Goal: Task Accomplishment & Management: Complete application form

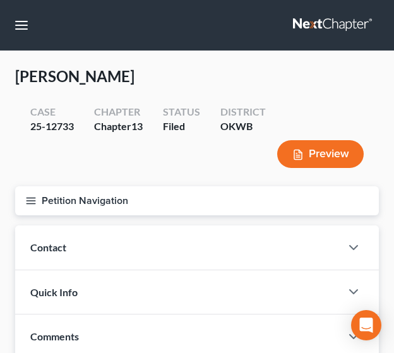
click at [35, 200] on icon "button" at bounding box center [30, 200] width 11 height 11
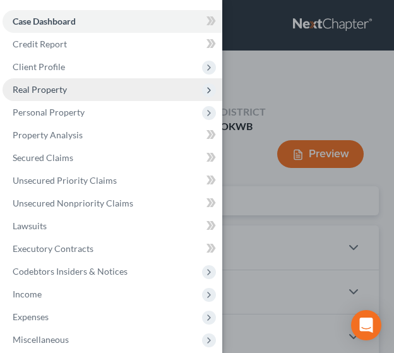
click at [76, 87] on span "Real Property" at bounding box center [113, 89] width 220 height 23
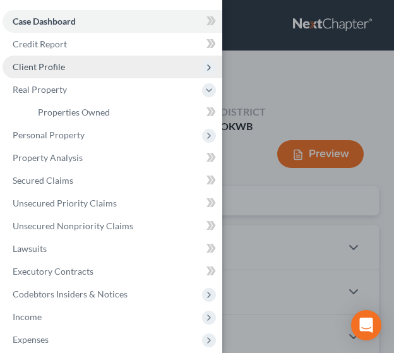
click at [76, 68] on span "Client Profile" at bounding box center [113, 67] width 220 height 23
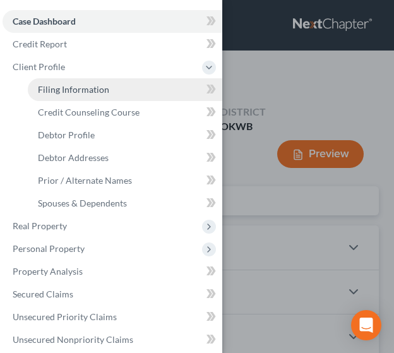
click at [76, 85] on span "Filing Information" at bounding box center [73, 89] width 71 height 11
select select "1"
select select "0"
select select "3"
select select "37"
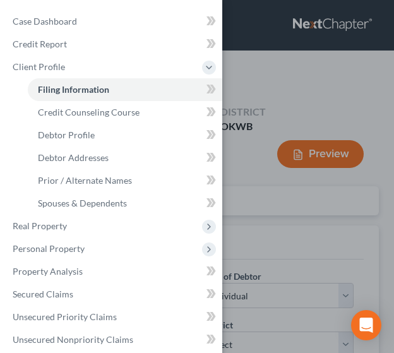
click at [283, 96] on div "Case Dashboard Payments Invoices Payments Payments Credit Report Client Profile" at bounding box center [197, 176] width 394 height 353
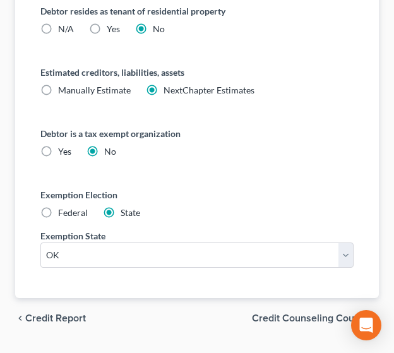
scroll to position [991, 0]
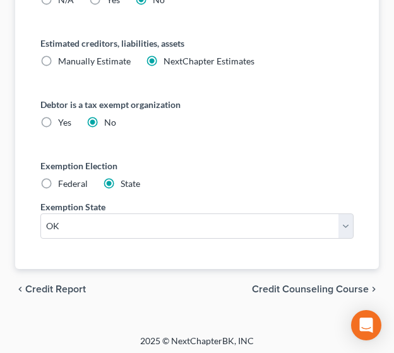
click at [294, 284] on span "Credit Counseling Course" at bounding box center [310, 289] width 117 height 10
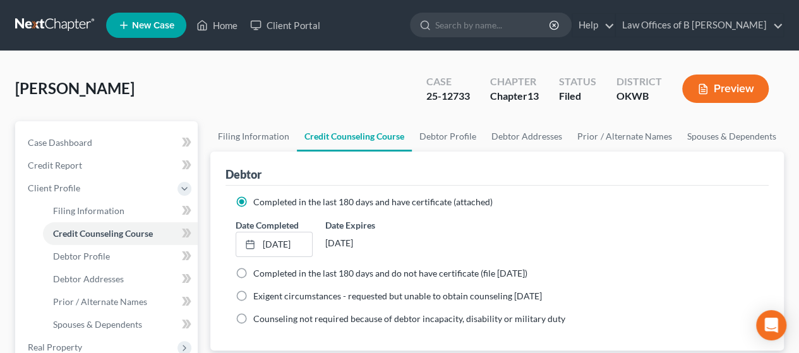
click at [345, 89] on div "Caliendo, Sharon Upgraded Case 25-12733 Chapter Chapter 13 Status Filed Distric…" at bounding box center [399, 93] width 769 height 55
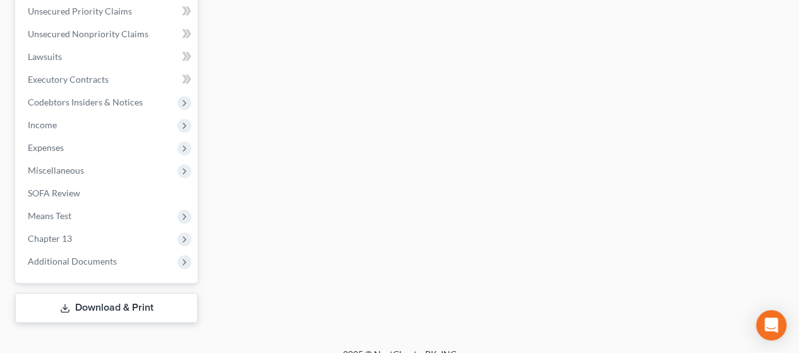
scroll to position [430, 0]
click at [114, 303] on link "Download & Print" at bounding box center [106, 306] width 183 height 30
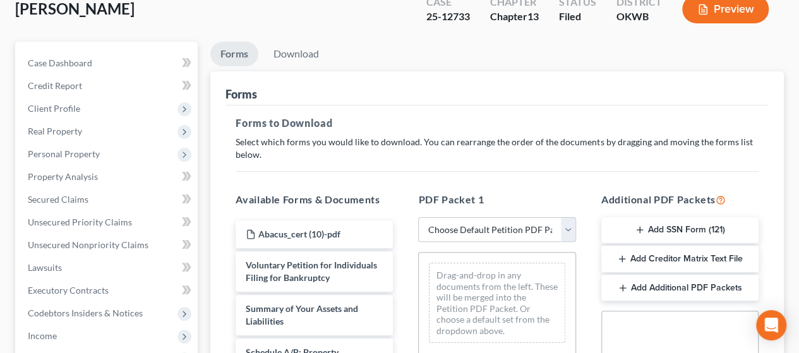
scroll to position [84, 0]
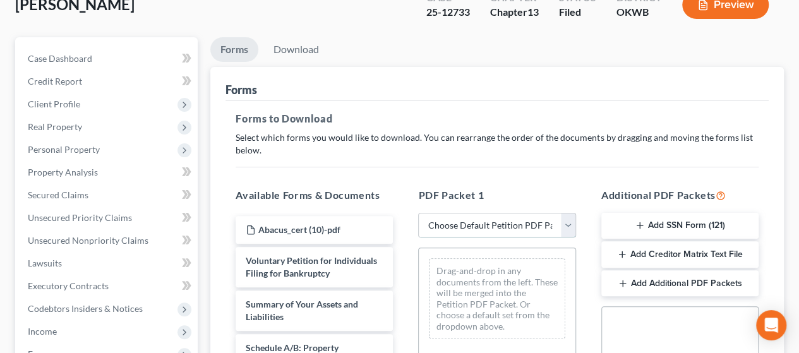
click at [394, 224] on select "Choose Default Petition PDF Packet Complete Bankruptcy Petition (all forms and …" at bounding box center [496, 225] width 157 height 25
select select "3"
click at [394, 213] on select "Choose Default Petition PDF Packet Complete Bankruptcy Petition (all forms and …" at bounding box center [496, 225] width 157 height 25
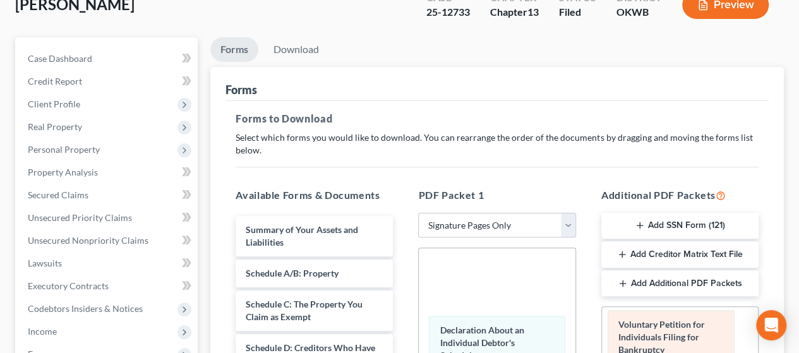
drag, startPoint x: 494, startPoint y: 284, endPoint x: 673, endPoint y: 337, distance: 187.1
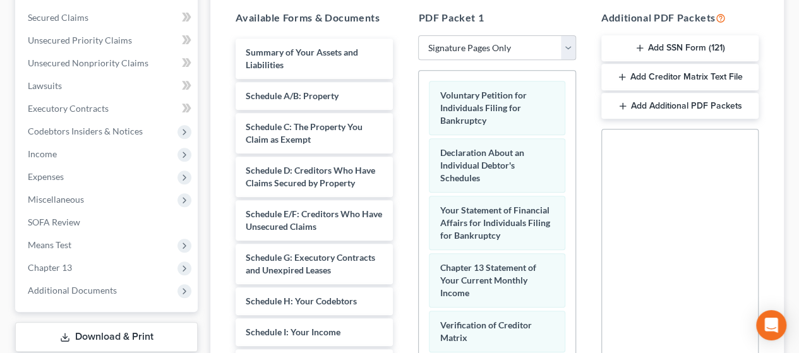
scroll to position [264, 0]
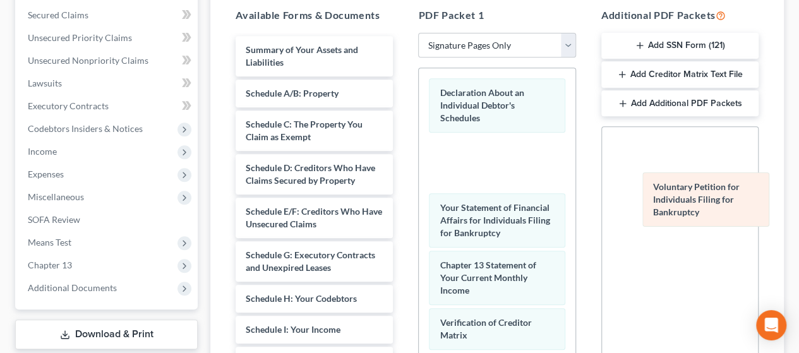
drag, startPoint x: 480, startPoint y: 107, endPoint x: 693, endPoint y: 203, distance: 234.1
click at [394, 203] on div "Voluntary Petition for Individuals Filing for Bankruptcy Voluntary Petition for…" at bounding box center [497, 277] width 156 height 419
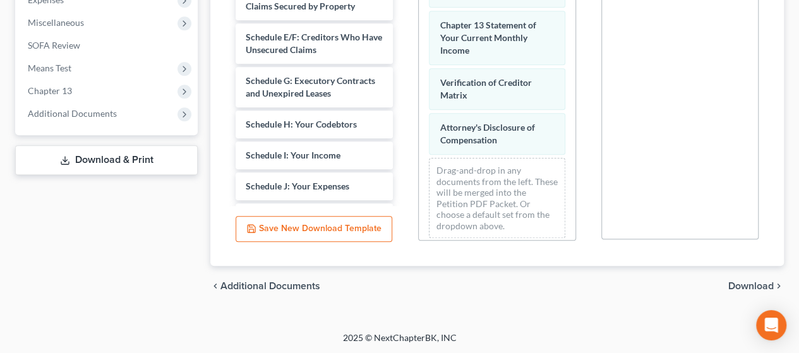
scroll to position [83, 0]
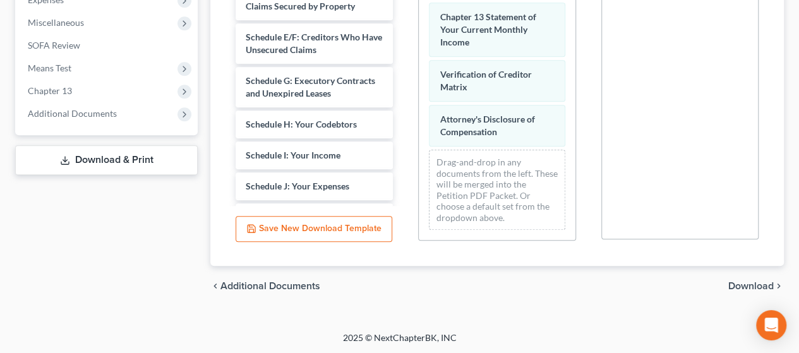
click at [394, 286] on span "Download" at bounding box center [750, 286] width 45 height 10
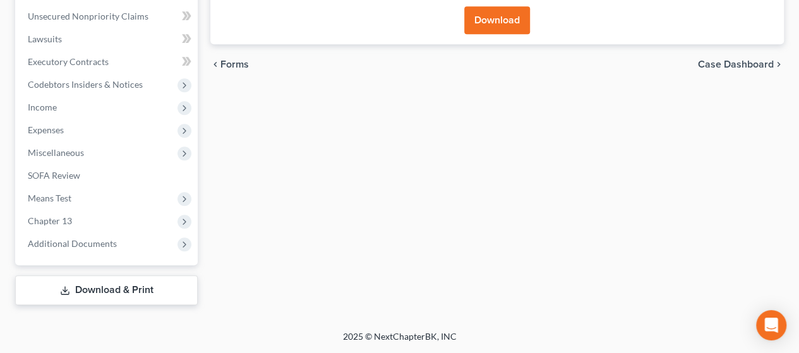
scroll to position [306, 0]
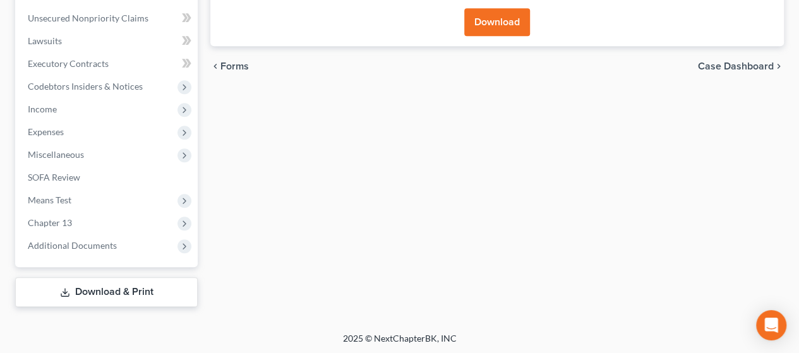
click at [394, 286] on div "Forms Download Forms Forms to Download Select which forms you would like to dow…" at bounding box center [497, 61] width 586 height 492
click at [394, 33] on button "Download" at bounding box center [497, 22] width 66 height 28
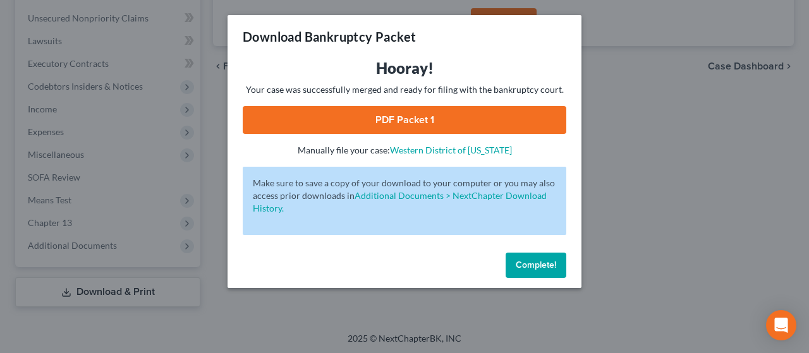
click at [394, 274] on button "Complete!" at bounding box center [535, 265] width 61 height 25
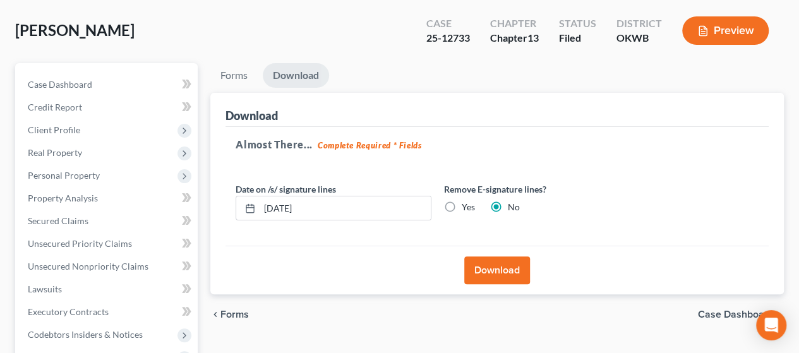
scroll to position [54, 0]
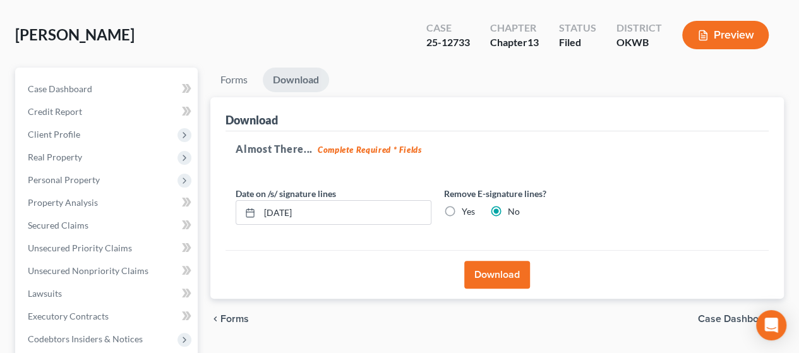
click at [394, 272] on button "Download" at bounding box center [497, 275] width 66 height 28
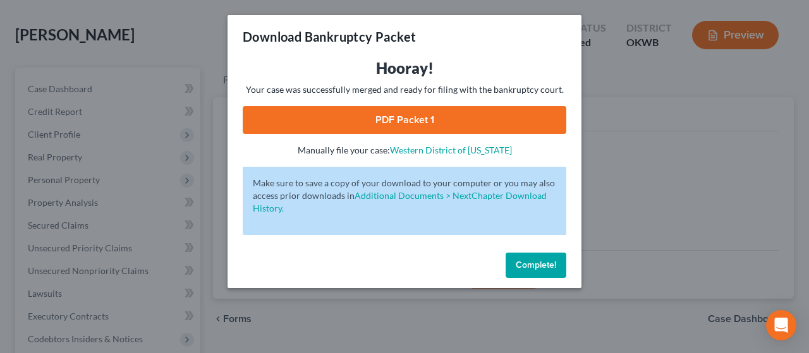
click at [394, 127] on link "PDF Packet 1" at bounding box center [404, 120] width 323 height 28
click at [394, 275] on button "Complete!" at bounding box center [535, 265] width 61 height 25
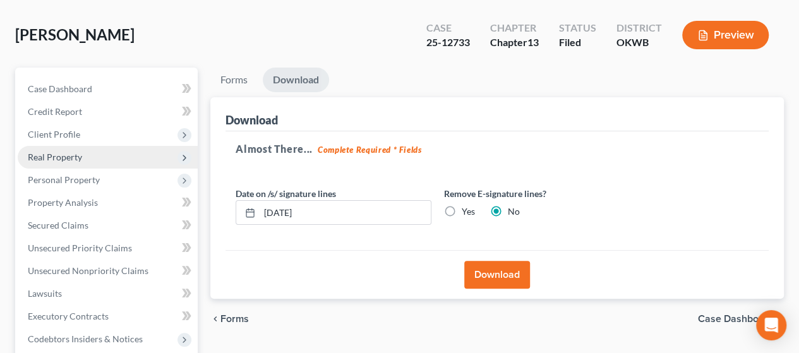
click at [87, 161] on span "Real Property" at bounding box center [108, 157] width 180 height 23
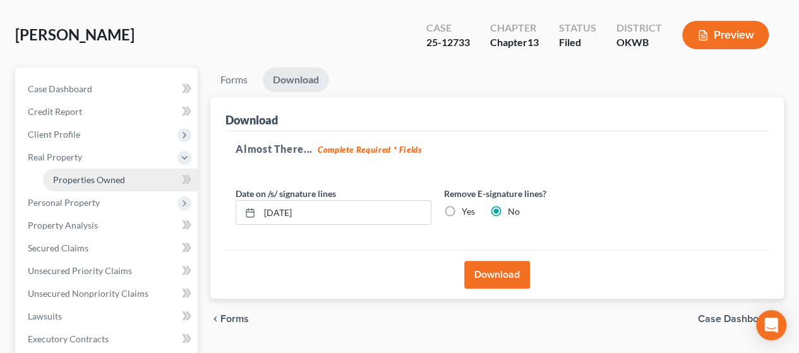
click at [86, 184] on link "Properties Owned" at bounding box center [120, 180] width 155 height 23
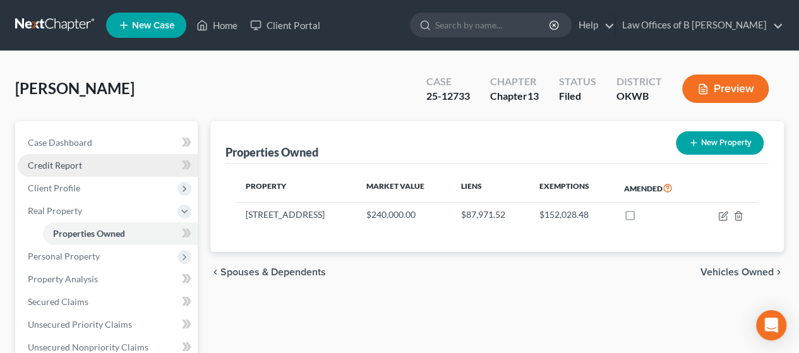
click at [117, 165] on link "Credit Report" at bounding box center [108, 165] width 180 height 23
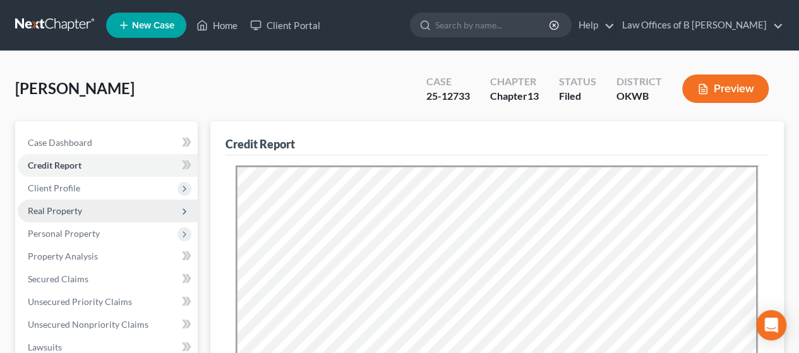
click at [88, 214] on span "Real Property" at bounding box center [108, 211] width 180 height 23
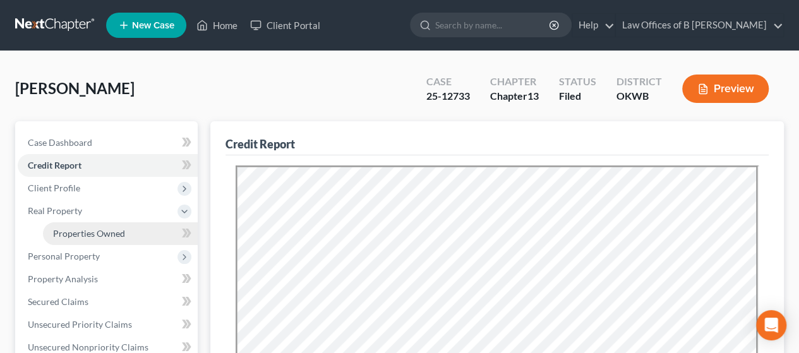
click at [93, 228] on span "Properties Owned" at bounding box center [89, 233] width 72 height 11
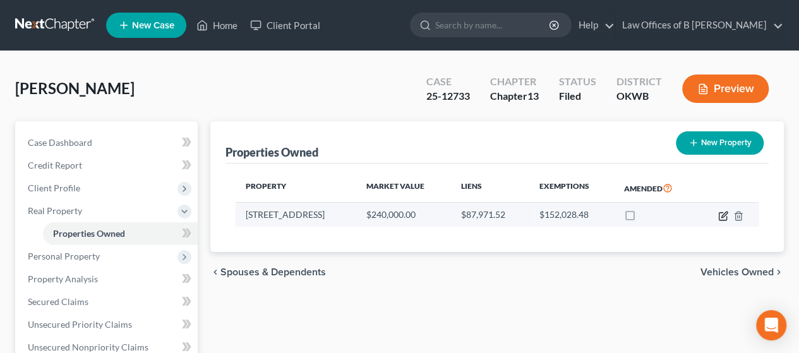
click at [394, 215] on icon "button" at bounding box center [723, 216] width 10 height 10
select select "37"
select select "3"
select select "0"
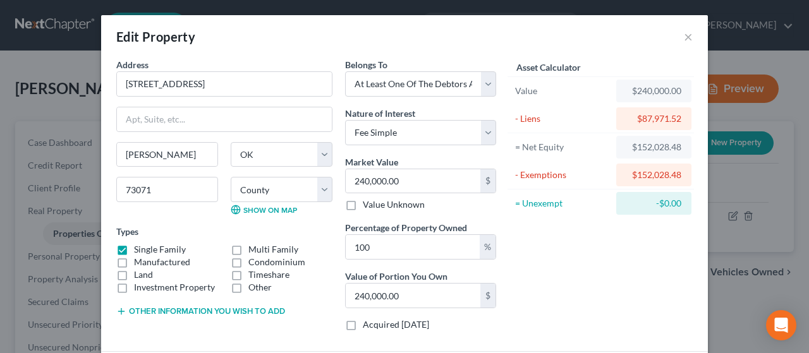
click at [394, 294] on div "Asset Calculator Value $240,000.00 - Liens $87,971.52 = Net Equity $152,028.48 …" at bounding box center [600, 199] width 196 height 283
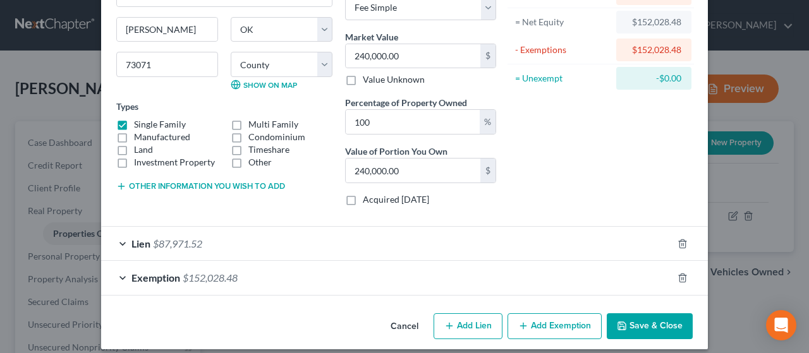
scroll to position [126, 0]
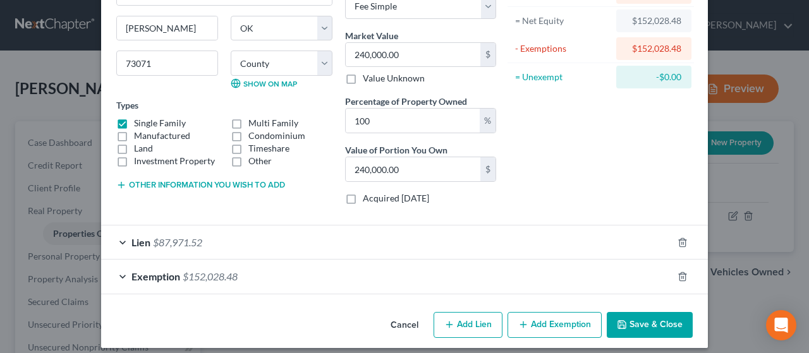
click at [379, 251] on div "Lien $87,971.52" at bounding box center [386, 242] width 571 height 33
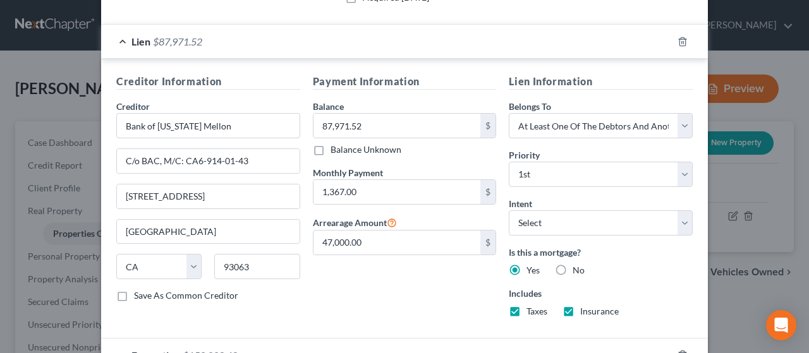
scroll to position [329, 0]
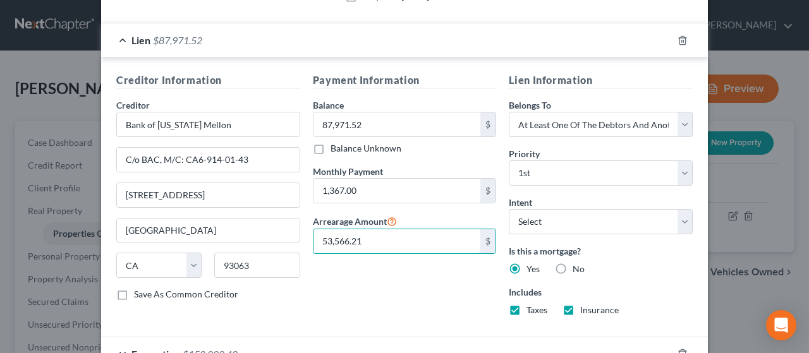
type input "53,566.21"
click at [388, 296] on div "Payment Information Balance 87,971.52 $ Balance Unknown Balance Undetermined 87…" at bounding box center [404, 199] width 196 height 253
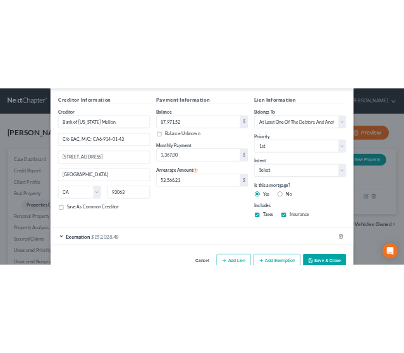
scroll to position [411, 0]
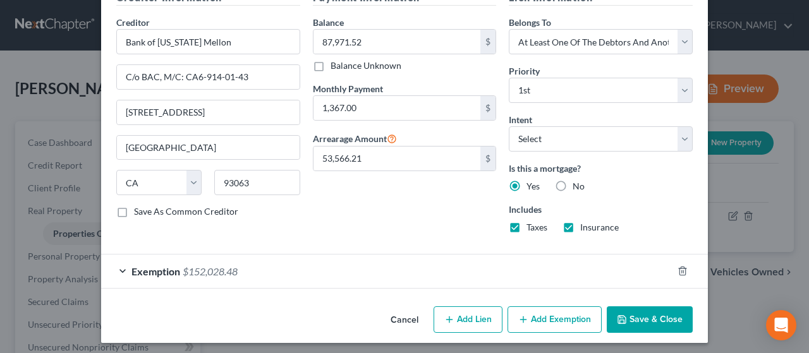
click at [394, 314] on button "Save & Close" at bounding box center [650, 319] width 86 height 27
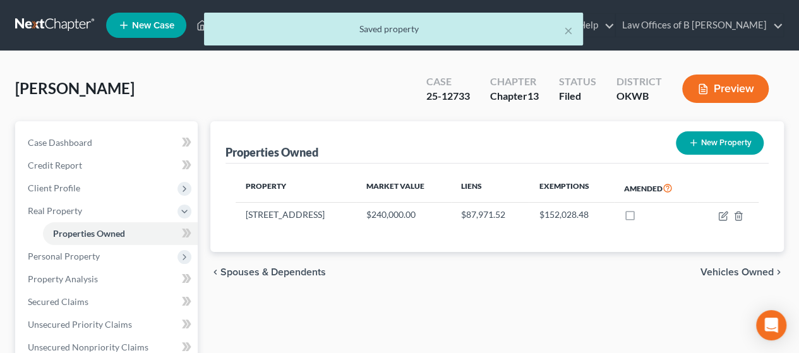
click at [394, 268] on span "Vehicles Owned" at bounding box center [737, 272] width 73 height 10
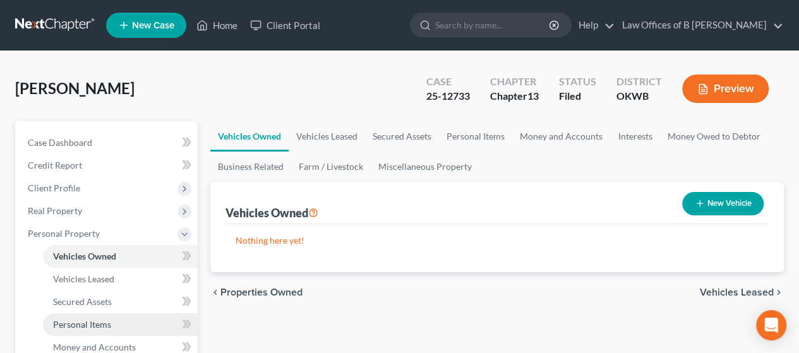
click at [104, 321] on span "Personal Items" at bounding box center [82, 324] width 58 height 11
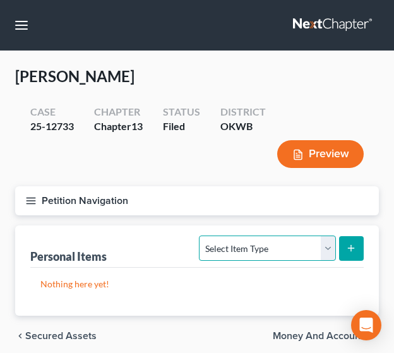
click at [325, 255] on select "Select Item Type Clothing Collectibles Of Value Electronics Firearms Household …" at bounding box center [267, 248] width 136 height 25
select select "household_goods"
click at [201, 236] on select "Select Item Type Clothing Collectibles Of Value Electronics Firearms Household …" at bounding box center [267, 248] width 136 height 25
click at [342, 250] on button "submit" at bounding box center [351, 248] width 25 height 25
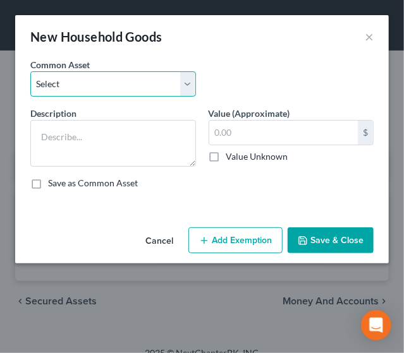
click at [83, 87] on select "Select Furniture, Appliances, Kitchenware, tools In Debtor's Possession Furnitu…" at bounding box center [113, 83] width 166 height 25
select select "0"
click at [30, 71] on select "Select Furniture, Appliances, Kitchenware, tools In Debtor's Possession Furnitu…" at bounding box center [113, 83] width 166 height 25
type textarea "Furniture, Appliances, Kitchenware, tools In Debtor's Possession"
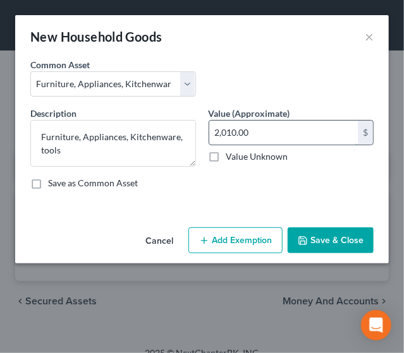
click at [258, 135] on input "2,010.00" at bounding box center [283, 133] width 149 height 24
type input "2,975"
click at [238, 236] on button "Add Exemption" at bounding box center [235, 240] width 94 height 27
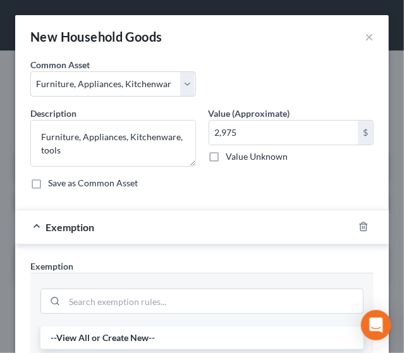
scroll to position [309, 0]
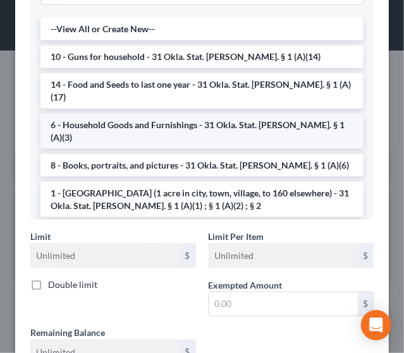
click at [151, 114] on li "6 - Household Goods and Furnishings - 31 Okla. Stat. Ann. § 1 (A)(3)" at bounding box center [201, 131] width 323 height 35
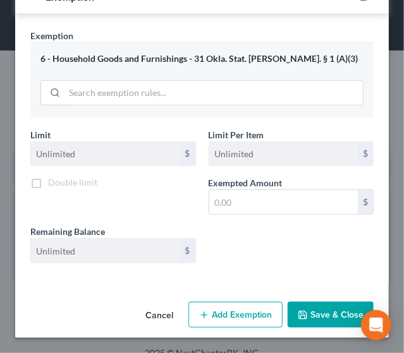
scroll to position [229, 0]
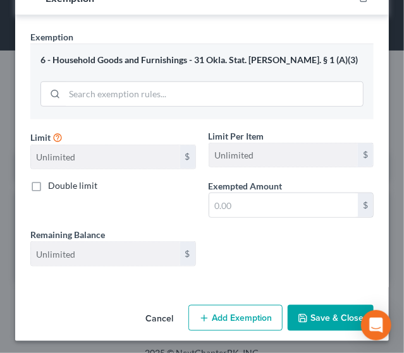
click at [255, 190] on label "Exempted Amount *" at bounding box center [245, 185] width 74 height 13
click at [242, 200] on input "text" at bounding box center [283, 205] width 149 height 24
type input "2,975"
click at [325, 317] on button "Save & Close" at bounding box center [330, 318] width 86 height 27
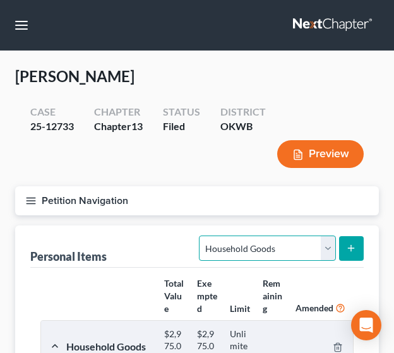
click at [334, 239] on select "Select Item Type Clothing Collectibles Of Value Electronics Firearms Household …" at bounding box center [267, 248] width 136 height 25
select select "collectibles_of_value"
click at [201, 236] on select "Select Item Type Clothing Collectibles Of Value Electronics Firearms Household …" at bounding box center [267, 248] width 136 height 25
click at [347, 251] on icon "submit" at bounding box center [351, 248] width 10 height 10
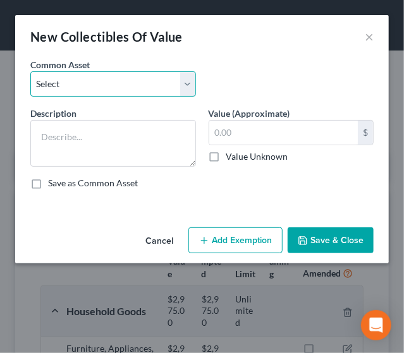
click at [85, 85] on select "Select Books, Pictures, Photos, Decorative items In Debtor's Possession" at bounding box center [113, 83] width 166 height 25
select select "0"
click at [30, 71] on select "Select Books, Pictures, Photos, Decorative items In Debtor's Possession" at bounding box center [113, 83] width 166 height 25
type textarea "Books, Pictures, Photos, Decorative items In Debtor's Possession"
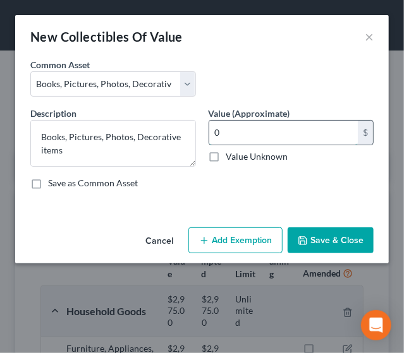
click at [261, 143] on input "0" at bounding box center [283, 133] width 149 height 24
type input "550"
click at [257, 246] on button "Add Exemption" at bounding box center [235, 240] width 94 height 27
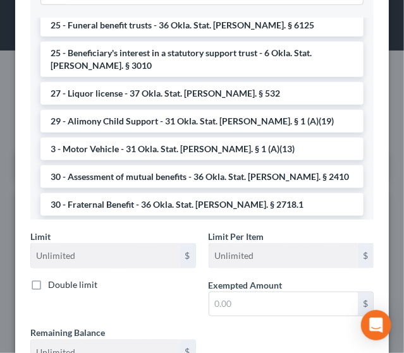
scroll to position [1294, 0]
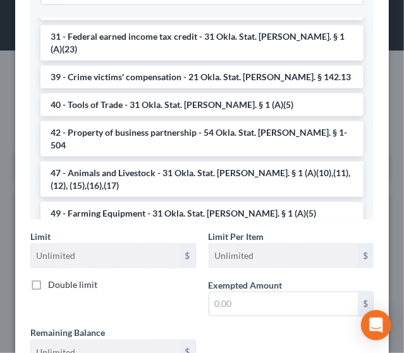
click at [299, 339] on li "8 - Books, portraits, and pictures - 31 Okla. Stat. Ann. § 1 (A)(6)" at bounding box center [201, 350] width 323 height 23
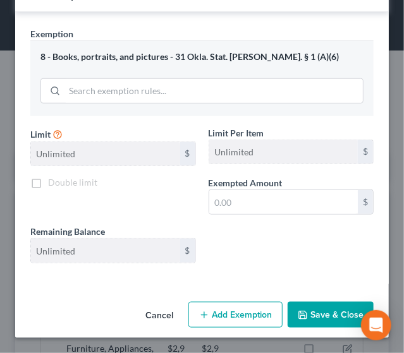
scroll to position [229, 0]
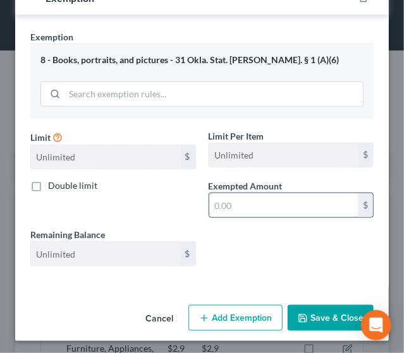
click at [238, 195] on input "text" at bounding box center [283, 205] width 149 height 24
type input "550"
click at [309, 317] on button "Save & Close" at bounding box center [330, 318] width 86 height 27
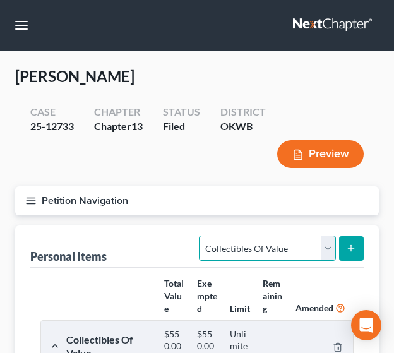
click at [333, 255] on select "Select Item Type Clothing Collectibles Of Value Electronics Firearms Household …" at bounding box center [267, 248] width 136 height 25
select select "clothing"
click at [201, 236] on select "Select Item Type Clothing Collectibles Of Value Electronics Firearms Household …" at bounding box center [267, 248] width 136 height 25
click at [350, 244] on icon "submit" at bounding box center [351, 248] width 10 height 10
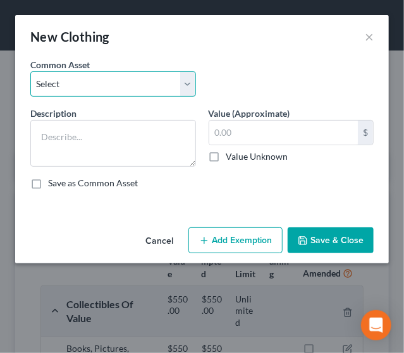
click at [131, 93] on select "Select Clothing, shoes, regularly worn jewelry In Debtor's Possession" at bounding box center [113, 83] width 166 height 25
select select "0"
click at [30, 71] on select "Select Clothing, shoes, regularly worn jewelry In Debtor's Possession" at bounding box center [113, 83] width 166 height 25
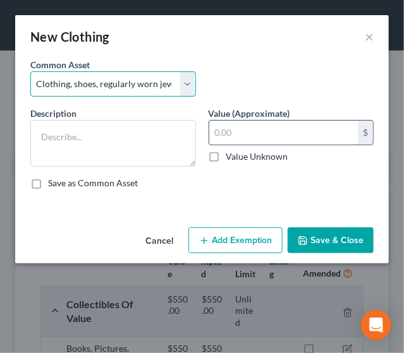
type textarea "Clothing, shoes, regularly worn jewelry In Debtor's Possession"
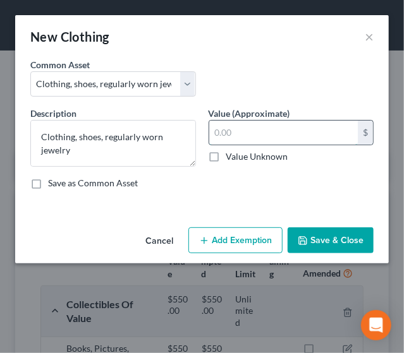
click at [258, 136] on input "text" at bounding box center [283, 133] width 149 height 24
type input "500"
click at [227, 241] on button "Add Exemption" at bounding box center [235, 240] width 94 height 27
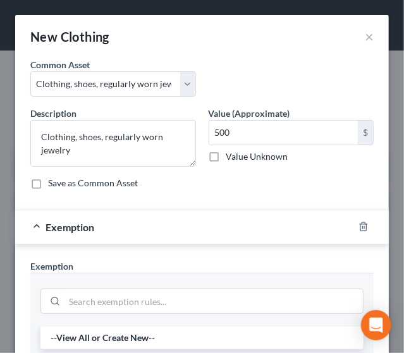
scroll to position [309, 0]
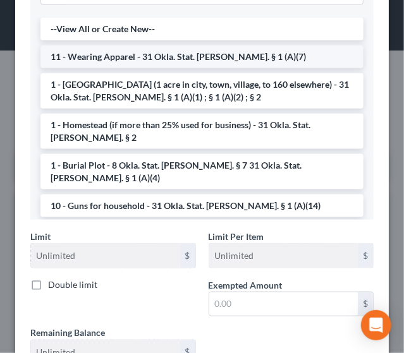
click at [172, 54] on li "11 - Wearing Apparel - 31 Okla. Stat. Ann. § 1 (A)(7)" at bounding box center [201, 56] width 323 height 23
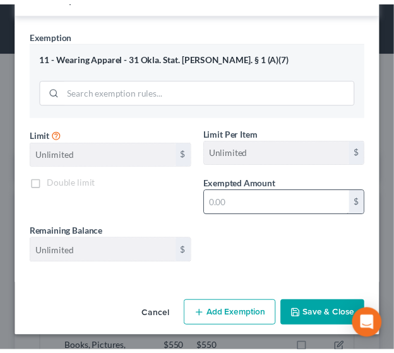
scroll to position [229, 0]
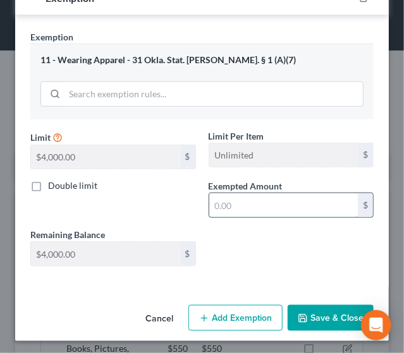
click at [241, 200] on input "text" at bounding box center [283, 205] width 149 height 24
type input "500"
click at [306, 306] on button "Save & Close" at bounding box center [330, 318] width 86 height 27
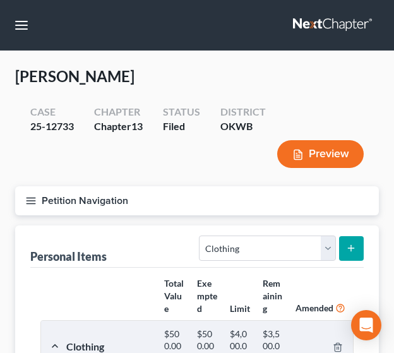
click at [336, 248] on form "Select Item Type Clothing Collectibles Of Value Electronics Firearms Household …" at bounding box center [281, 249] width 165 height 26
click at [330, 248] on select "Select Item Type Clothing Collectibles Of Value Electronics Firearms Household …" at bounding box center [267, 248] width 136 height 25
select select "jewelry"
click at [201, 236] on select "Select Item Type Clothing Collectibles Of Value Electronics Firearms Household …" at bounding box center [267, 248] width 136 height 25
click at [345, 244] on button "submit" at bounding box center [351, 248] width 25 height 25
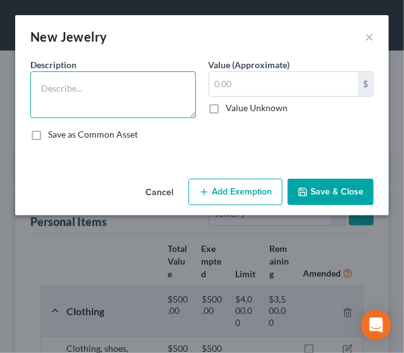
click at [126, 79] on textarea at bounding box center [113, 94] width 166 height 47
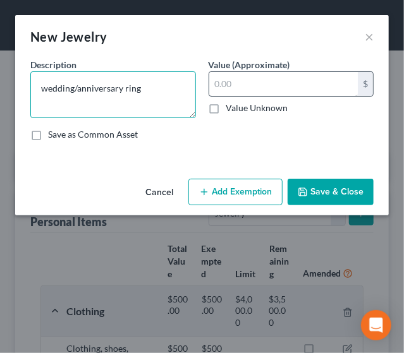
type textarea "wedding/anniversary ring"
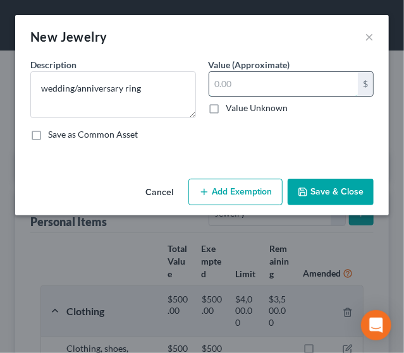
click at [236, 87] on input "text" at bounding box center [283, 84] width 149 height 24
type input "200"
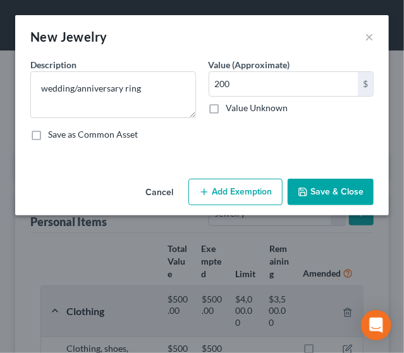
click at [310, 189] on button "Save & Close" at bounding box center [330, 192] width 86 height 27
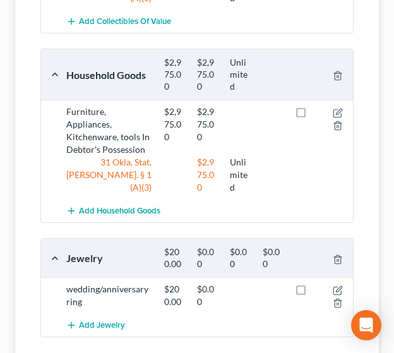
scroll to position [661, 0]
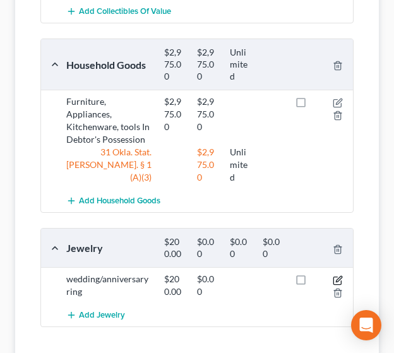
click at [338, 276] on icon "button" at bounding box center [339, 279] width 6 height 6
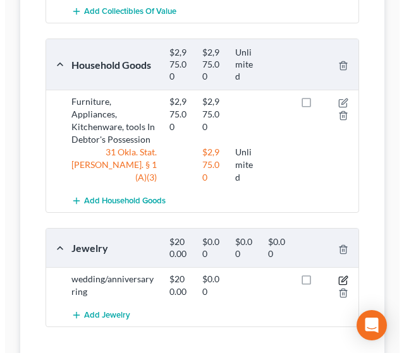
scroll to position [648, 0]
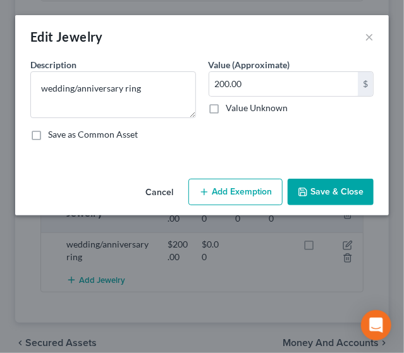
click at [233, 194] on button "Add Exemption" at bounding box center [235, 192] width 94 height 27
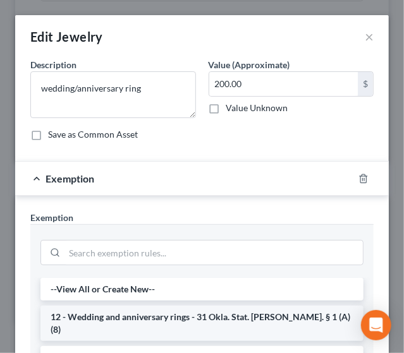
click at [215, 321] on li "12 - Wedding and anniversary rings - 31 Okla. Stat. Ann. § 1 (A)(8)" at bounding box center [201, 323] width 323 height 35
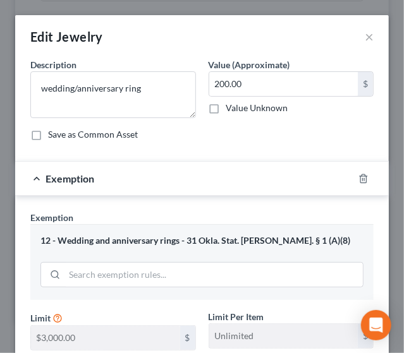
scroll to position [181, 0]
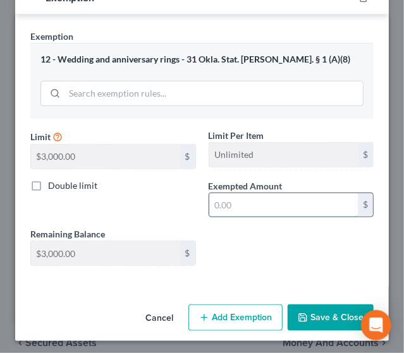
click at [249, 198] on input "text" at bounding box center [283, 205] width 149 height 24
type input "200"
click at [306, 320] on button "Save & Close" at bounding box center [330, 318] width 86 height 27
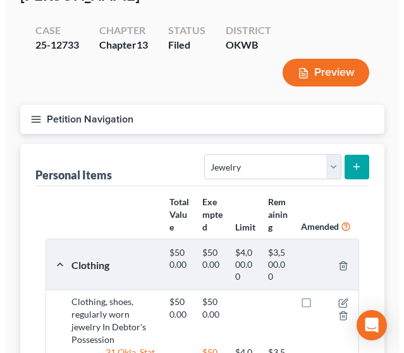
scroll to position [63, 0]
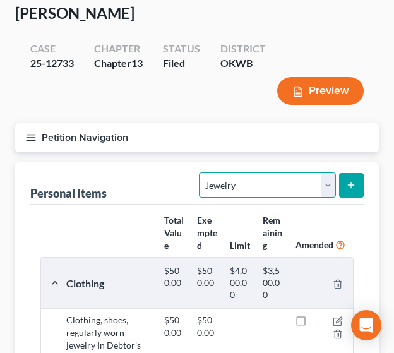
click at [325, 184] on select "Select Item Type Clothing Collectibles Of Value Electronics Firearms Household …" at bounding box center [267, 184] width 136 height 25
select select "sports_and_hobby_equipment"
click at [201, 172] on select "Select Item Type Clothing Collectibles Of Value Electronics Firearms Household …" at bounding box center [267, 184] width 136 height 25
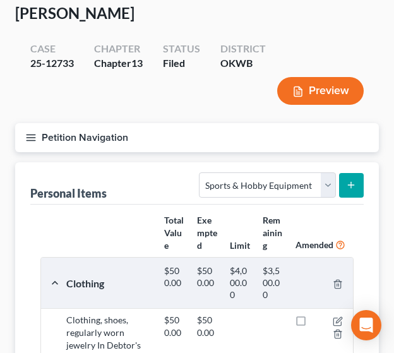
click at [356, 183] on button "submit" at bounding box center [351, 185] width 25 height 25
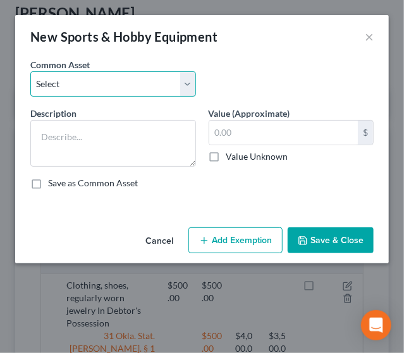
click at [97, 81] on select "Select Sporting, Hunting, & Fishing Equipment Exercise equipment, sporting equi…" at bounding box center [113, 83] width 166 height 25
select select "7"
click at [30, 71] on select "Select Sporting, Hunting, & Fishing Equipment Exercise equipment, sporting equi…" at bounding box center [113, 83] width 166 height 25
type textarea "Musical Instruments"
type input "0"
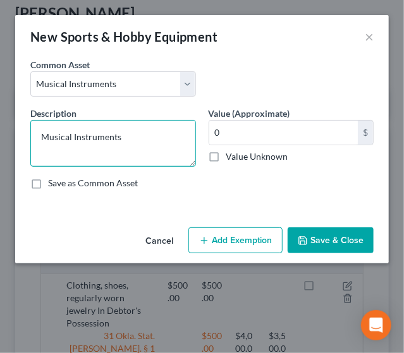
click at [131, 144] on textarea "Musical Instruments" at bounding box center [113, 143] width 166 height 47
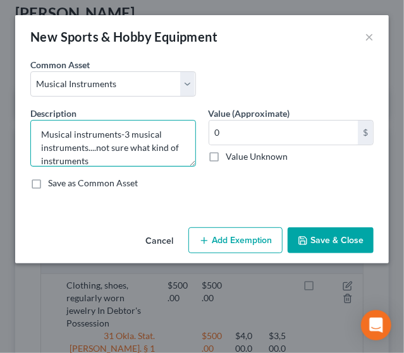
type textarea "Musical instruments-3 musical instruments....not sure what kind of instruments"
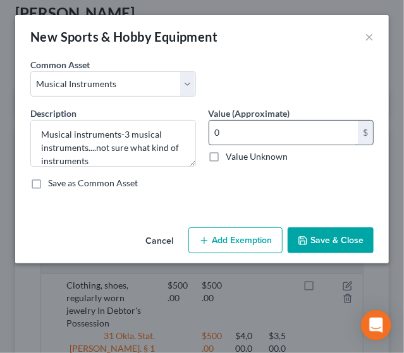
click at [228, 130] on input "0" at bounding box center [283, 133] width 149 height 24
type input "300"
click at [327, 236] on button "Save & Close" at bounding box center [330, 240] width 86 height 27
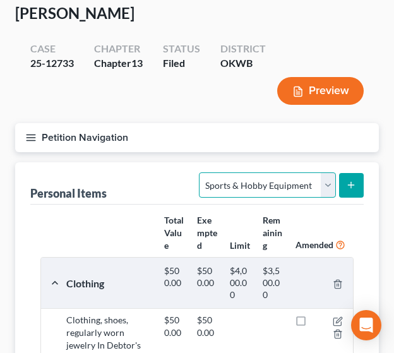
click at [327, 185] on select "Select Item Type Clothing Collectibles Of Value Electronics Firearms Household …" at bounding box center [267, 184] width 136 height 25
select select "electronics"
click at [201, 172] on select "Select Item Type Clothing Collectibles Of Value Electronics Firearms Household …" at bounding box center [267, 184] width 136 height 25
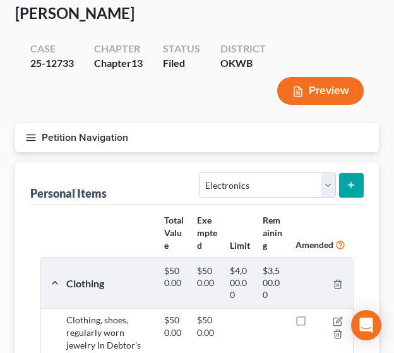
click at [355, 186] on icon "submit" at bounding box center [351, 185] width 10 height 10
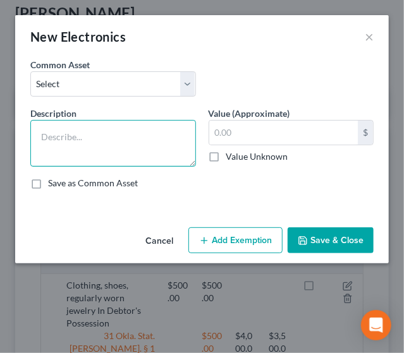
click at [78, 137] on textarea at bounding box center [113, 143] width 166 height 47
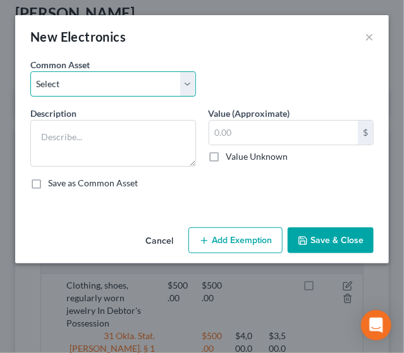
click at [85, 73] on select "Select Electronics, TV, cell phone, computer, camera, etc In Debtor's Possession" at bounding box center [113, 83] width 166 height 25
select select "0"
click at [30, 71] on select "Select Electronics, TV, cell phone, computer, camera, etc In Debtor's Possession" at bounding box center [113, 83] width 166 height 25
type textarea "Electronics, TV, cell phone, computer, camera, etc In Debtor's Possession"
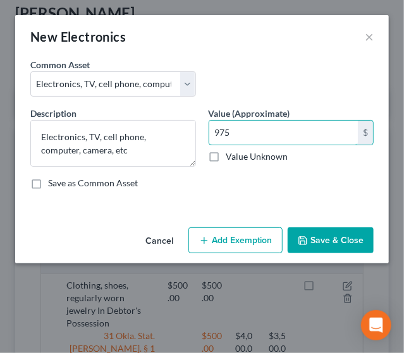
type input "975"
click at [220, 228] on button "Add Exemption" at bounding box center [235, 240] width 94 height 27
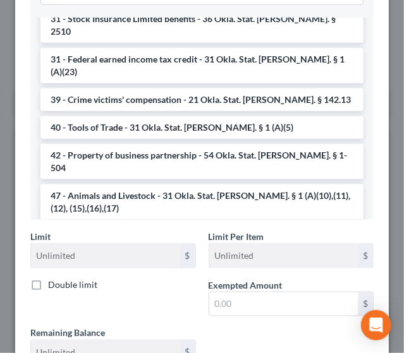
scroll to position [1294, 0]
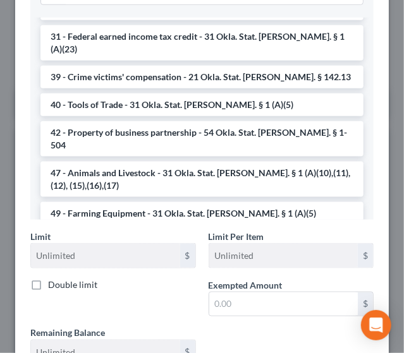
click at [220, 298] on li "6 - Household Goods and Furnishings - 31 Okla. Stat. Ann. § 1 (A)(3)" at bounding box center [201, 315] width 323 height 35
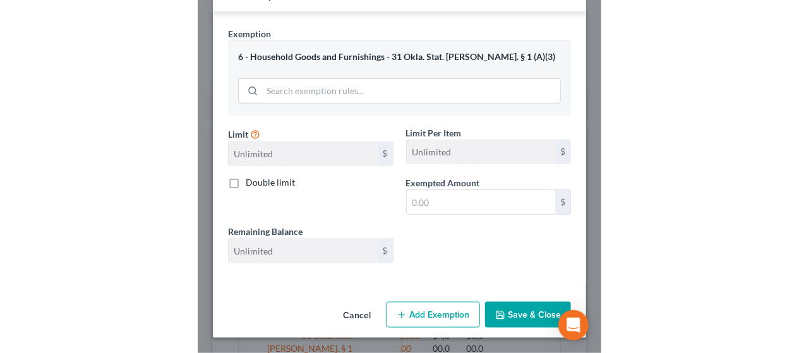
scroll to position [229, 0]
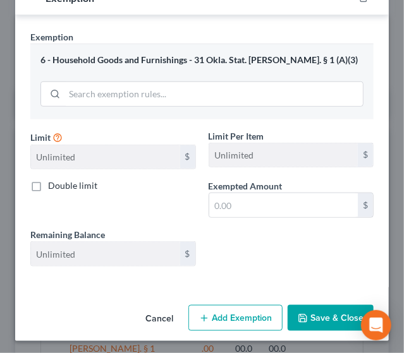
click at [244, 188] on span "Exempted Amount" at bounding box center [245, 186] width 74 height 11
click at [242, 202] on input "text" at bounding box center [283, 205] width 149 height 24
type input "975"
click at [317, 308] on button "Save & Close" at bounding box center [330, 318] width 86 height 27
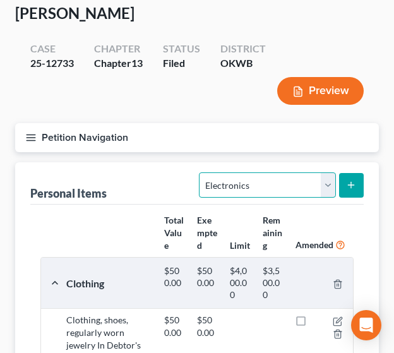
click at [329, 188] on select "Select Item Type Clothing Collectibles Of Value Electronics Firearms Household …" at bounding box center [267, 184] width 136 height 25
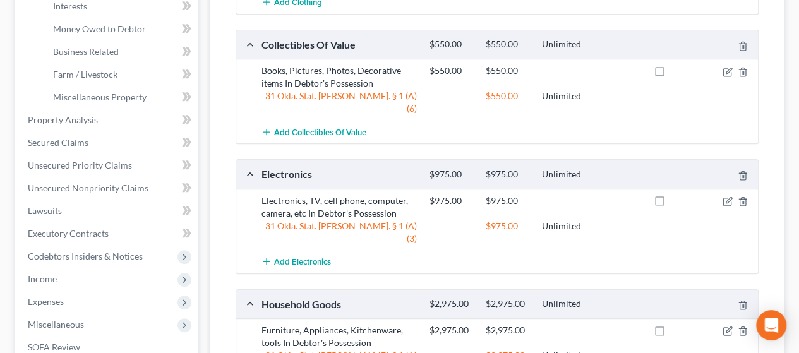
scroll to position [699, 0]
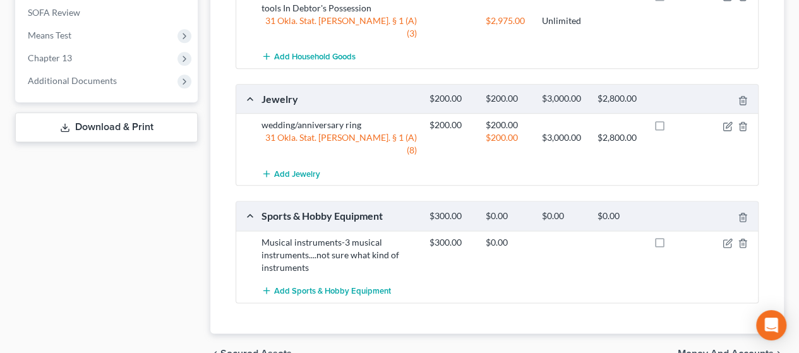
click at [394, 349] on span "Money and Accounts" at bounding box center [726, 354] width 96 height 10
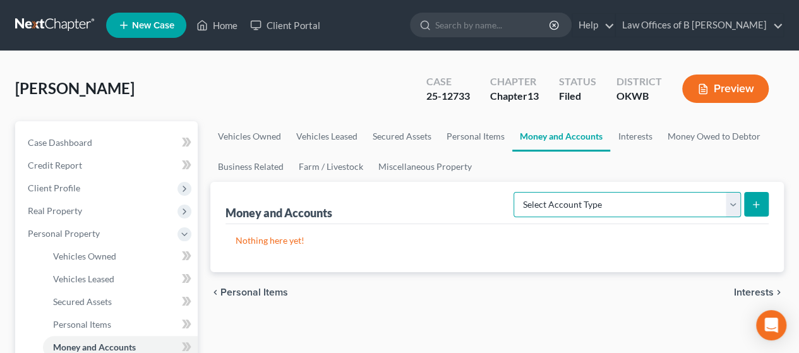
click at [394, 202] on select "Select Account Type Brokerage Cash on Hand Certificates of Deposit Checking Acc…" at bounding box center [627, 204] width 227 height 25
select select "cash_on_hand"
click at [394, 192] on select "Select Account Type Brokerage Cash on Hand Certificates of Deposit Checking Acc…" at bounding box center [627, 204] width 227 height 25
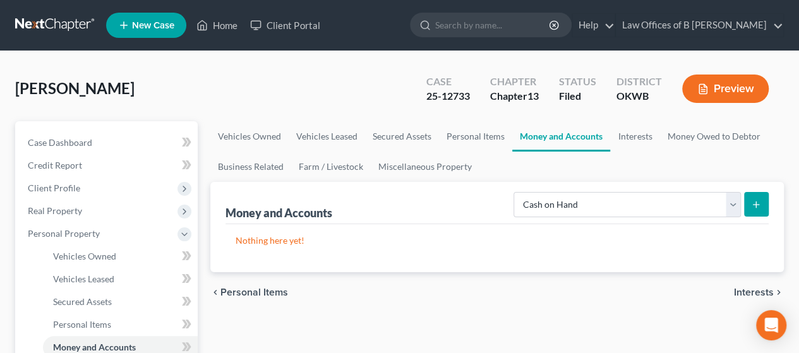
click at [394, 205] on button "submit" at bounding box center [756, 204] width 25 height 25
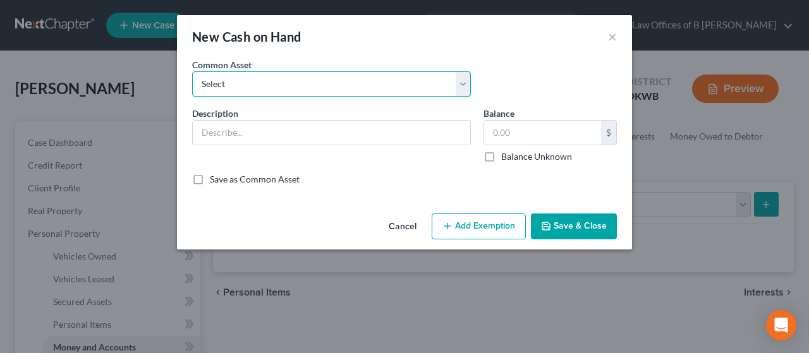
click at [394, 78] on select "Select Cash on Hand" at bounding box center [331, 83] width 279 height 25
select select "0"
click at [192, 71] on select "Select Cash on Hand" at bounding box center [331, 83] width 279 height 25
type input "Cash on Hand"
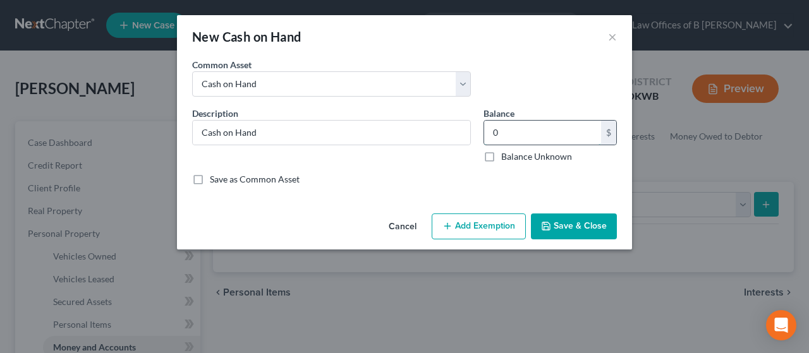
click at [394, 131] on input "0" at bounding box center [542, 133] width 117 height 24
type input "100"
click at [394, 231] on button "Add Exemption" at bounding box center [479, 227] width 94 height 27
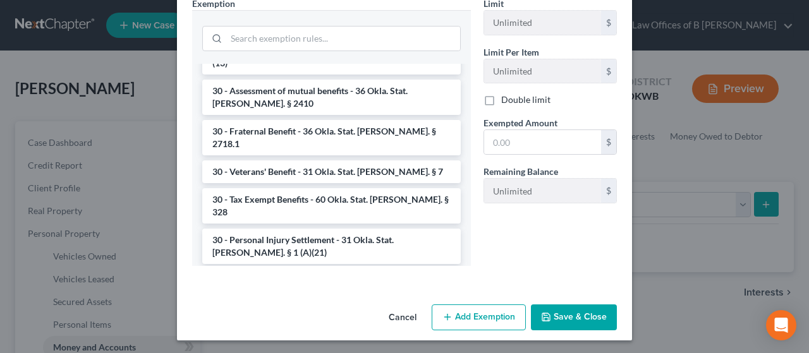
scroll to position [1011, 0]
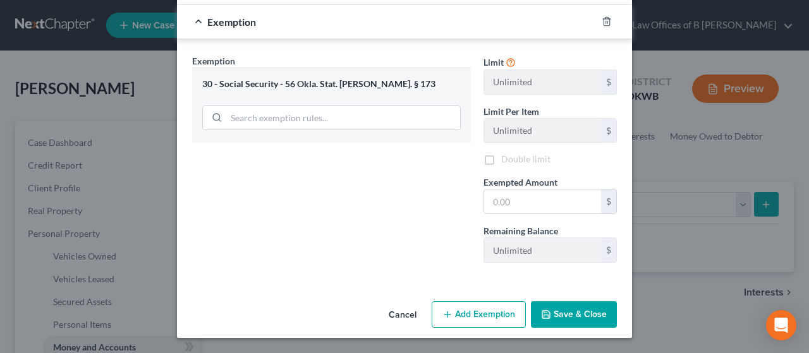
scroll to position [188, 0]
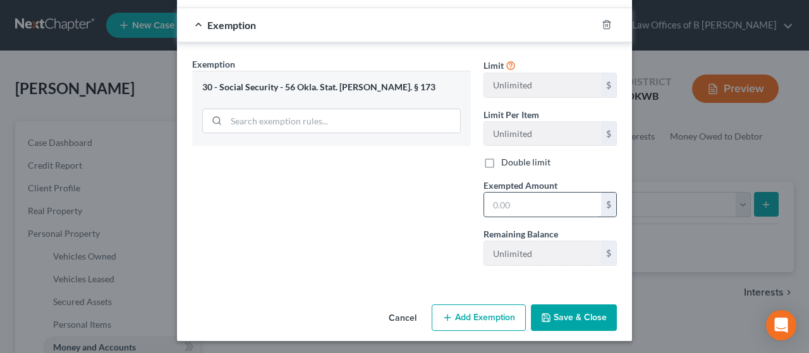
click at [394, 209] on input "text" at bounding box center [542, 205] width 117 height 24
type input "100"
click at [394, 310] on button "Save & Close" at bounding box center [574, 318] width 86 height 27
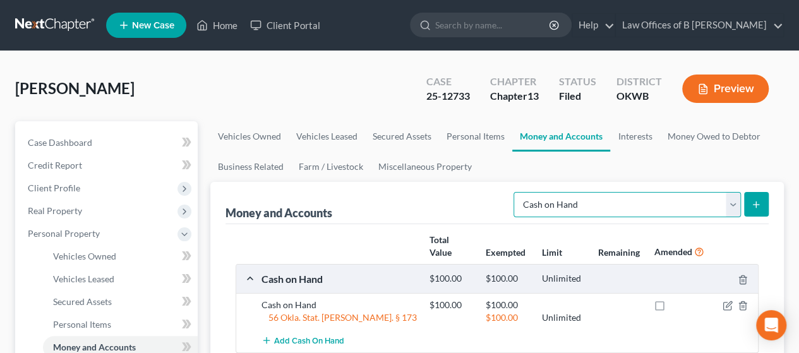
click at [394, 205] on select "Select Account Type Brokerage Cash on Hand Certificates of Deposit Checking Acc…" at bounding box center [627, 204] width 227 height 25
select select "checking"
click at [394, 192] on select "Select Account Type Brokerage Cash on Hand Certificates of Deposit Checking Acc…" at bounding box center [627, 204] width 227 height 25
click at [394, 210] on button "submit" at bounding box center [756, 204] width 25 height 25
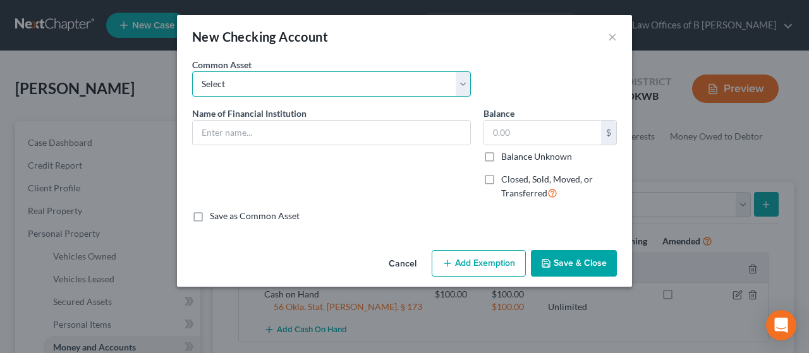
click at [338, 76] on select "Select CashApp WeOkie First Fidelity GreenDot BancFirst Bank of Oklahoma Venmo …" at bounding box center [331, 83] width 279 height 25
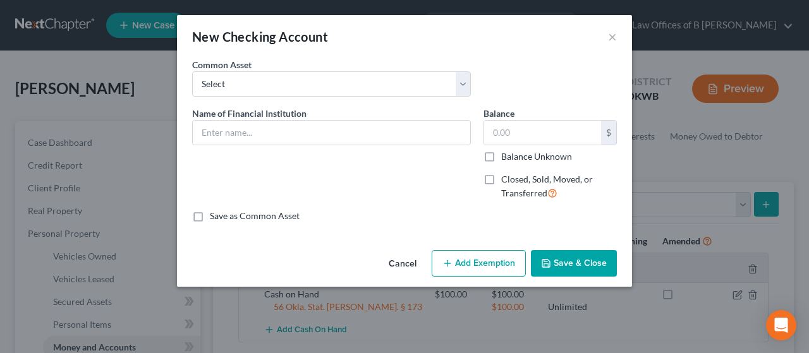
click at [394, 75] on div "Common Asset Select CashApp WeOkie First Fidelity GreenDot BancFirst Bank of Ok…" at bounding box center [404, 82] width 437 height 49
click at [341, 137] on input "text" at bounding box center [331, 133] width 277 height 24
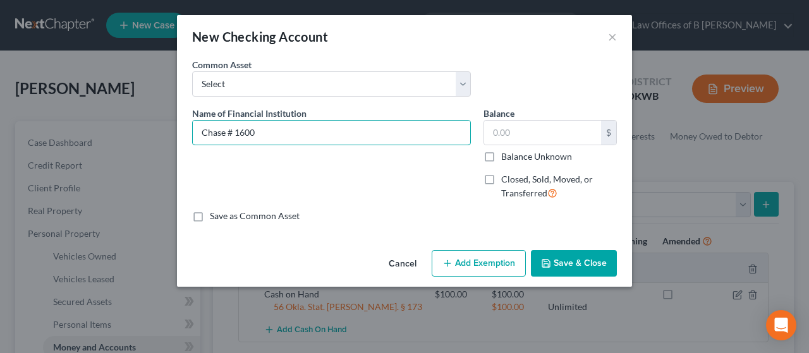
type input "Chase # 1600"
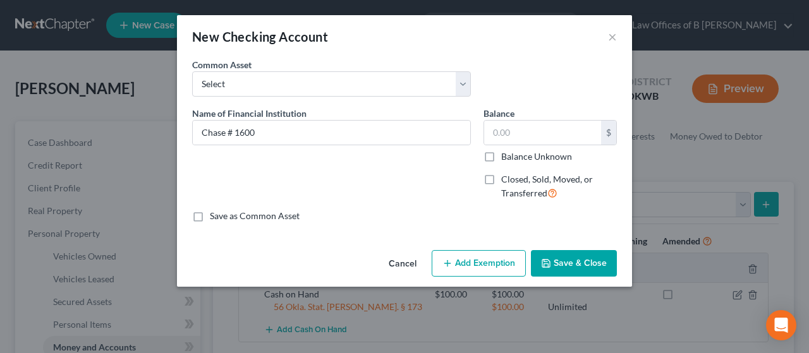
click at [394, 155] on label "Balance Unknown" at bounding box center [536, 156] width 71 height 13
click at [394, 155] on input "Balance Unknown" at bounding box center [510, 154] width 8 height 8
checkbox input "true"
type input "0.00"
click at [394, 260] on button "Add Exemption" at bounding box center [479, 263] width 94 height 27
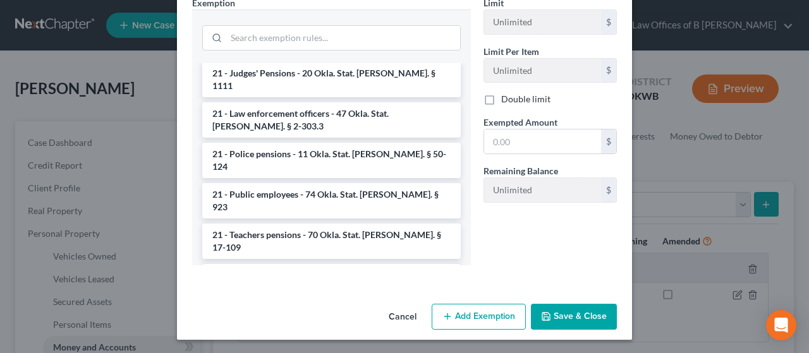
scroll to position [555, 0]
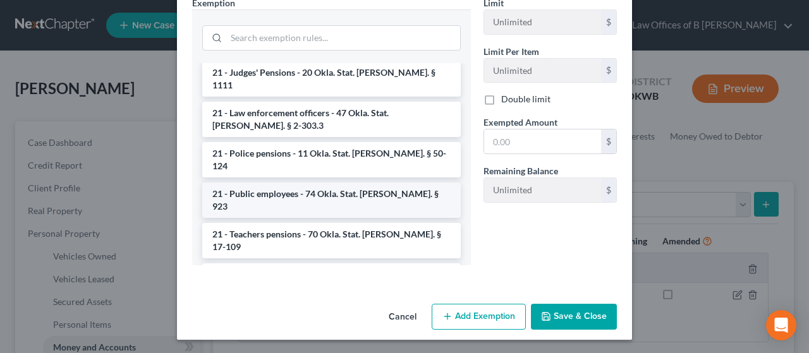
click at [313, 183] on li "21 - Public employees - 74 Okla. Stat. Ann. § 923" at bounding box center [331, 200] width 258 height 35
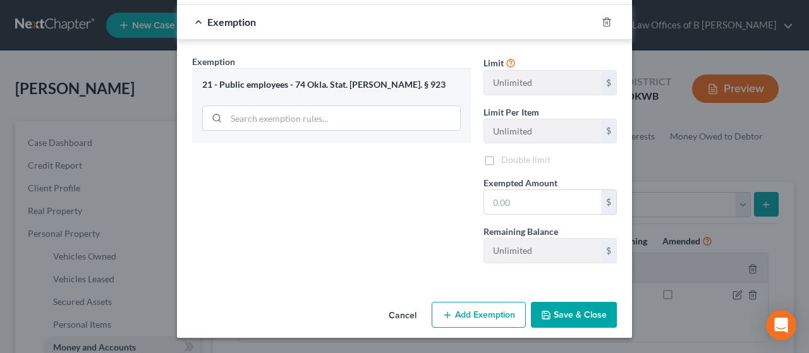
scroll to position [225, 0]
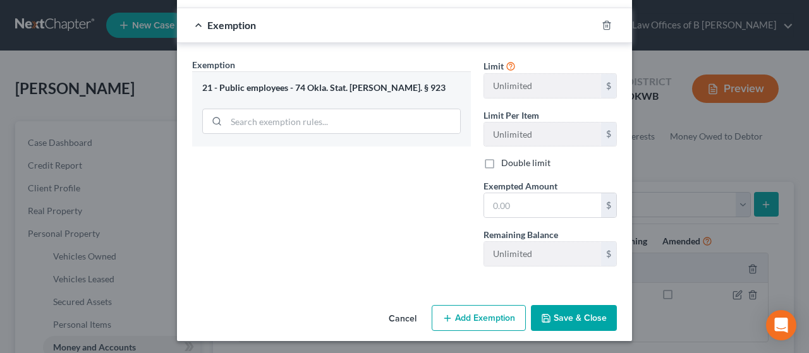
click at [361, 90] on div "21 - Public employees - 74 Okla. Stat. Ann. § 923" at bounding box center [331, 88] width 258 height 12
click at [394, 317] on button "Add Exemption" at bounding box center [479, 318] width 94 height 27
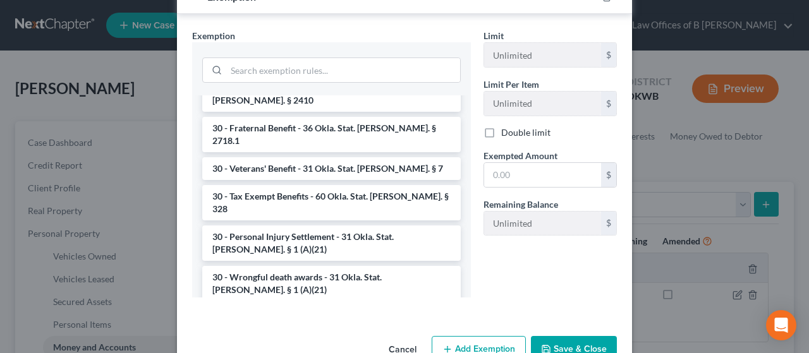
scroll to position [1053, 0]
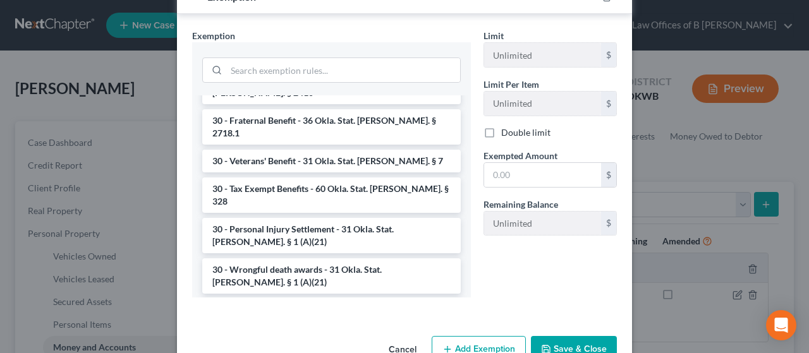
click at [361, 339] on li "30 - Social Security - 56 Okla. Stat. Ann. § 173" at bounding box center [331, 350] width 258 height 23
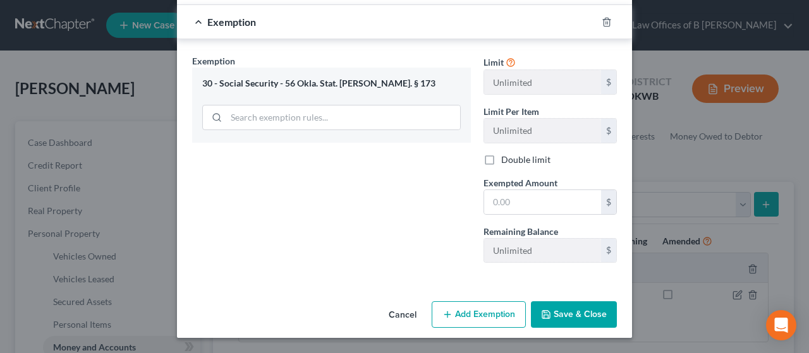
scroll to position [503, 0]
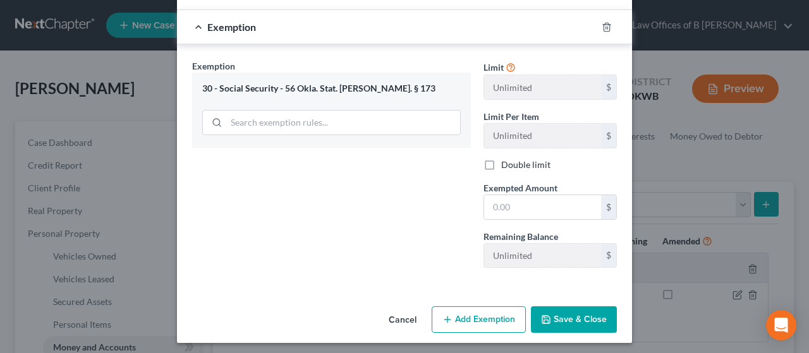
click at [394, 317] on button "Add Exemption" at bounding box center [479, 319] width 94 height 27
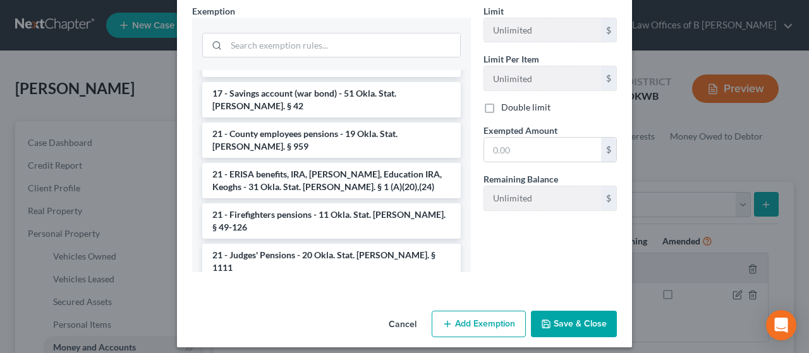
scroll to position [395, 0]
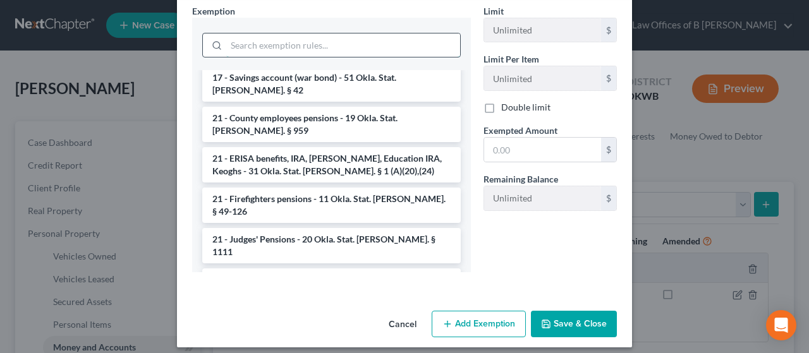
click at [346, 33] on input "search" at bounding box center [343, 45] width 234 height 24
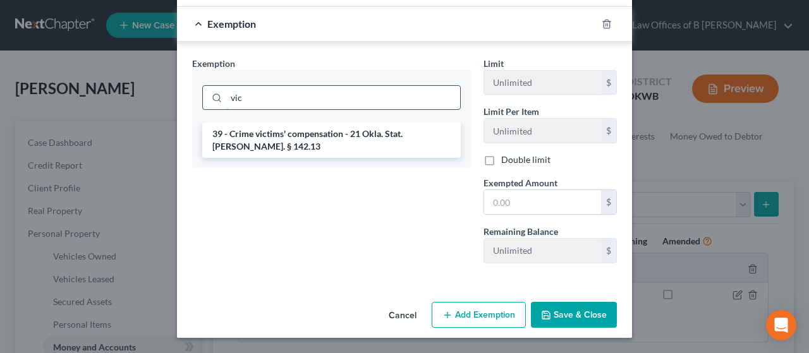
scroll to position [778, 0]
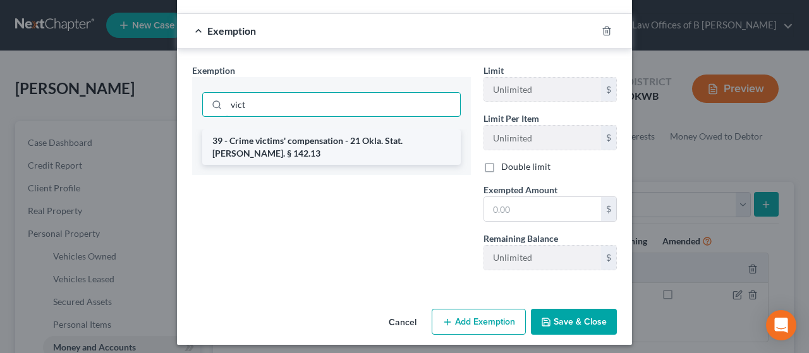
type input "vict"
click at [314, 136] on li "39 - Crime victims' compensation - 21 Okla. Stat. Ann. § 142.13" at bounding box center [331, 147] width 258 height 35
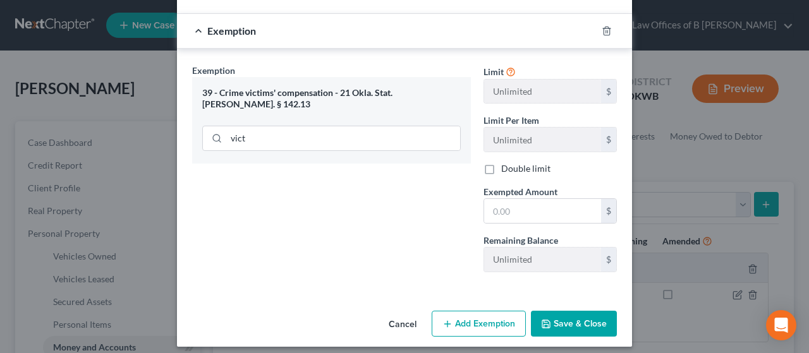
click at [394, 321] on button "Save & Close" at bounding box center [574, 324] width 86 height 27
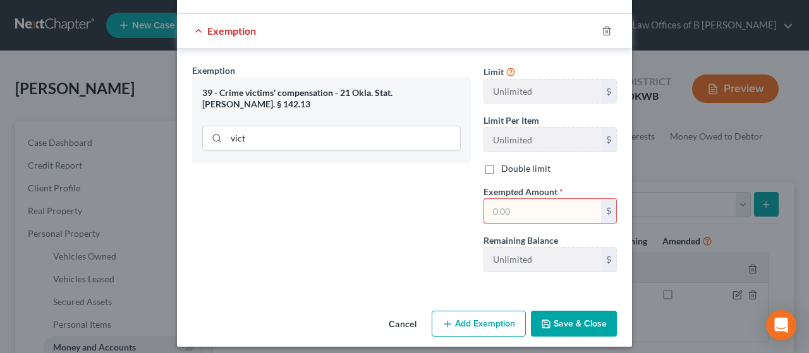
click at [394, 203] on input "text" at bounding box center [542, 211] width 117 height 24
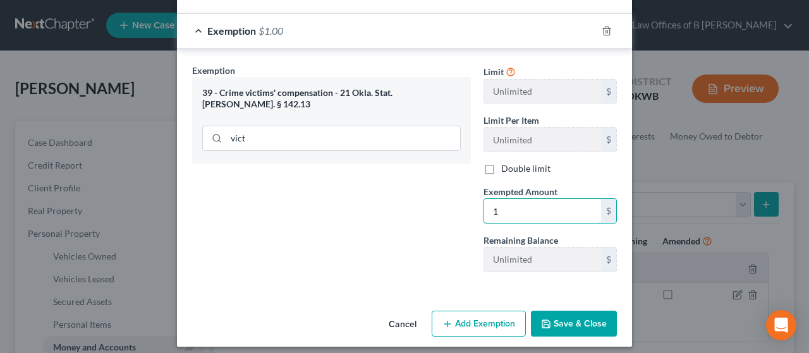
type input "1"
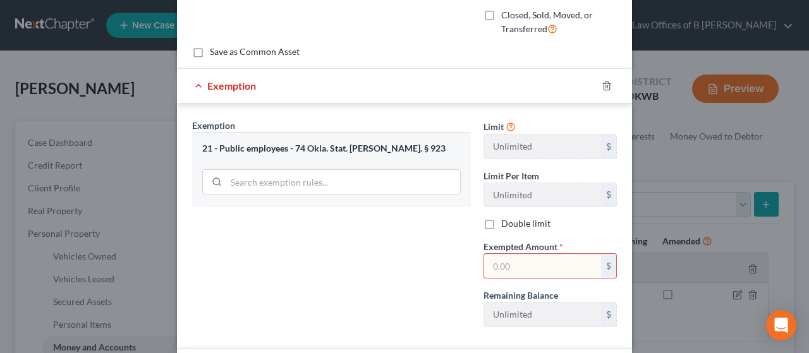
scroll to position [153, 0]
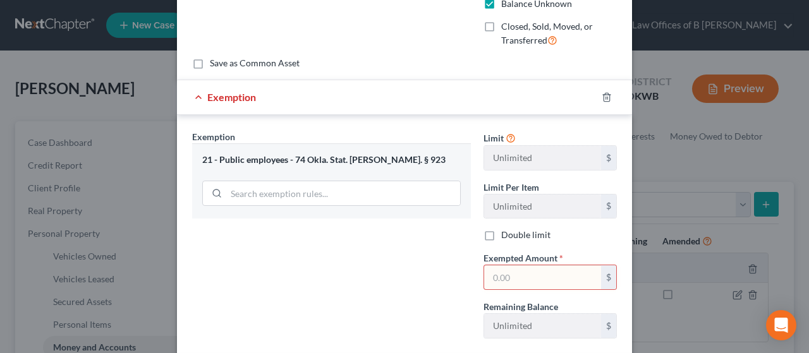
click at [394, 284] on input "text" at bounding box center [542, 277] width 117 height 24
type input "1"
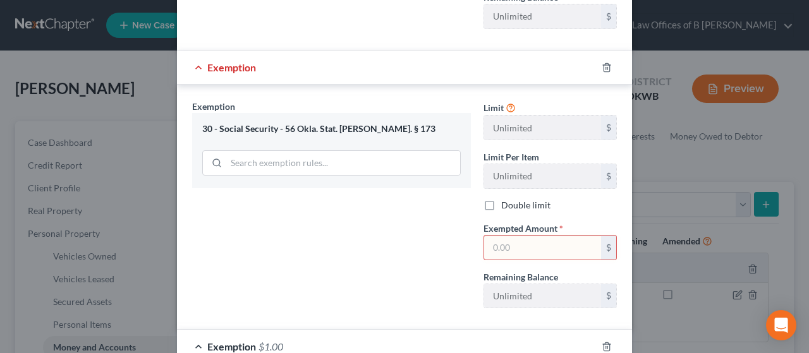
scroll to position [464, 0]
click at [394, 245] on input "text" at bounding box center [542, 246] width 117 height 24
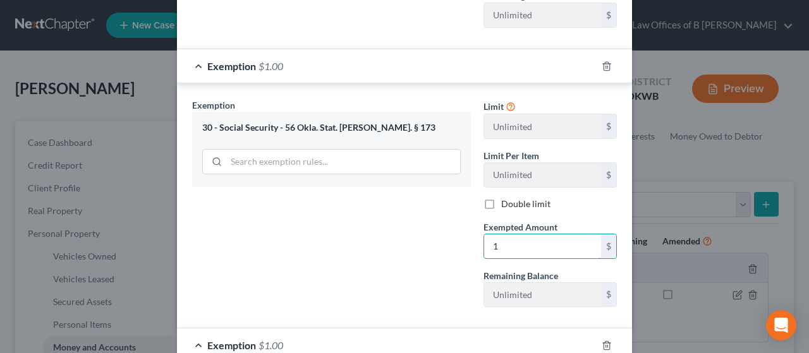
type input "1"
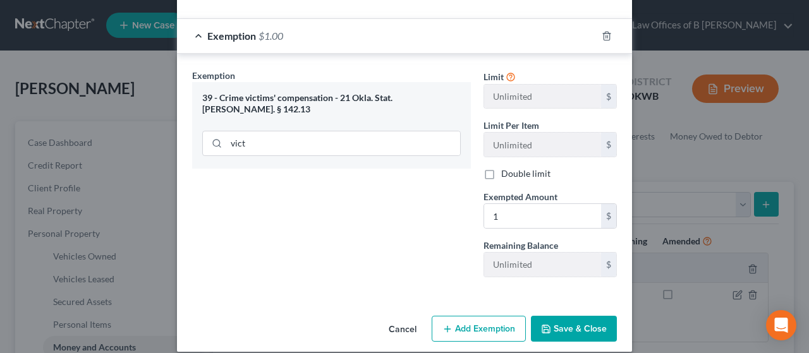
click at [394, 318] on button "Save & Close" at bounding box center [574, 329] width 86 height 27
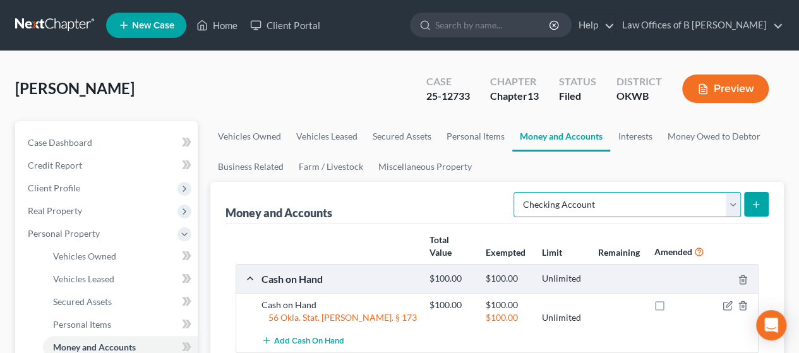
click at [394, 199] on select "Select Account Type Brokerage Cash on Hand Certificates of Deposit Checking Acc…" at bounding box center [627, 204] width 227 height 25
select select "savings"
click at [394, 192] on select "Select Account Type Brokerage Cash on Hand Certificates of Deposit Checking Acc…" at bounding box center [627, 204] width 227 height 25
click at [394, 200] on icon "submit" at bounding box center [756, 205] width 10 height 10
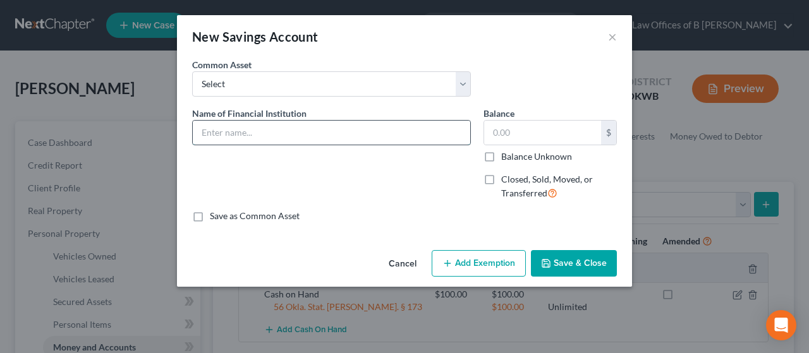
click at [337, 136] on input "text" at bounding box center [331, 133] width 277 height 24
type input "Chase # 1671"
click at [394, 156] on label "Balance Unknown" at bounding box center [536, 156] width 71 height 13
click at [394, 156] on input "Balance Unknown" at bounding box center [510, 154] width 8 height 8
checkbox input "true"
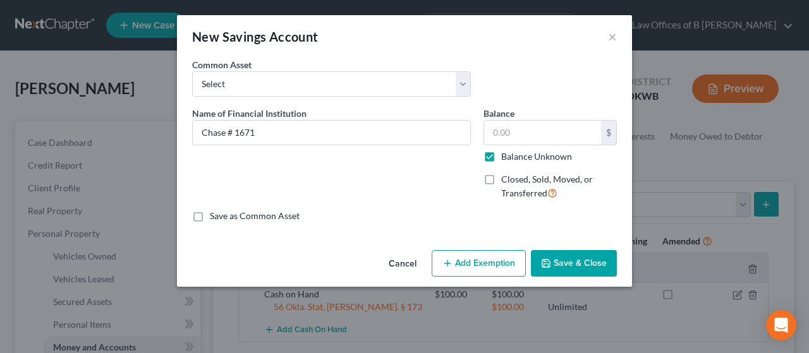
type input "0.00"
click at [394, 254] on button "Add Exemption" at bounding box center [479, 263] width 94 height 27
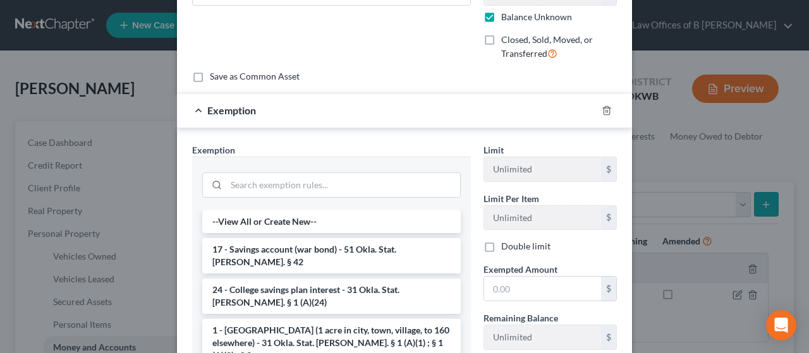
scroll to position [168, 0]
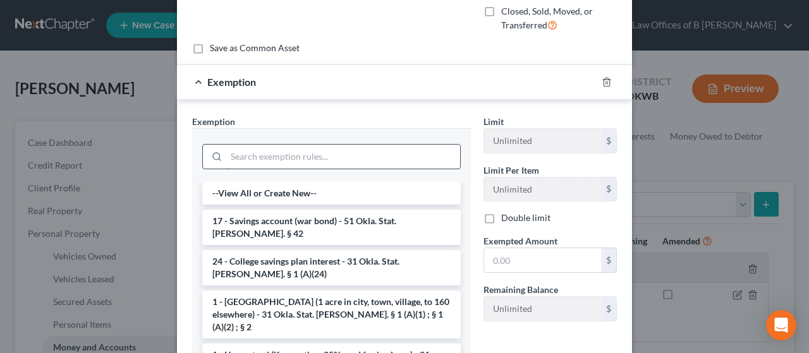
click at [257, 151] on input "search" at bounding box center [343, 157] width 234 height 24
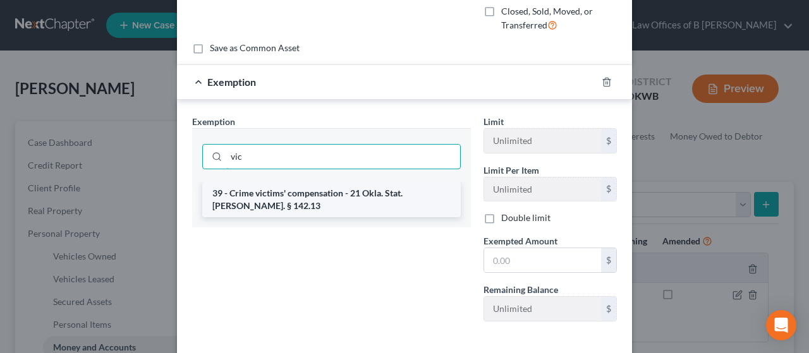
type input "vic"
click at [258, 191] on li "39 - Crime victims' compensation - 21 Okla. Stat. Ann. § 142.13" at bounding box center [331, 199] width 258 height 35
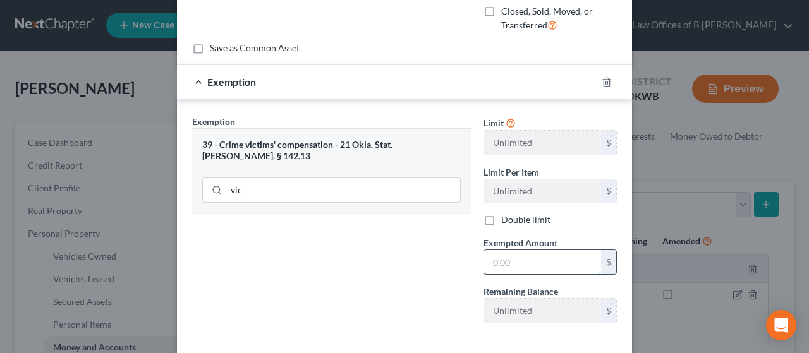
click at [394, 256] on input "text" at bounding box center [542, 262] width 117 height 24
type input "1"
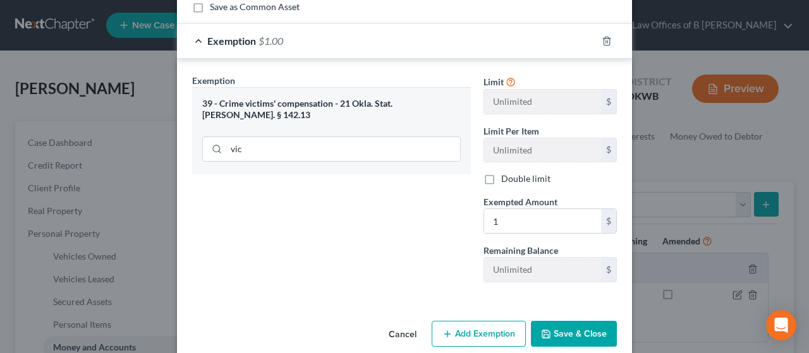
scroll to position [225, 0]
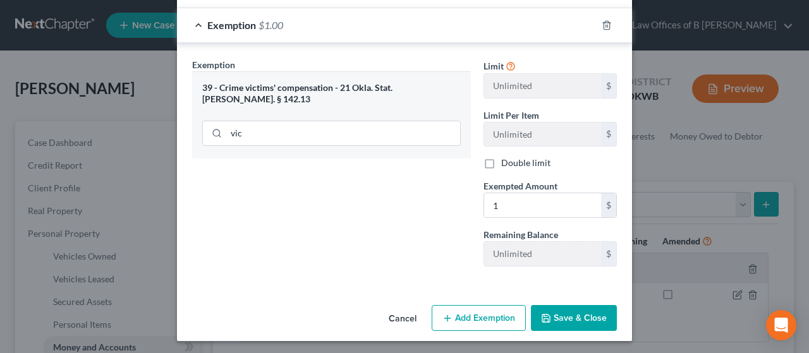
click at [394, 313] on button "Add Exemption" at bounding box center [479, 318] width 94 height 27
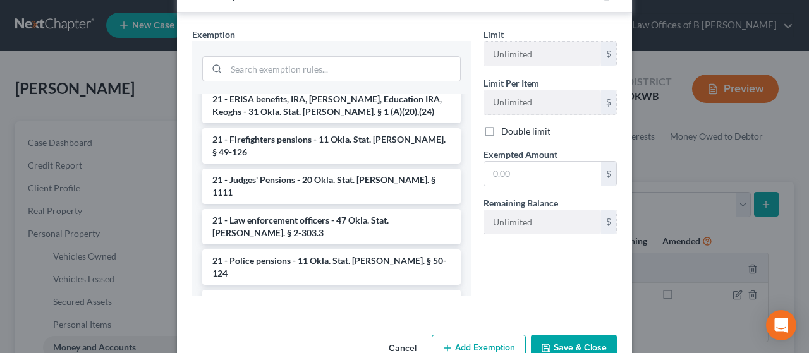
scroll to position [522, 0]
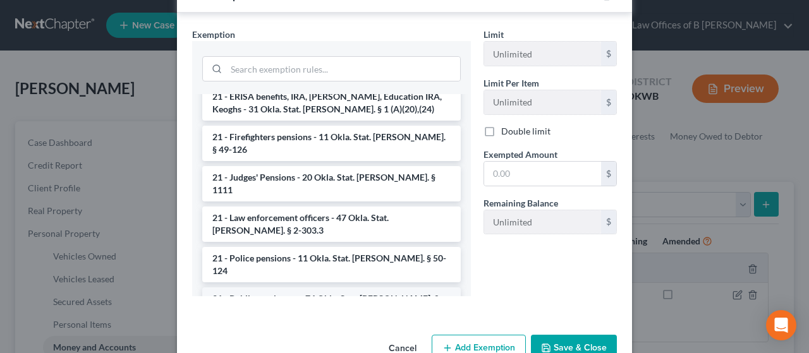
click at [313, 287] on li "21 - Public employees - 74 Okla. Stat. Ann. § 923" at bounding box center [331, 304] width 258 height 35
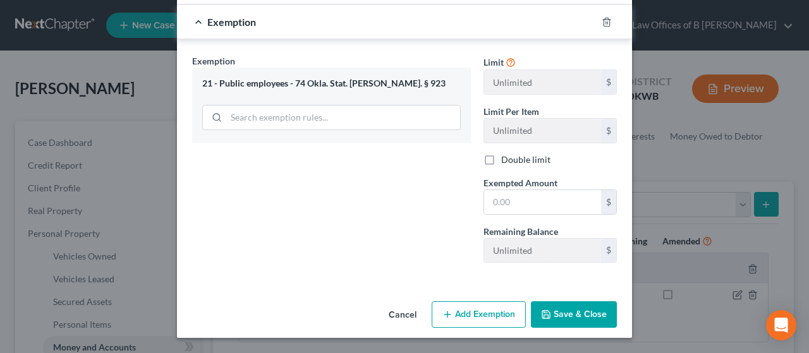
scroll to position [503, 0]
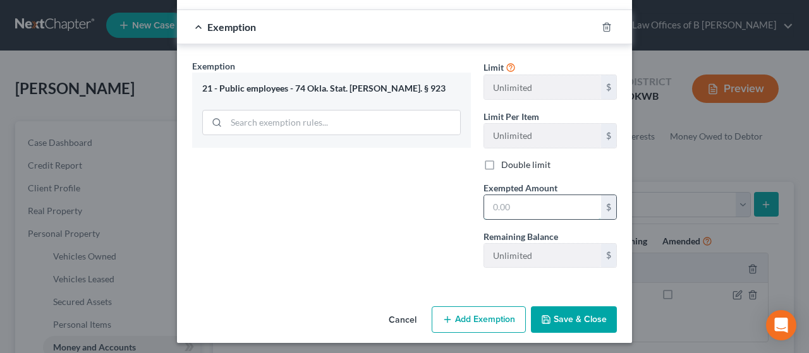
click at [394, 205] on input "text" at bounding box center [542, 207] width 117 height 24
type input "1"
click at [394, 309] on button "Add Exemption" at bounding box center [479, 319] width 94 height 27
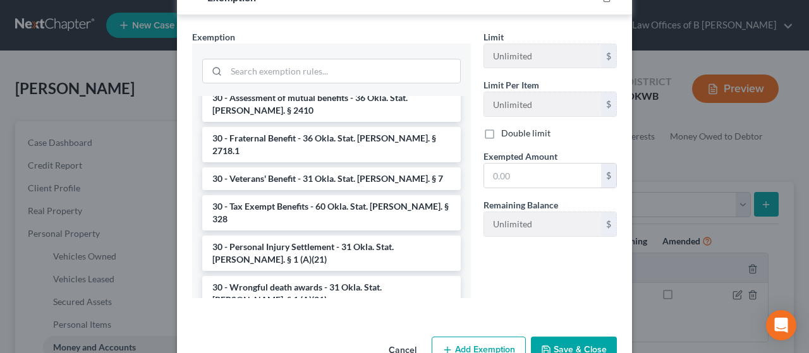
scroll to position [1040, 0]
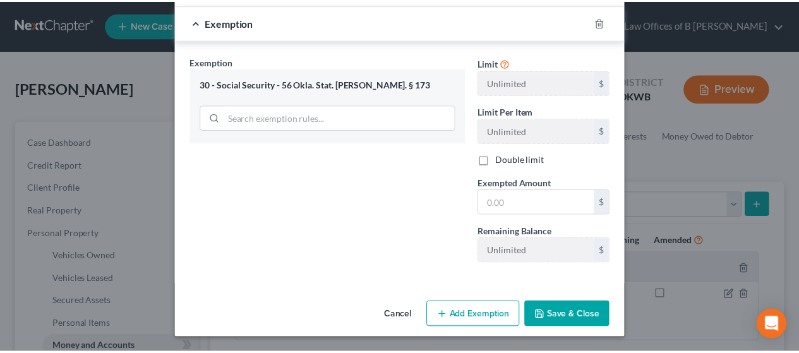
scroll to position [780, 0]
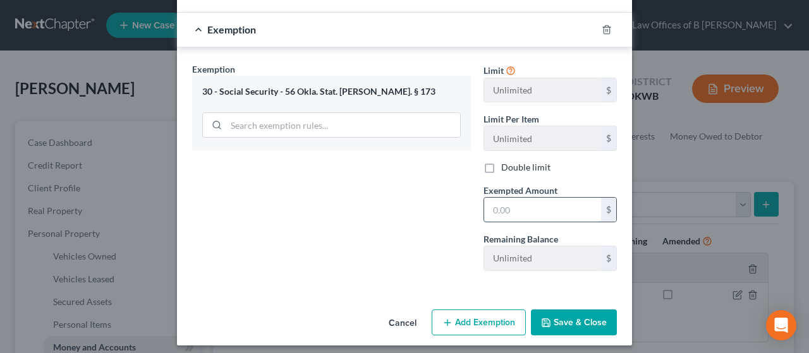
click at [394, 204] on input "text" at bounding box center [542, 210] width 117 height 24
type input "1"
click at [394, 323] on button "Save & Close" at bounding box center [574, 323] width 86 height 27
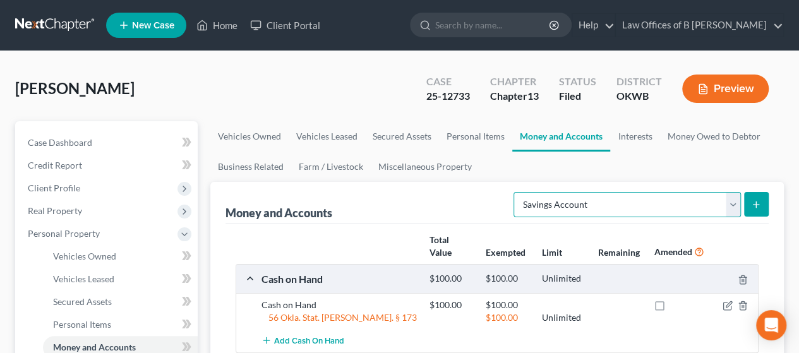
click at [394, 205] on select "Select Account Type Brokerage Cash on Hand Certificates of Deposit Checking Acc…" at bounding box center [627, 204] width 227 height 25
select select "money_market"
click at [394, 192] on select "Select Account Type Brokerage Cash on Hand Certificates of Deposit Checking Acc…" at bounding box center [627, 204] width 227 height 25
click at [394, 204] on icon "submit" at bounding box center [756, 205] width 10 height 10
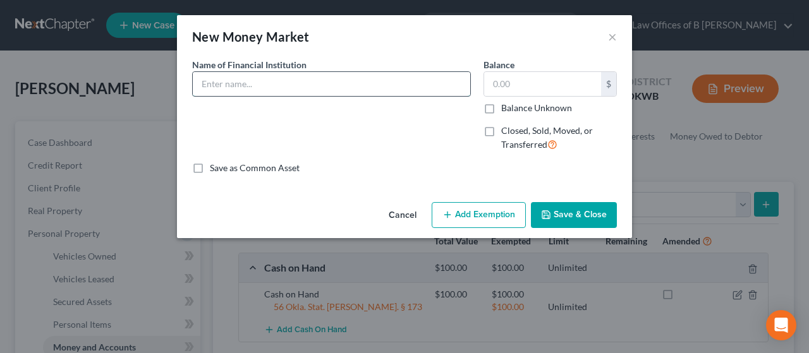
click at [313, 78] on input "text" at bounding box center [331, 84] width 277 height 24
type input "Chase investment acct # 803"
click at [394, 91] on input "text" at bounding box center [542, 84] width 117 height 24
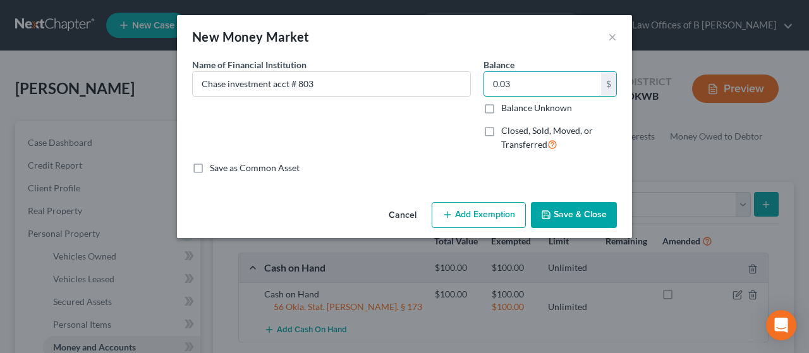
type input "0.03"
click at [394, 222] on button "Save & Close" at bounding box center [574, 215] width 86 height 27
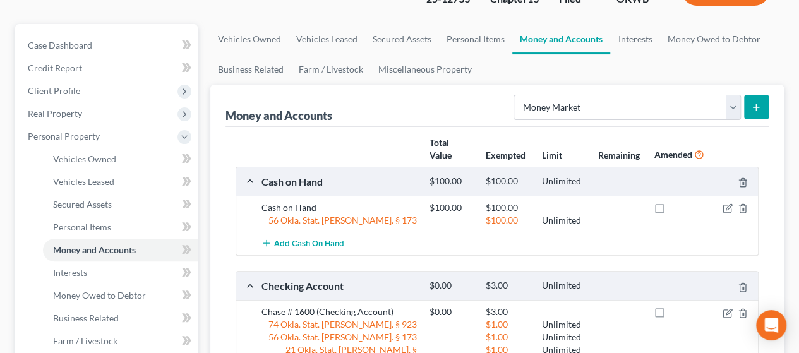
scroll to position [95, 0]
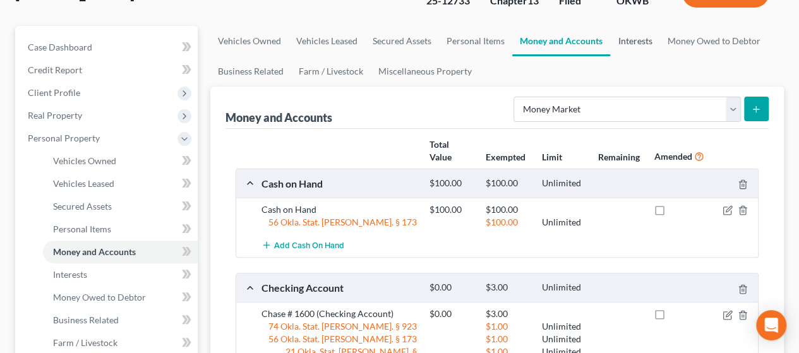
click at [394, 42] on link "Interests" at bounding box center [634, 41] width 49 height 30
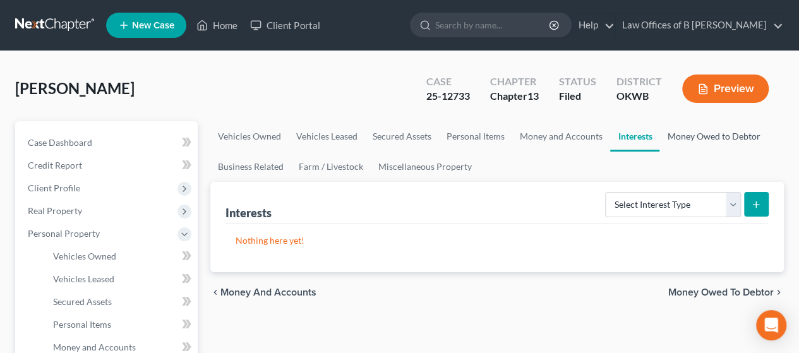
click at [394, 140] on link "Money Owed to Debtor" at bounding box center [714, 136] width 108 height 30
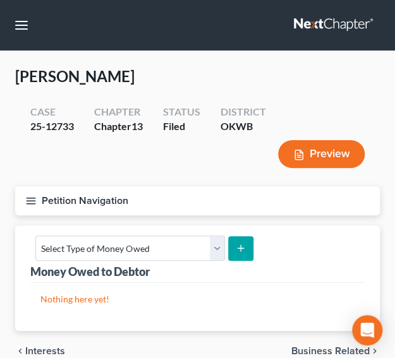
click at [244, 238] on button "submit" at bounding box center [240, 248] width 25 height 25
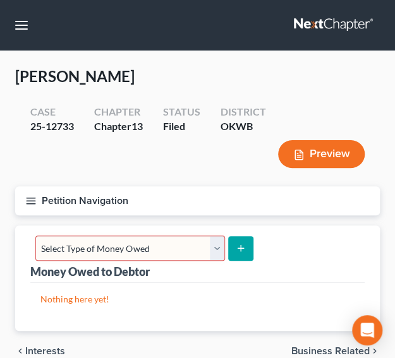
click at [181, 252] on select "Select Type of Money Owed Accounts Receivable Alimony Child Support Claims Agai…" at bounding box center [130, 248] width 190 height 25
select select "financial_assets_not_yet_listed"
click at [35, 236] on select "Select Type of Money Owed Accounts Receivable Alimony Child Support Claims Agai…" at bounding box center [130, 248] width 190 height 25
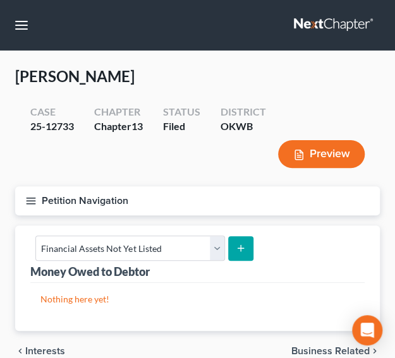
click at [235, 255] on button "submit" at bounding box center [240, 248] width 25 height 25
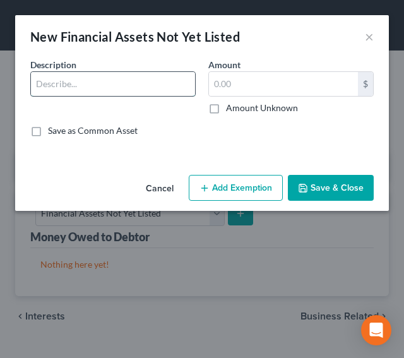
click at [94, 83] on input "text" at bounding box center [113, 84] width 164 height 24
type input "Crime victim restitution"
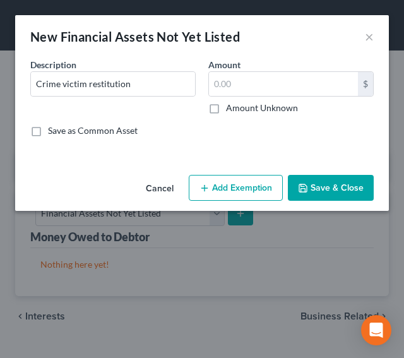
click at [226, 106] on label "Amount Unknown" at bounding box center [262, 108] width 72 height 13
click at [231, 106] on input "Amount Unknown" at bounding box center [235, 106] width 8 height 8
checkbox input "true"
type input "0.00"
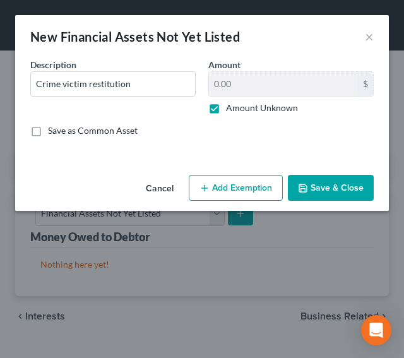
click at [246, 194] on button "Add Exemption" at bounding box center [236, 188] width 94 height 27
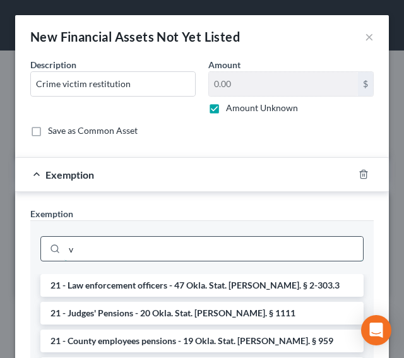
click at [168, 246] on input "v" at bounding box center [213, 249] width 299 height 24
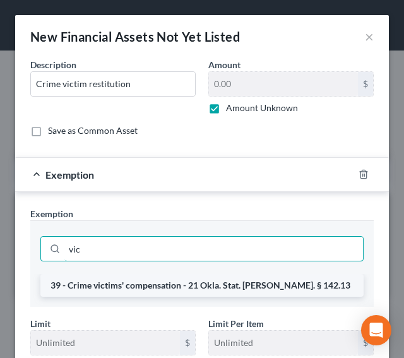
type input "vic"
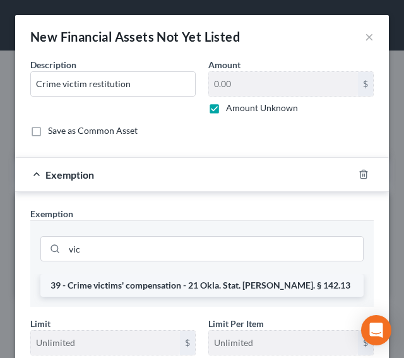
click at [163, 282] on li "39 - Crime victims' compensation - 21 Okla. Stat. Ann. § 142.13" at bounding box center [201, 285] width 323 height 23
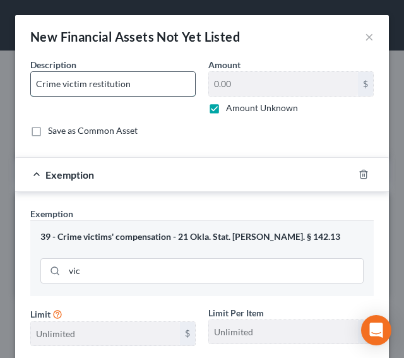
click at [138, 87] on input "Crime victim restitution" at bounding box center [113, 84] width 164 height 24
type input "Crime victim restitution and compensation"
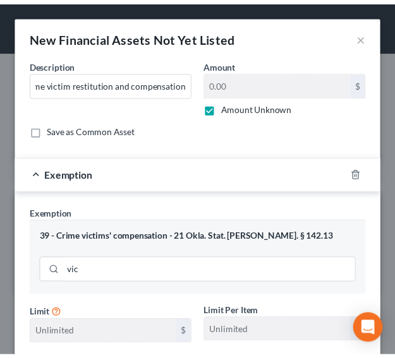
scroll to position [172, 0]
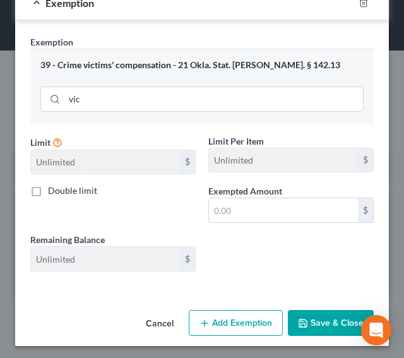
click at [270, 195] on label "Exempted Amount *" at bounding box center [245, 190] width 74 height 13
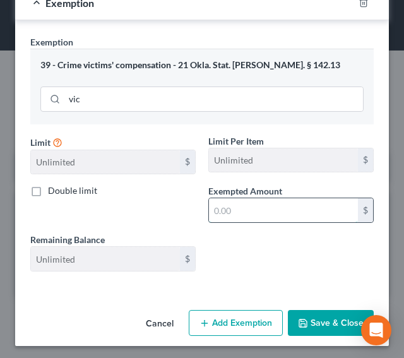
click at [255, 200] on input "text" at bounding box center [283, 210] width 149 height 24
type input "1"
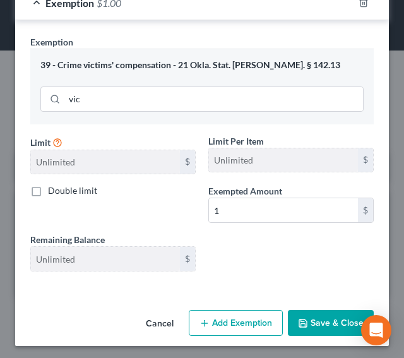
click at [306, 320] on button "Save & Close" at bounding box center [331, 323] width 86 height 27
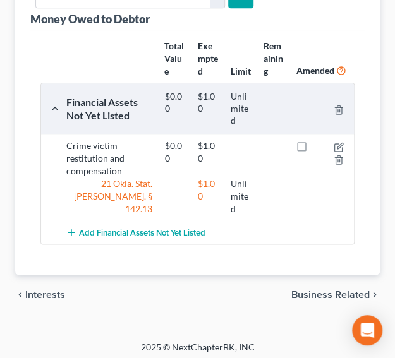
scroll to position [256, 0]
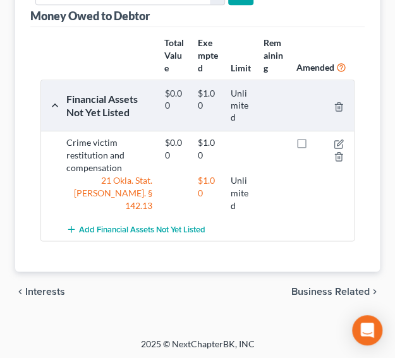
click at [331, 291] on span "Business Related" at bounding box center [330, 292] width 78 height 10
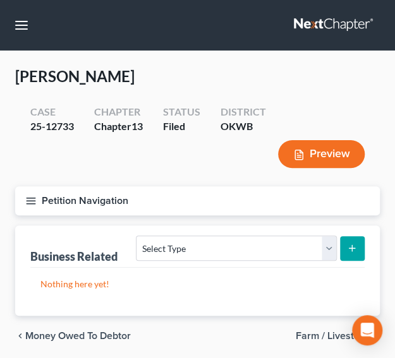
scroll to position [45, 0]
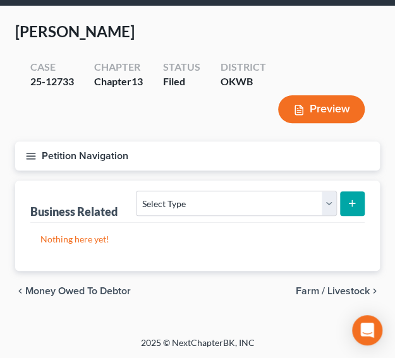
click at [335, 291] on span "Farm / Livestock" at bounding box center [333, 291] width 74 height 10
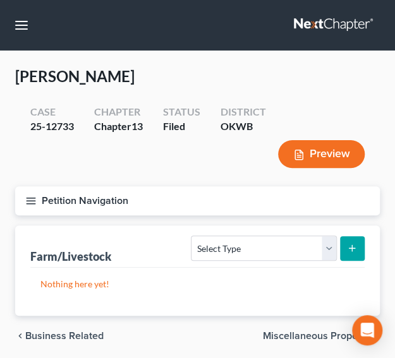
click at [308, 332] on span "Miscellaneous Property" at bounding box center [316, 336] width 107 height 10
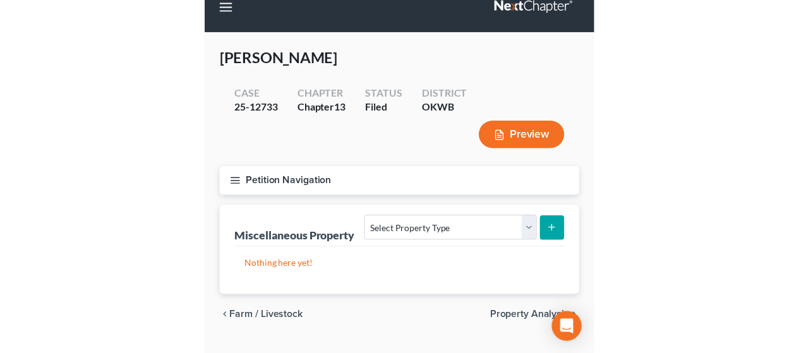
scroll to position [18, 0]
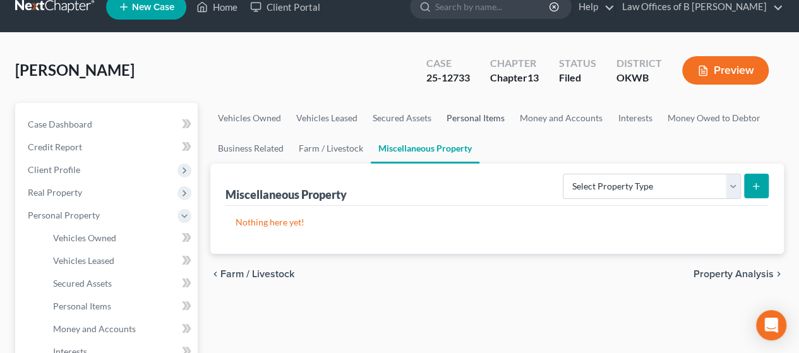
click at [394, 116] on link "Personal Items" at bounding box center [475, 118] width 73 height 30
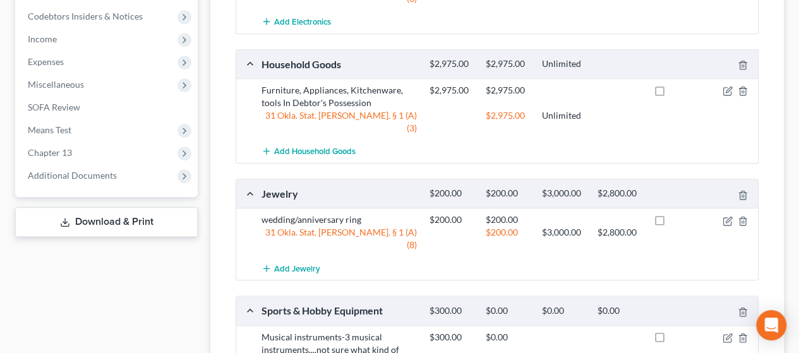
scroll to position [643, 0]
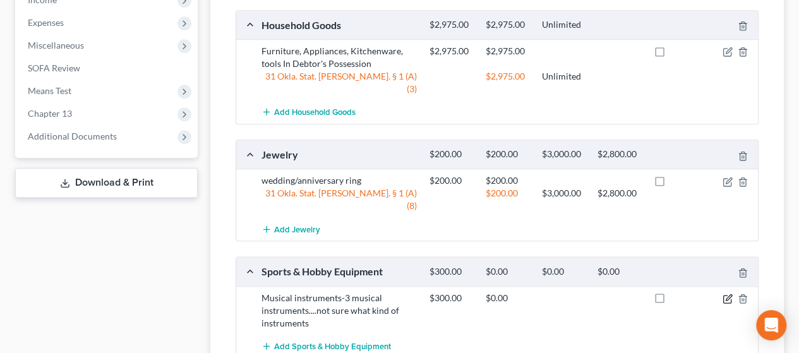
click at [394, 294] on icon "button" at bounding box center [729, 297] width 6 height 6
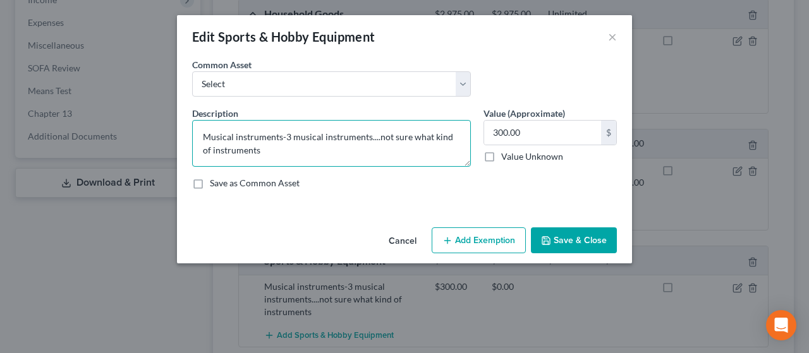
drag, startPoint x: 377, startPoint y: 136, endPoint x: 412, endPoint y: 157, distance: 41.1
click at [394, 157] on textarea "Musical instruments-3 musical instruments....not sure what kind of instruments" at bounding box center [331, 143] width 279 height 47
type textarea "Musical instruments-3 musical instruments....trumpet, clarinet, and ?"
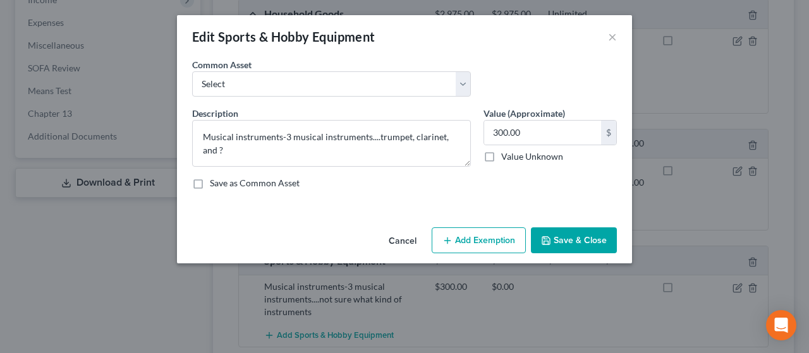
click at [394, 242] on button "Save & Close" at bounding box center [574, 240] width 86 height 27
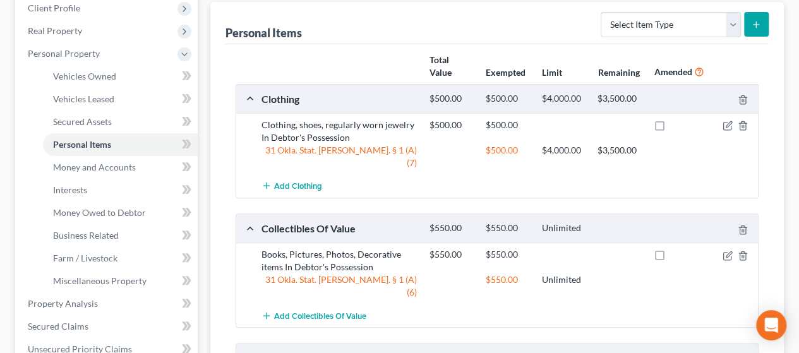
scroll to position [0, 0]
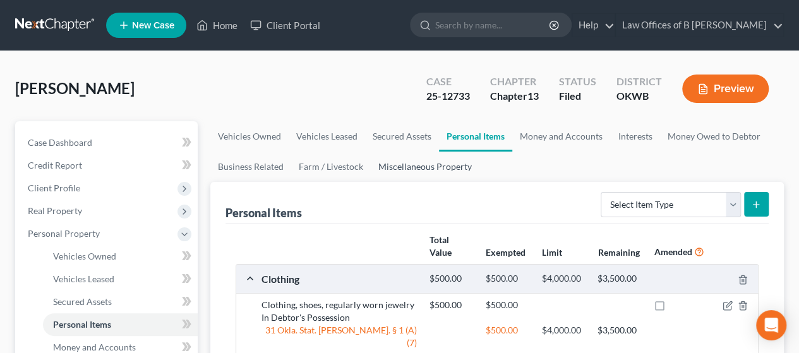
click at [394, 167] on link "Miscellaneous Property" at bounding box center [425, 167] width 109 height 30
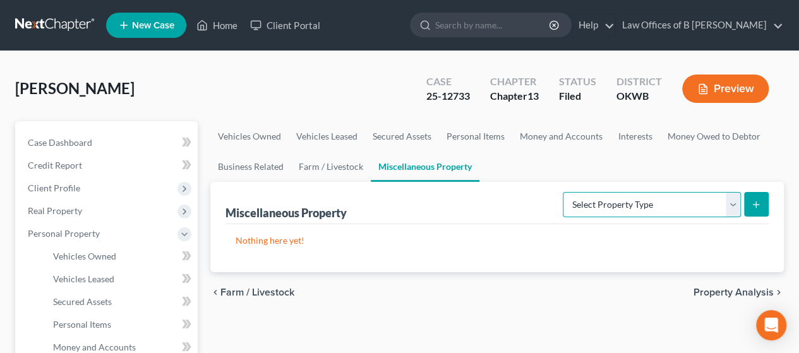
click at [394, 205] on select "Select Property Type Assigned for Creditor Benefit Within 1 Year Holding for An…" at bounding box center [652, 204] width 178 height 25
click at [394, 289] on span "Property Analysis" at bounding box center [734, 292] width 80 height 10
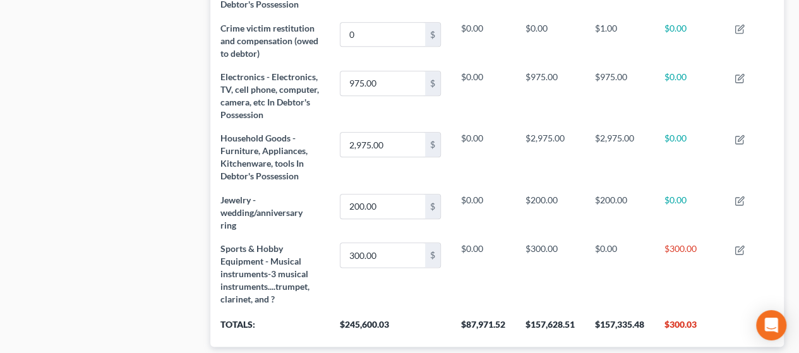
scroll to position [735, 0]
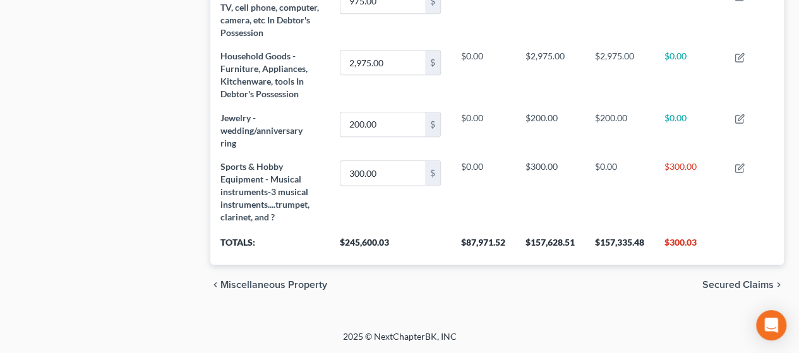
click at [394, 285] on span "Secured Claims" at bounding box center [738, 285] width 71 height 10
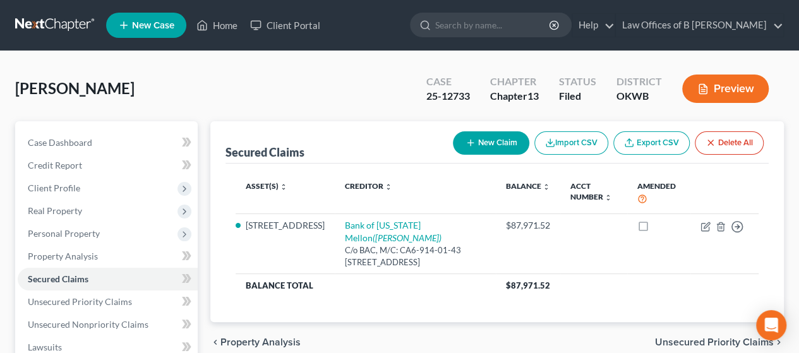
click at [394, 341] on span "Unsecured Priority Claims" at bounding box center [714, 342] width 119 height 10
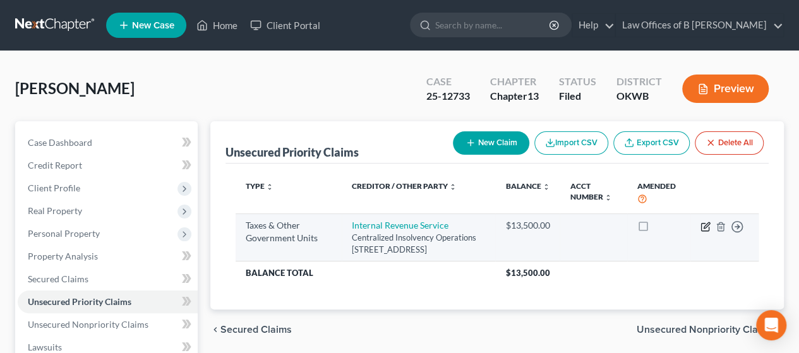
click at [394, 224] on icon "button" at bounding box center [707, 225] width 6 height 6
select select "0"
select select "39"
select select "0"
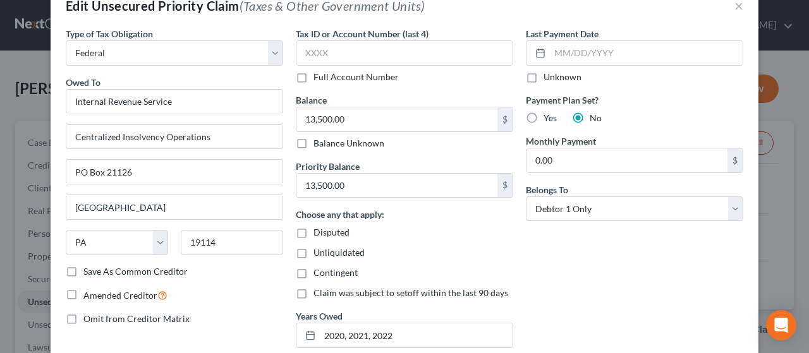
scroll to position [30, 0]
click at [374, 124] on input "13,500.00" at bounding box center [396, 120] width 201 height 24
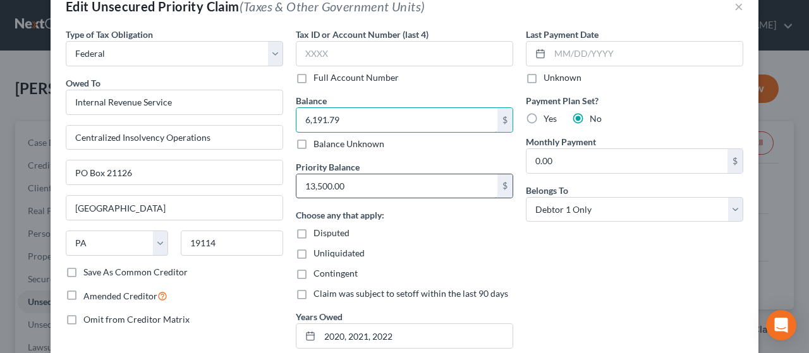
type input "6,191.79"
click at [366, 193] on input "13,500.00" at bounding box center [396, 186] width 201 height 24
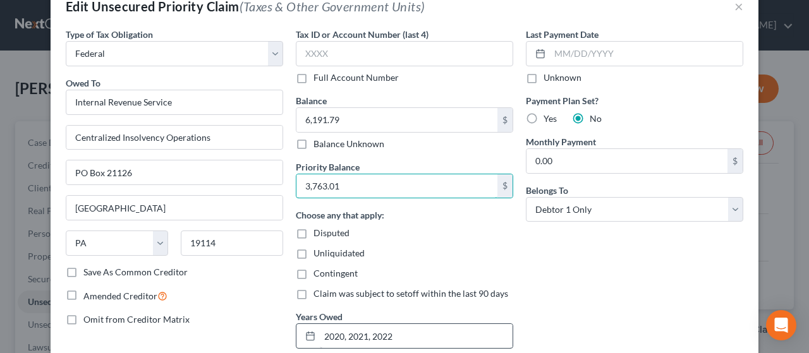
type input "3,763.01"
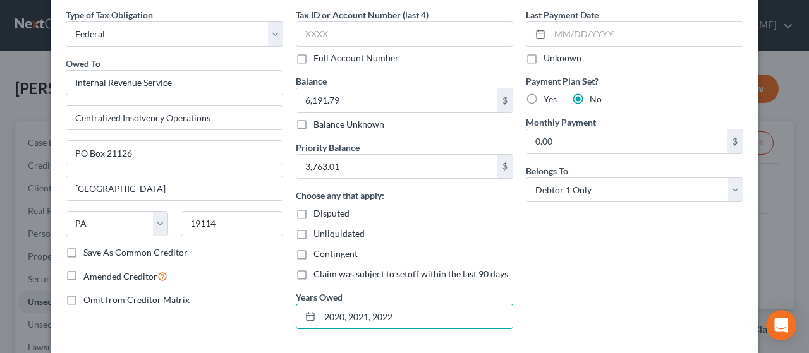
drag, startPoint x: 407, startPoint y: 335, endPoint x: 277, endPoint y: 347, distance: 130.1
click at [277, 347] on div "Type of Tax Obligation * Select Federal City State Franchise Tax Board Other Ow…" at bounding box center [405, 185] width 708 height 354
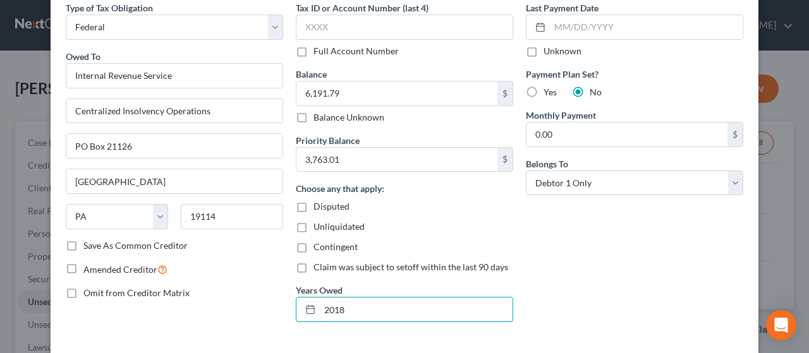
type input "2018"
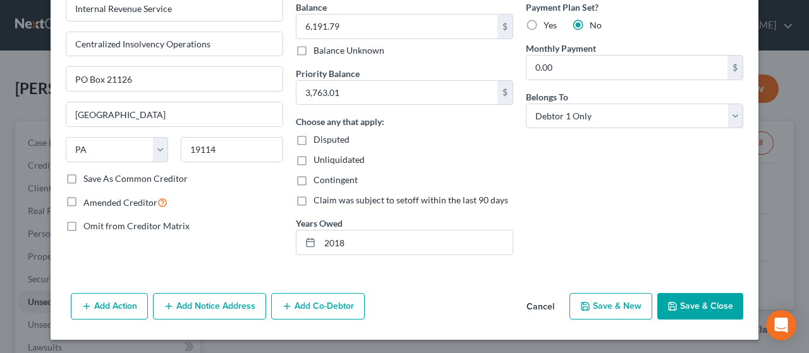
click at [394, 299] on button "Save & Close" at bounding box center [700, 306] width 86 height 27
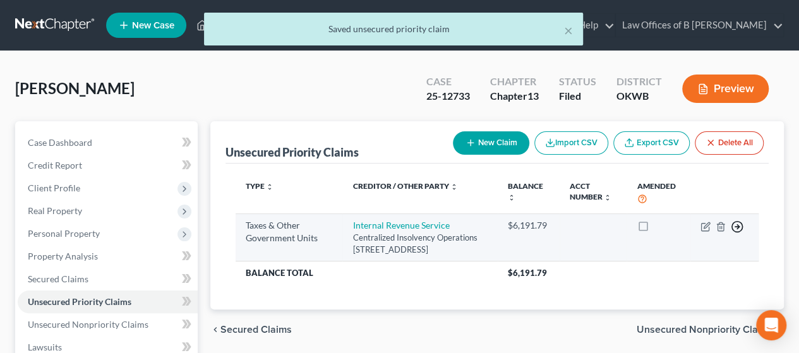
click at [394, 223] on icon "button" at bounding box center [737, 226] width 13 height 13
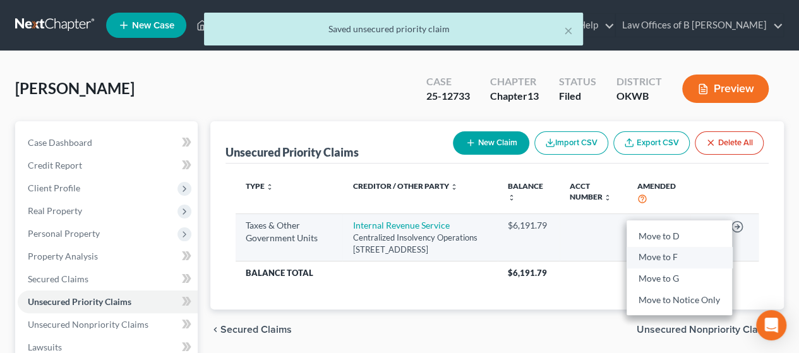
click at [394, 261] on link "Move to F" at bounding box center [680, 257] width 106 height 21
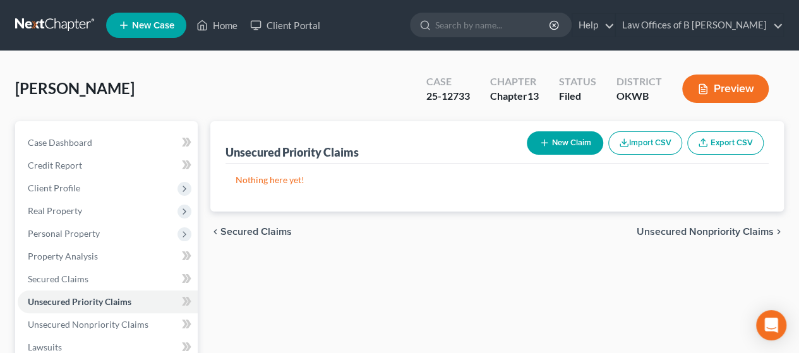
click at [394, 145] on button "New Claim" at bounding box center [565, 142] width 76 height 23
select select "0"
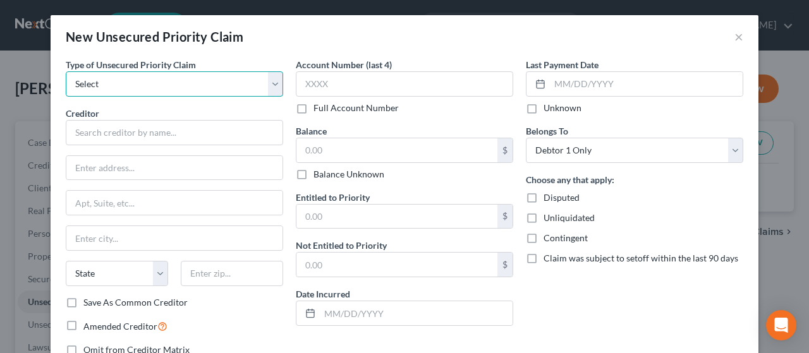
click at [235, 84] on select "Select Taxes & Other Government Units Domestic Support Obligations Extensions o…" at bounding box center [174, 83] width 217 height 25
select select "0"
click at [66, 71] on select "Select Taxes & Other Government Units Domestic Support Obligations Extensions o…" at bounding box center [174, 83] width 217 height 25
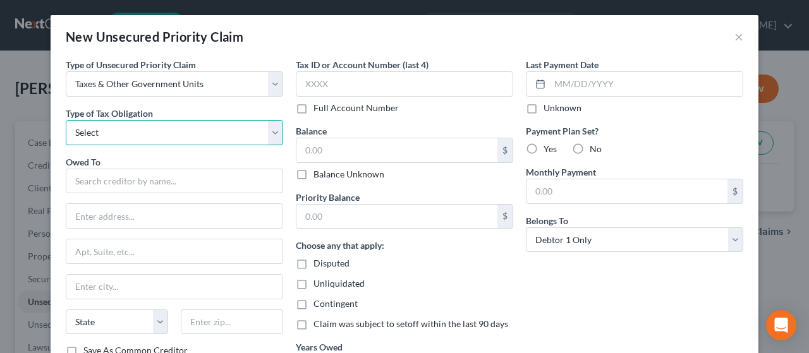
click at [190, 132] on select "Select Federal City State Franchise Tax Board Other" at bounding box center [174, 132] width 217 height 25
select select "0"
click at [66, 120] on select "Select Federal City State Franchise Tax Board Other" at bounding box center [174, 132] width 217 height 25
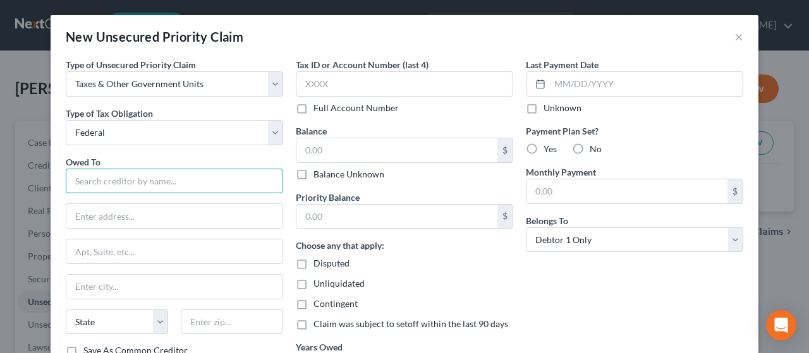
click at [163, 172] on input "text" at bounding box center [174, 181] width 217 height 25
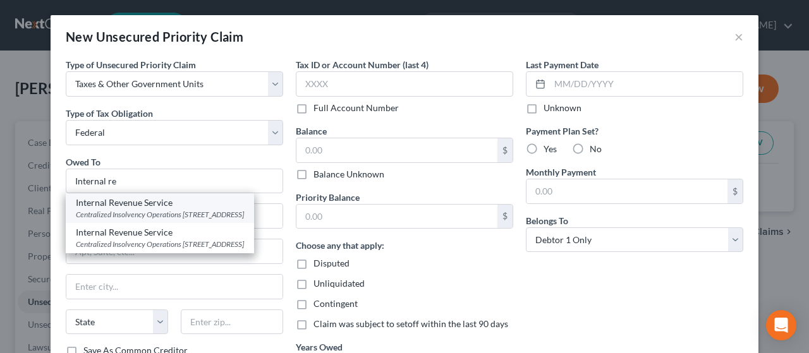
click at [129, 218] on div "Centralized Insolvency Operations PO Box 21126, Philadelphia, PA 19114" at bounding box center [160, 214] width 168 height 11
type input "Internal Revenue Service"
type input "Centralized Insolvency Operations"
type input "PO Box 21126"
type input "Philadelphia"
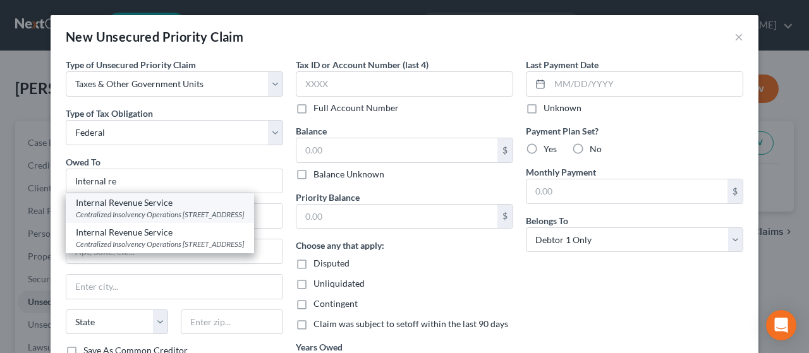
select select "39"
type input "19114"
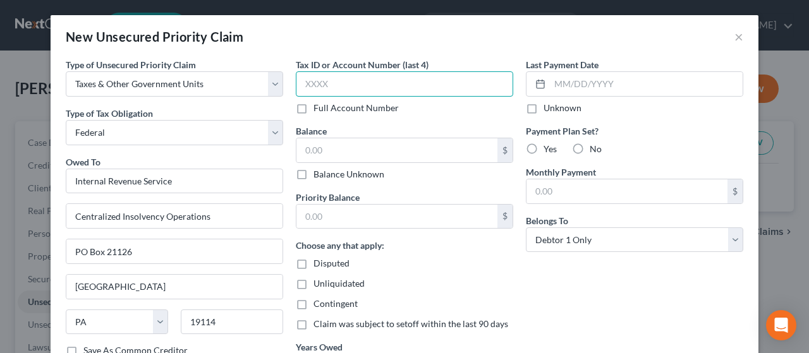
click at [336, 84] on input "text" at bounding box center [404, 83] width 217 height 25
type input "1229"
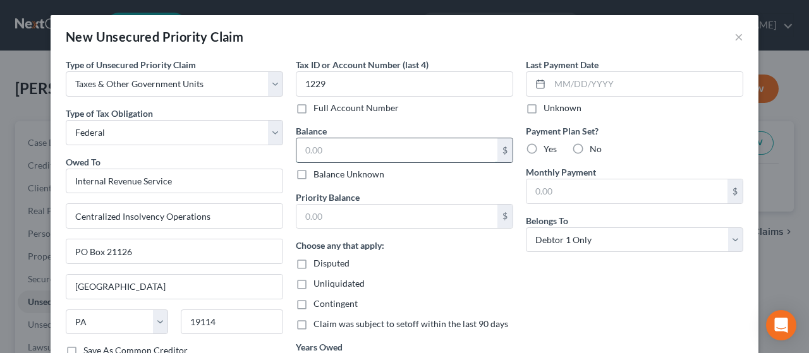
click at [346, 148] on input "text" at bounding box center [396, 150] width 201 height 24
type input "7,016.05"
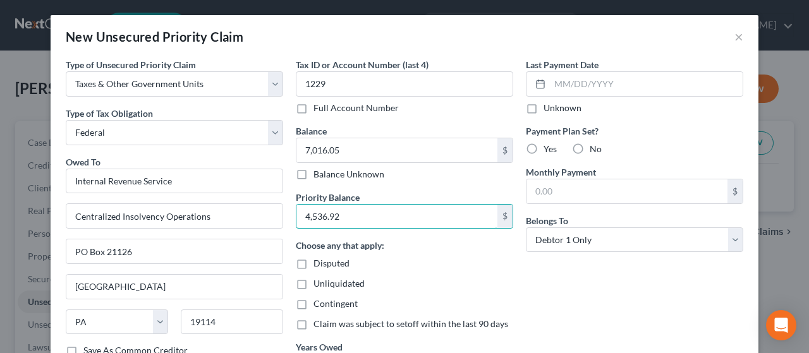
type input "4,536.92"
click at [394, 284] on div "Last Payment Date Unknown Payment Plan Set? Yes No Monthly Payment $ Belongs To…" at bounding box center [634, 236] width 230 height 356
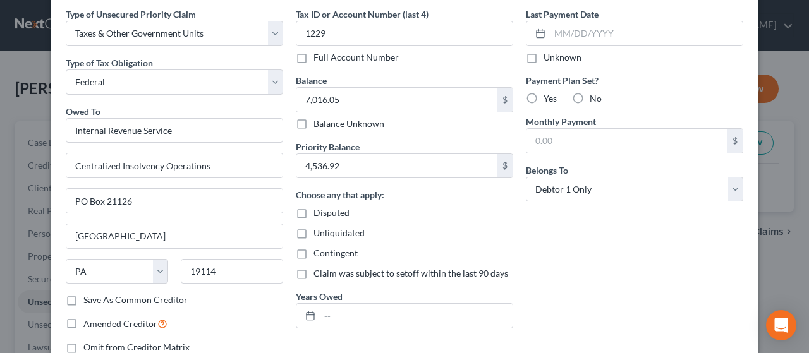
scroll to position [76, 0]
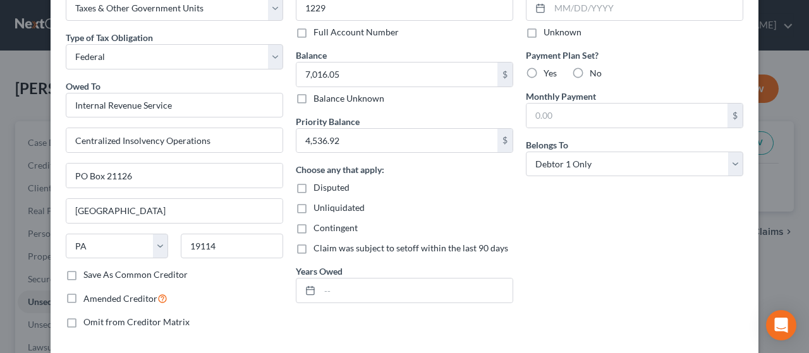
click at [394, 71] on label "No" at bounding box center [595, 73] width 12 height 13
click at [394, 71] on input "No" at bounding box center [599, 71] width 8 height 8
radio input "true"
click at [388, 286] on input "text" at bounding box center [416, 291] width 193 height 24
type input "2019"
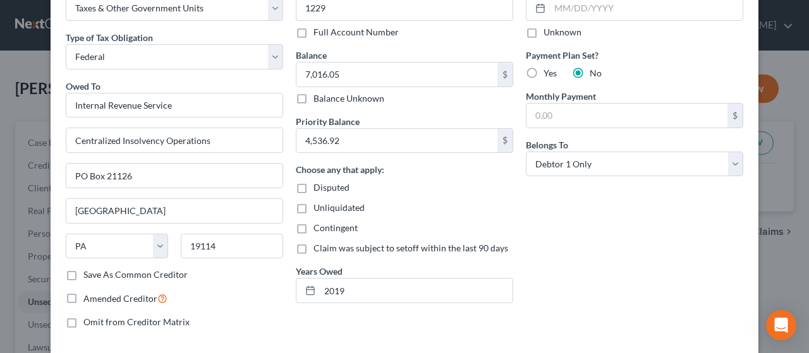
click at [394, 298] on div "Last Payment Date Unknown Payment Plan Set? Yes No Monthly Payment $ Belongs To…" at bounding box center [634, 160] width 230 height 356
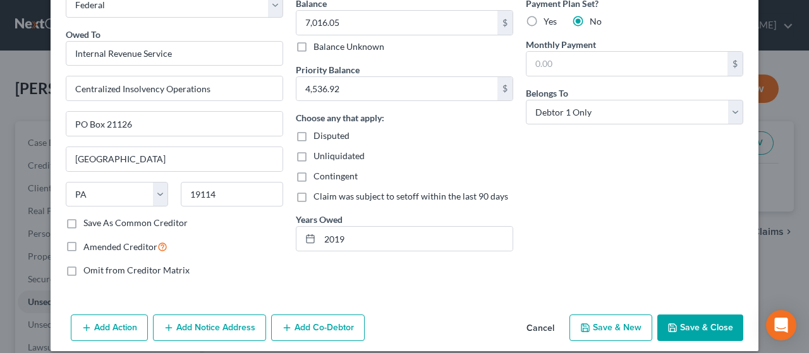
scroll to position [138, 0]
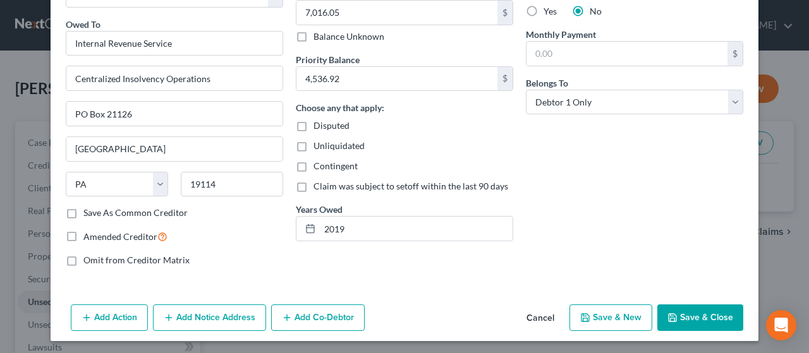
click at [394, 313] on button "Save & New" at bounding box center [610, 318] width 83 height 27
select select "0"
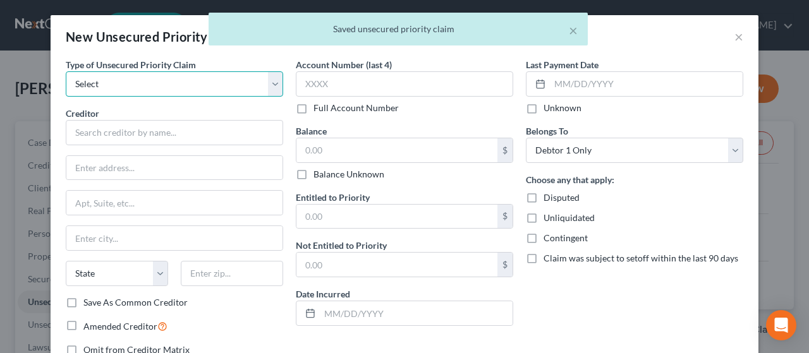
click at [191, 83] on select "Select Taxes & Other Government Units Domestic Support Obligations Extensions o…" at bounding box center [174, 83] width 217 height 25
select select "0"
click at [66, 71] on select "Select Taxes & Other Government Units Domestic Support Obligations Extensions o…" at bounding box center [174, 83] width 217 height 25
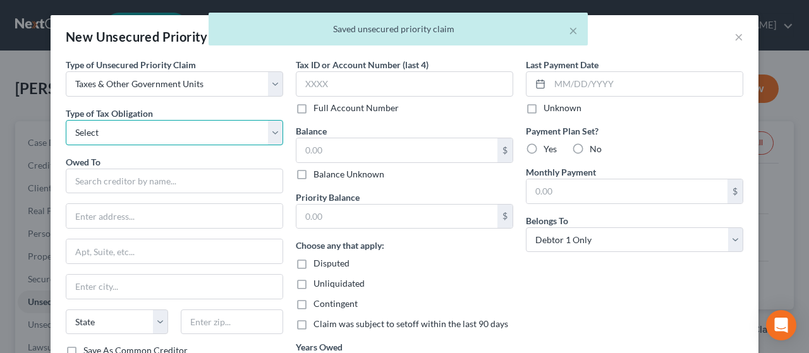
click at [131, 125] on select "Select Federal City State Franchise Tax Board Other" at bounding box center [174, 132] width 217 height 25
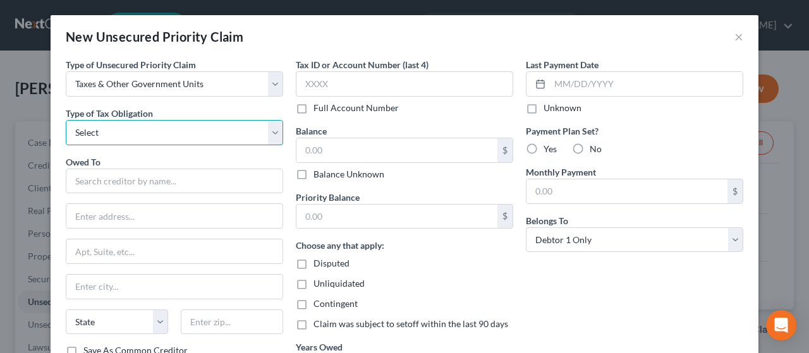
select select "0"
click at [66, 120] on select "Select Federal City State Franchise Tax Board Other" at bounding box center [174, 132] width 217 height 25
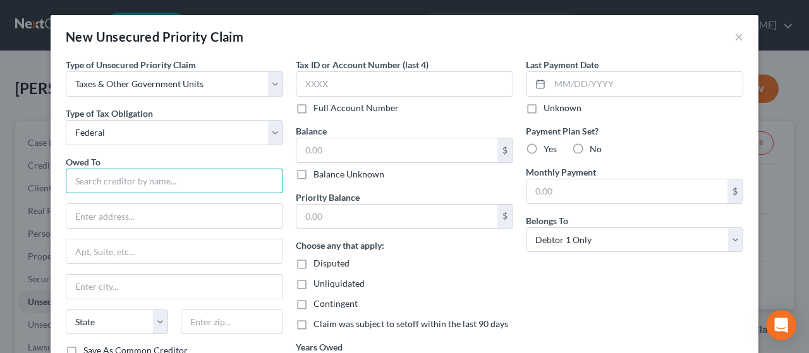
click at [120, 170] on input "text" at bounding box center [174, 181] width 217 height 25
type input "U"
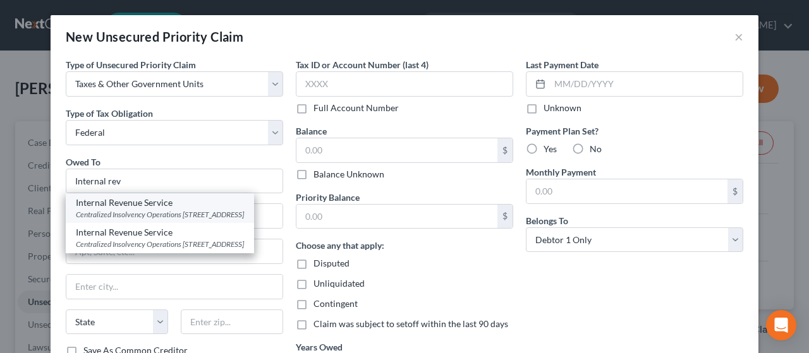
click at [120, 205] on div "Internal Revenue Service" at bounding box center [160, 202] width 168 height 13
type input "Internal Revenue Service"
type input "Centralized Insolvency Operations"
type input "PO Box 21126"
type input "Philadelphia"
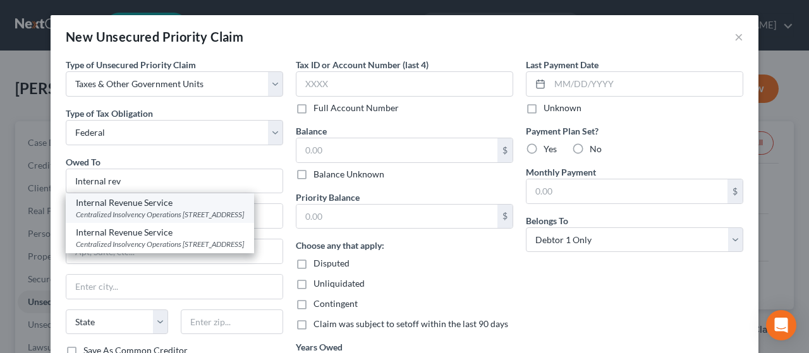
select select "39"
type input "19114"
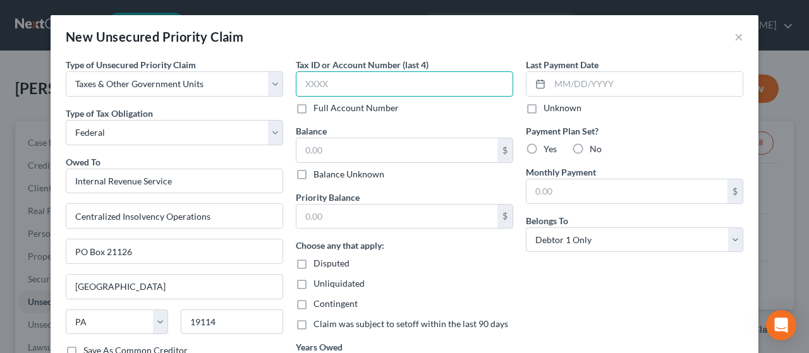
click at [326, 85] on input "text" at bounding box center [404, 83] width 217 height 25
type input "1229"
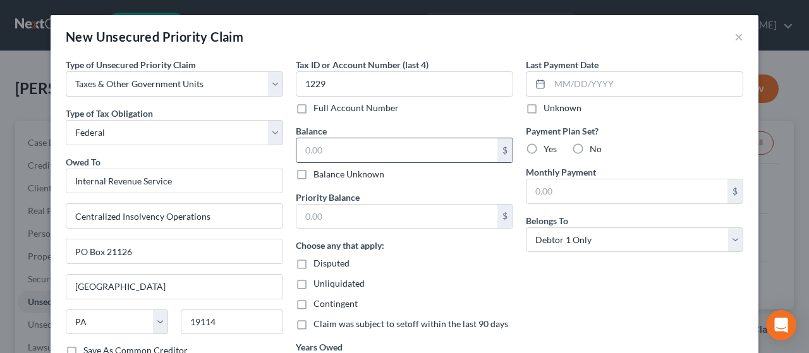
click at [368, 147] on input "text" at bounding box center [396, 150] width 201 height 24
drag, startPoint x: 354, startPoint y: 146, endPoint x: 181, endPoint y: 172, distance: 175.1
click at [181, 172] on div "Type of Unsecured Priority Claim * Select Taxes & Other Government Units Domest…" at bounding box center [404, 236] width 690 height 356
type input "5,177.05"
click at [319, 214] on input "text" at bounding box center [396, 217] width 201 height 24
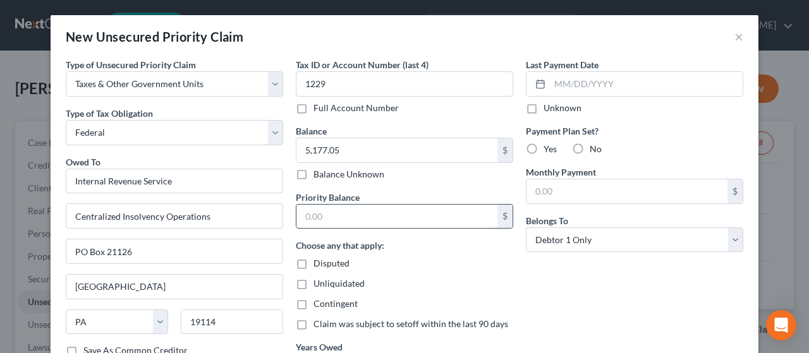
paste input "5,177.05"
type input "5,177.05"
click at [353, 155] on input "5,177.05" at bounding box center [396, 150] width 201 height 24
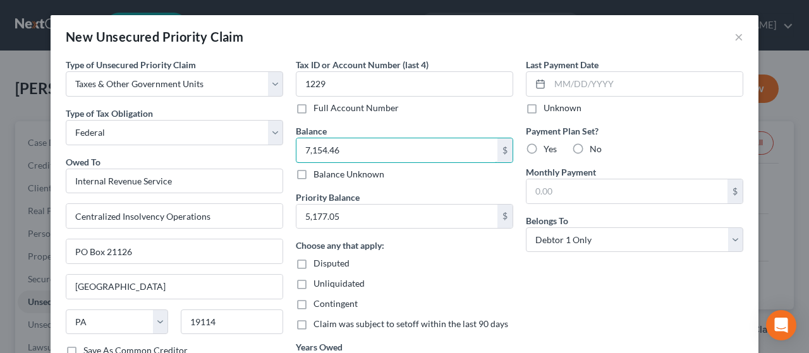
type input "7,154.46"
click at [394, 318] on div "Last Payment Date Unknown Payment Plan Set? Yes No Monthly Payment $ Belongs To…" at bounding box center [634, 236] width 230 height 356
click at [394, 146] on label "No" at bounding box center [595, 149] width 12 height 13
click at [394, 146] on input "No" at bounding box center [599, 147] width 8 height 8
radio input "true"
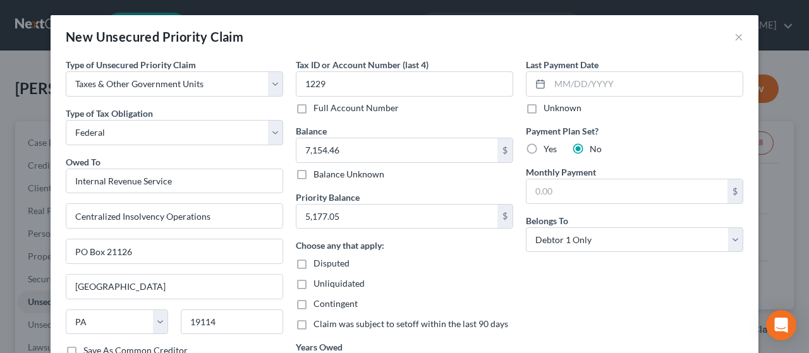
click at [394, 285] on div "Last Payment Date Unknown Payment Plan Set? Yes No Monthly Payment $ Belongs To…" at bounding box center [634, 236] width 230 height 356
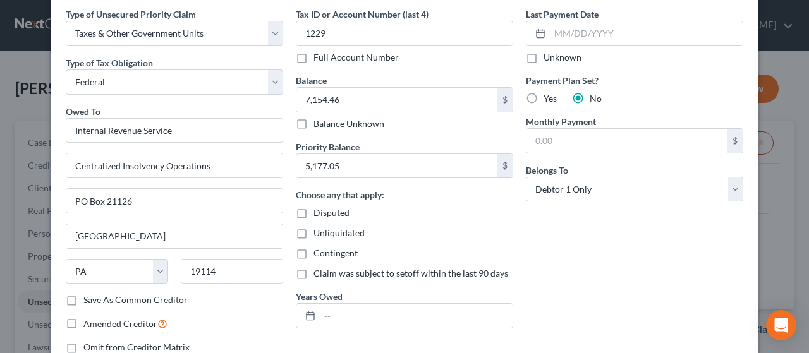
scroll to position [76, 0]
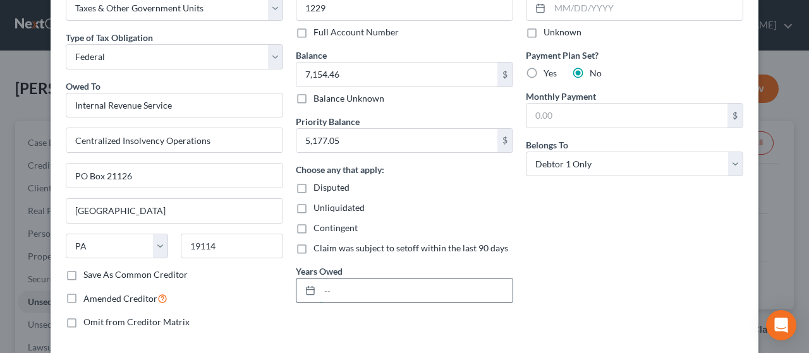
click at [394, 293] on input "text" at bounding box center [416, 291] width 193 height 24
type input "2020"
click at [394, 307] on div "Last Payment Date Unknown Payment Plan Set? Yes No Monthly Payment $ Belongs To…" at bounding box center [634, 160] width 230 height 356
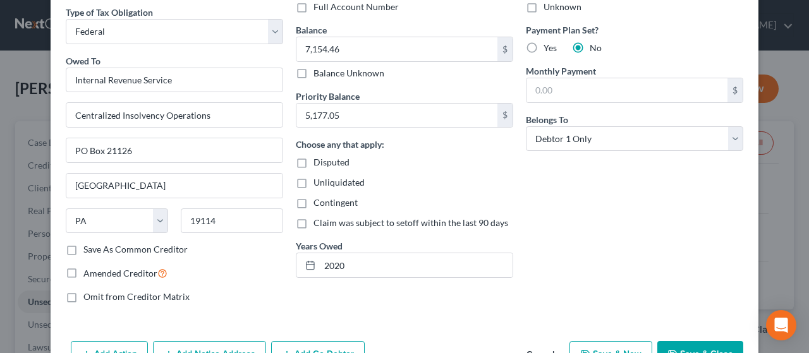
scroll to position [138, 0]
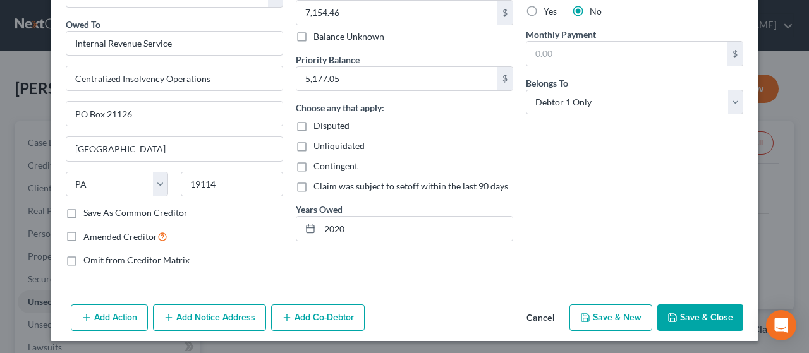
click at [394, 318] on button "Save & New" at bounding box center [610, 318] width 83 height 27
select select "0"
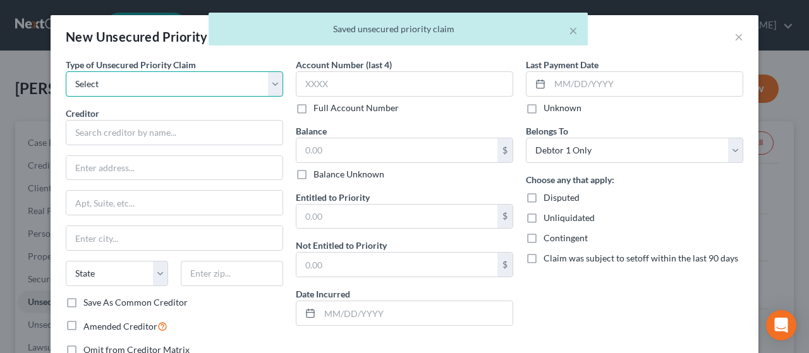
click at [192, 88] on select "Select Taxes & Other Government Units Domestic Support Obligations Extensions o…" at bounding box center [174, 83] width 217 height 25
select select "0"
click at [66, 71] on select "Select Taxes & Other Government Units Domestic Support Obligations Extensions o…" at bounding box center [174, 83] width 217 height 25
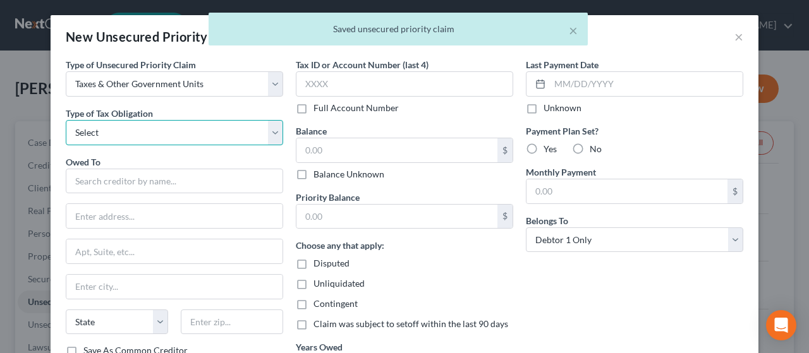
click at [163, 131] on select "Select Federal City State Franchise Tax Board Other" at bounding box center [174, 132] width 217 height 25
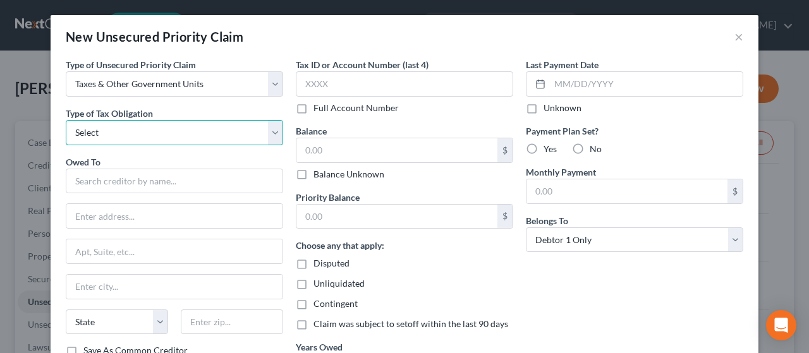
select select "0"
click at [66, 120] on select "Select Federal City State Franchise Tax Board Other" at bounding box center [174, 132] width 217 height 25
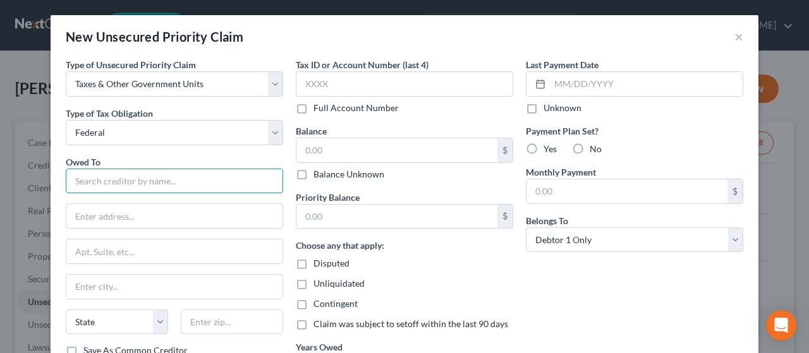
click at [138, 174] on input "text" at bounding box center [174, 181] width 217 height 25
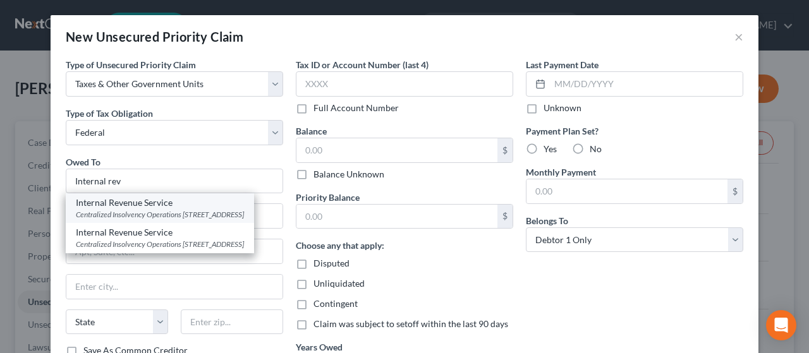
click at [137, 207] on div "Internal Revenue Service" at bounding box center [160, 202] width 168 height 13
type input "Internal Revenue Service"
type input "Centralized Insolvency Operations"
type input "PO Box 21126"
type input "Philadelphia"
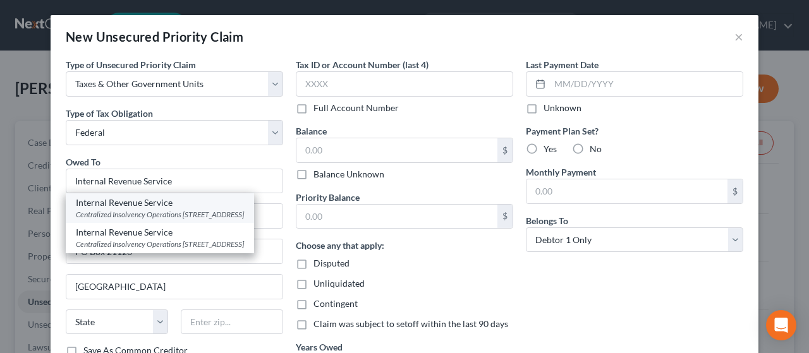
select select "39"
type input "19114"
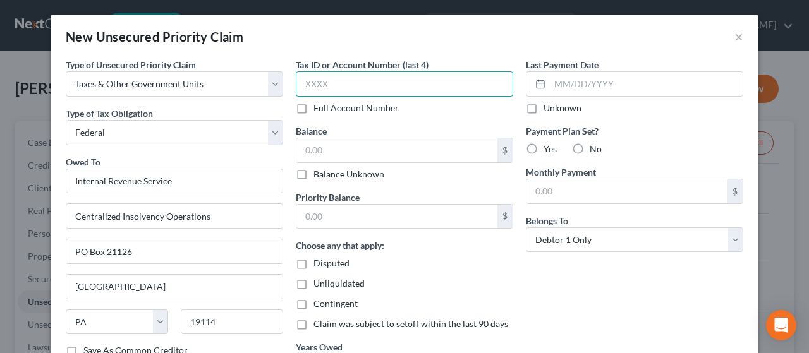
click at [339, 81] on input "text" at bounding box center [404, 83] width 217 height 25
type input "1229"
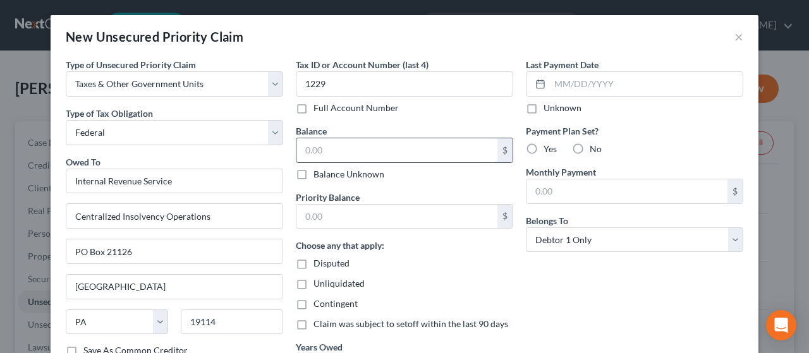
click at [330, 145] on input "text" at bounding box center [396, 150] width 201 height 24
type input "6,327.98"
click at [330, 218] on input "text" at bounding box center [396, 217] width 201 height 24
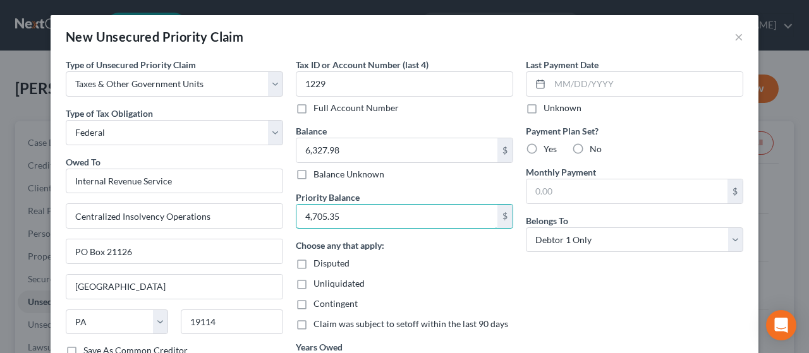
type input "4,705.35"
click at [394, 285] on div "Unliquidated" at bounding box center [404, 283] width 217 height 13
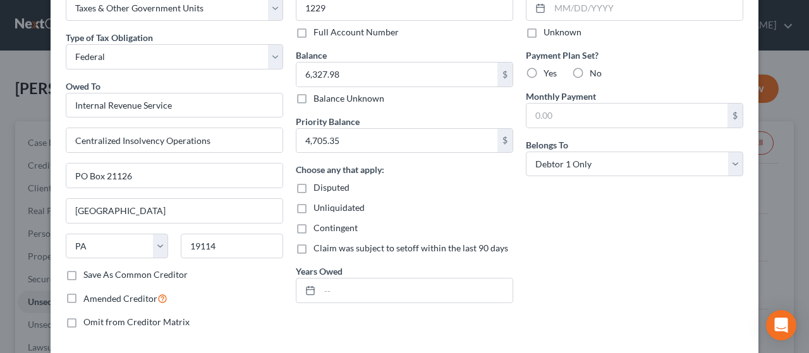
scroll to position [101, 0]
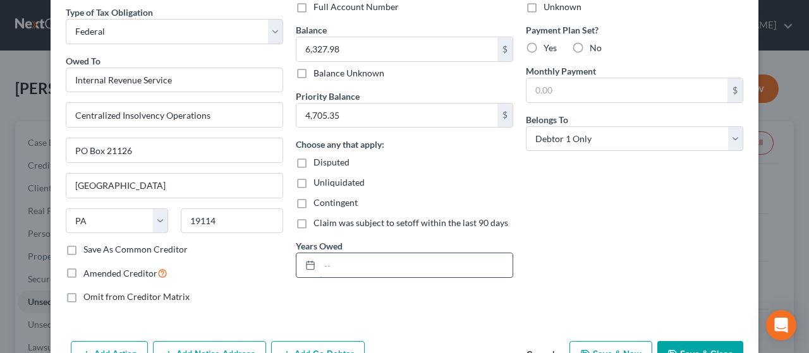
click at [394, 267] on input "text" at bounding box center [416, 265] width 193 height 24
type input "2021"
click at [394, 44] on label "No" at bounding box center [595, 48] width 12 height 13
click at [394, 44] on input "No" at bounding box center [599, 46] width 8 height 8
radio input "true"
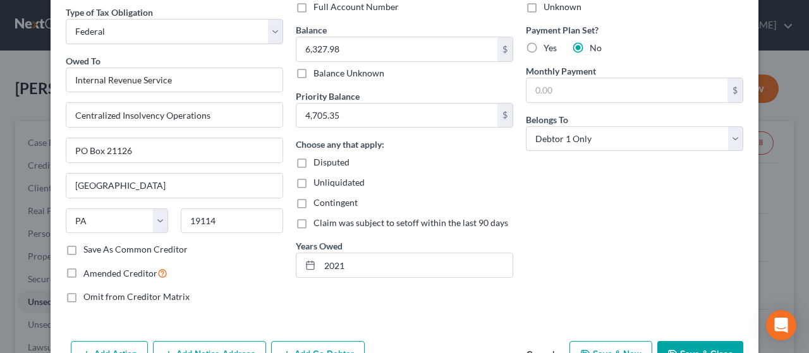
click at [394, 346] on button "Save & New" at bounding box center [610, 354] width 83 height 27
select select "0"
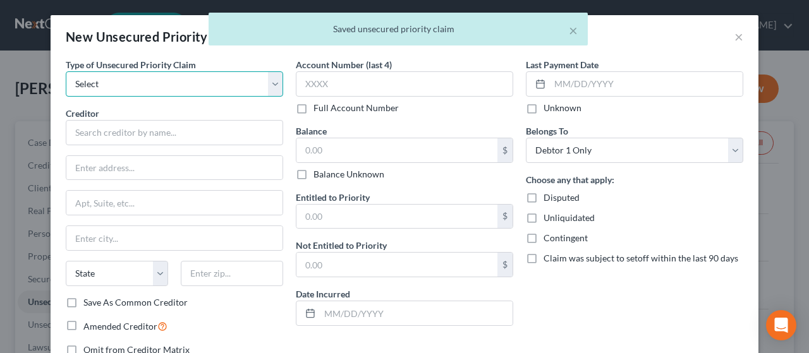
drag, startPoint x: 210, startPoint y: 78, endPoint x: 207, endPoint y: 83, distance: 6.5
click at [210, 78] on select "Select Taxes & Other Government Units Domestic Support Obligations Extensions o…" at bounding box center [174, 83] width 217 height 25
select select "0"
click at [66, 71] on select "Select Taxes & Other Government Units Domestic Support Obligations Extensions o…" at bounding box center [174, 83] width 217 height 25
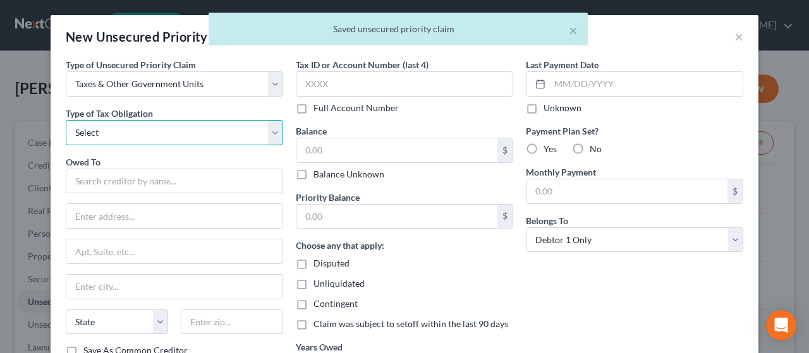
click at [191, 132] on select "Select Federal City State Franchise Tax Board Other" at bounding box center [174, 132] width 217 height 25
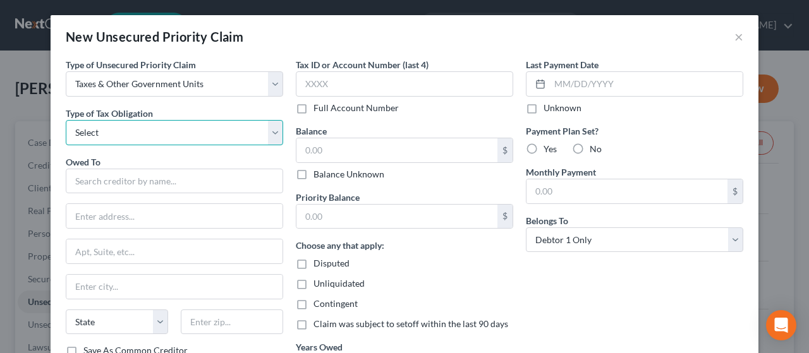
select select "0"
click at [66, 120] on select "Select Federal City State Franchise Tax Board Other" at bounding box center [174, 132] width 217 height 25
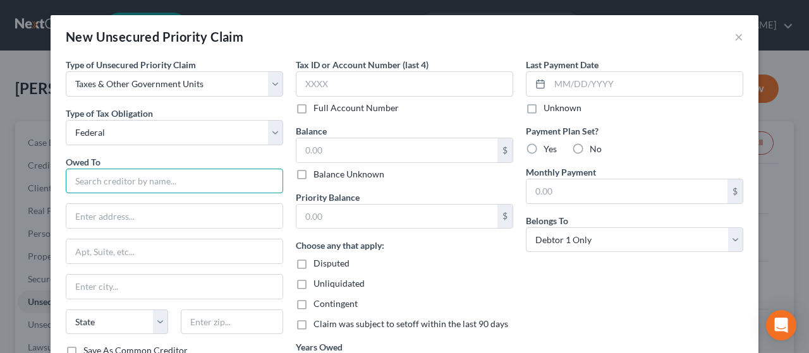
click at [171, 179] on input "text" at bounding box center [174, 181] width 217 height 25
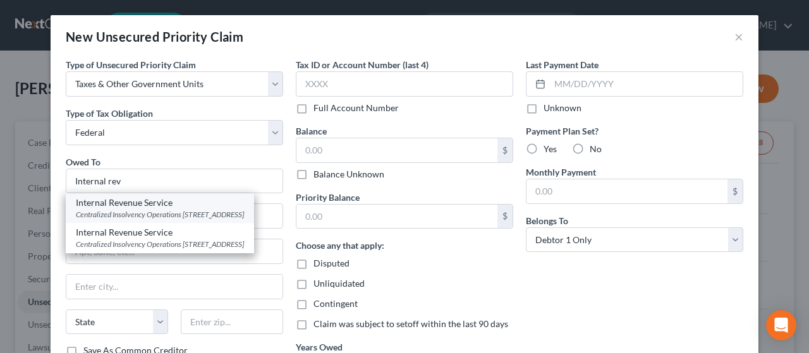
click at [154, 215] on div "Centralized Insolvency Operations PO Box 21126, Philadelphia, PA 19114" at bounding box center [160, 214] width 168 height 11
type input "Internal Revenue Service"
type input "Centralized Insolvency Operations"
type input "PO Box 21126"
type input "Philadelphia"
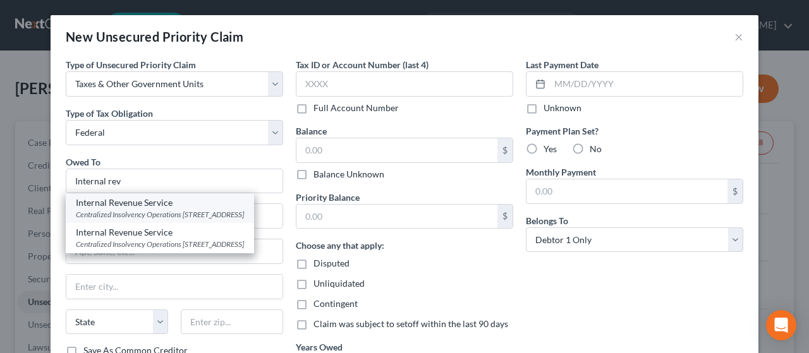
select select "39"
type input "19114"
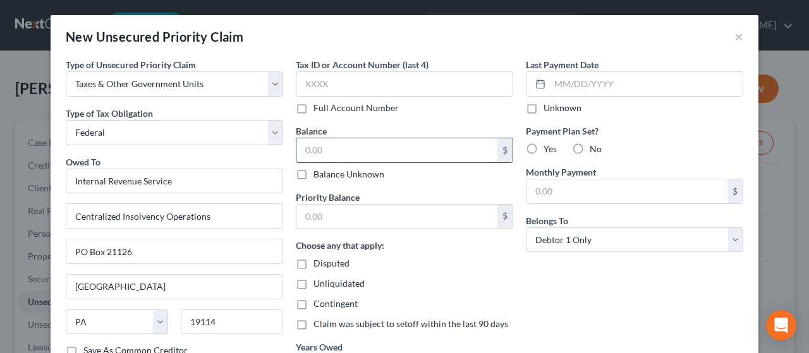
click at [325, 152] on input "text" at bounding box center [396, 150] width 201 height 24
type input "6,869.77"
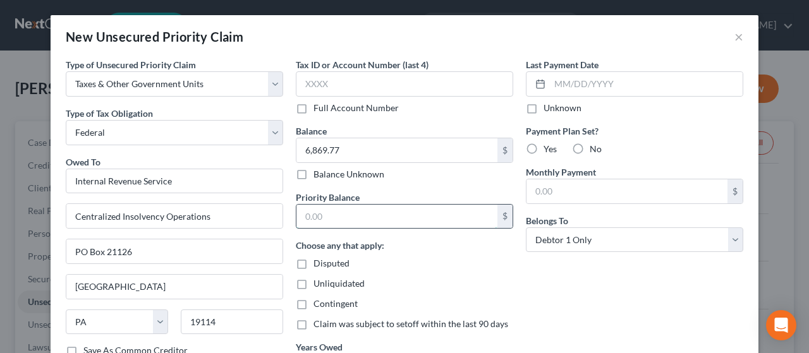
click at [325, 215] on input "text" at bounding box center [396, 217] width 201 height 24
type input "5,423.4"
click at [394, 277] on div "Unliquidated" at bounding box center [404, 283] width 217 height 13
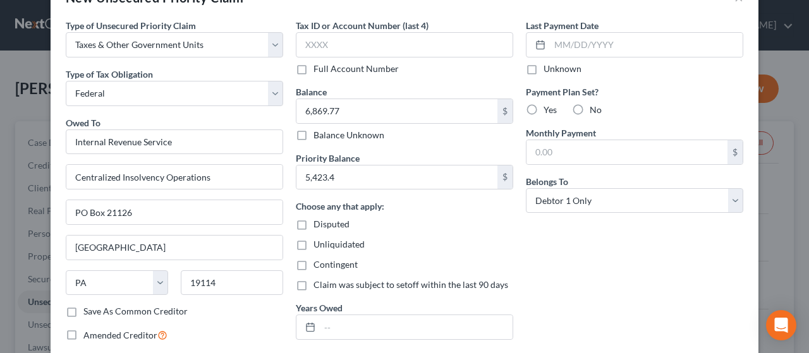
scroll to position [51, 0]
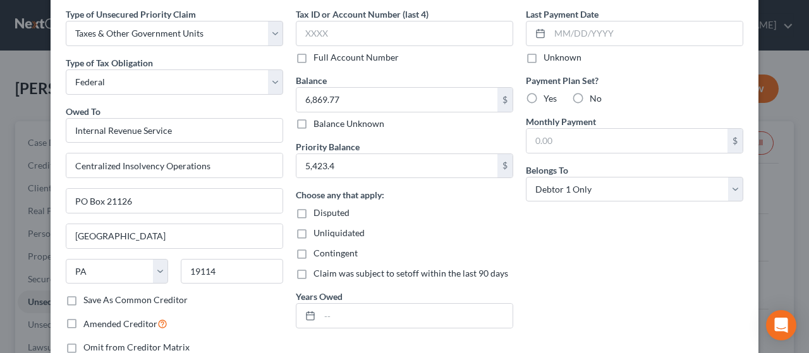
click at [394, 98] on label "No" at bounding box center [595, 98] width 12 height 13
click at [394, 98] on input "No" at bounding box center [599, 96] width 8 height 8
radio input "true"
drag, startPoint x: 335, startPoint y: 315, endPoint x: 367, endPoint y: 253, distance: 69.8
click at [335, 315] on input "text" at bounding box center [416, 316] width 193 height 24
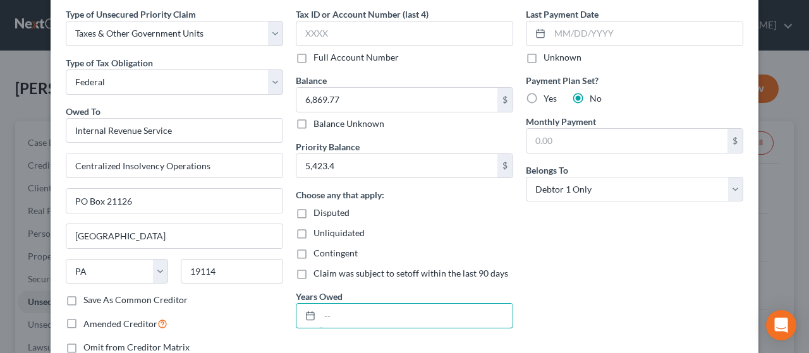
type input "2022"
click at [394, 280] on div "Last Payment Date Unknown Payment Plan Set? Yes No Monthly Payment $ Belongs To…" at bounding box center [634, 186] width 230 height 356
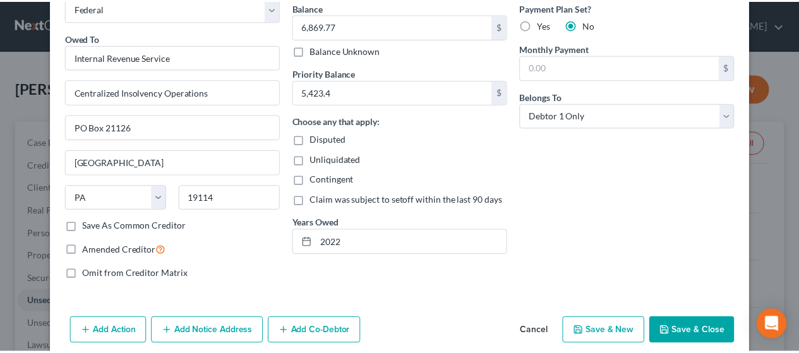
scroll to position [126, 0]
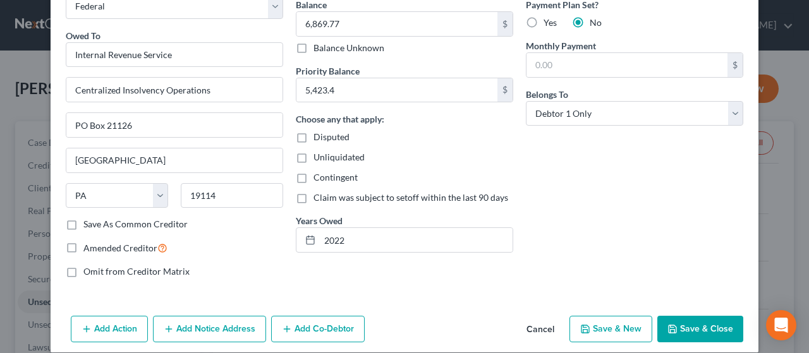
click at [394, 332] on button "Save & Close" at bounding box center [700, 329] width 86 height 27
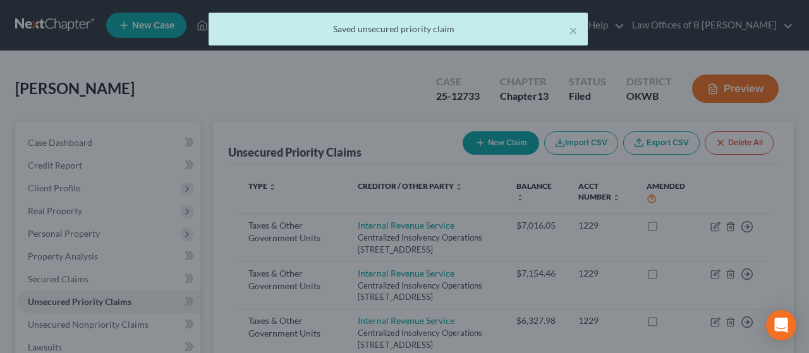
scroll to position [0, 0]
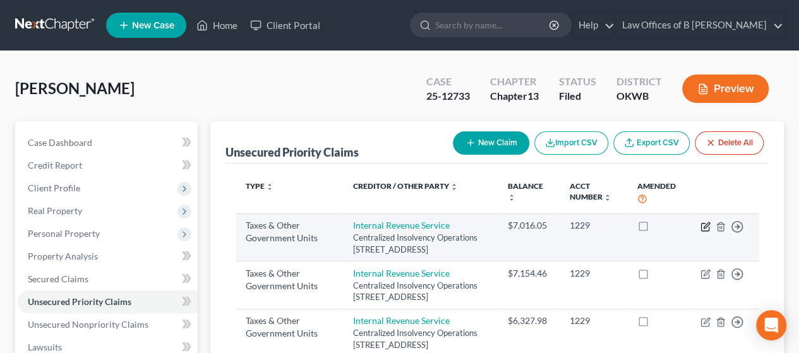
click at [394, 226] on icon "button" at bounding box center [707, 225] width 6 height 6
select select "0"
select select "39"
select select "0"
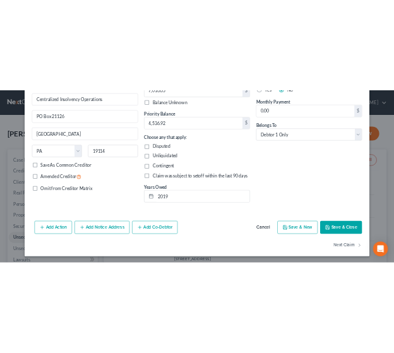
scroll to position [150, 0]
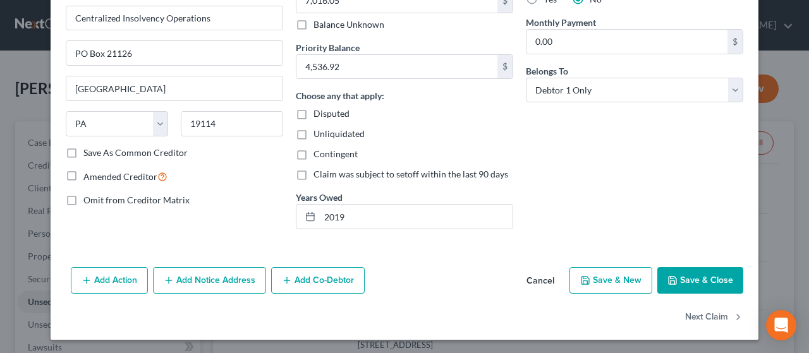
click at [394, 275] on button "Save & Close" at bounding box center [700, 280] width 86 height 27
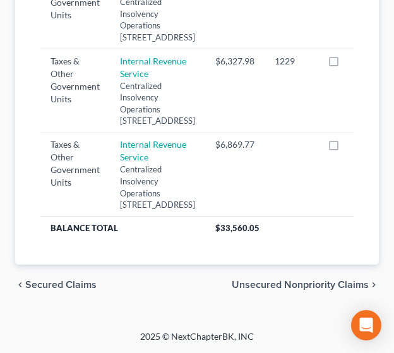
scroll to position [658, 0]
click at [302, 286] on span "Unsecured Nonpriority Claims" at bounding box center [300, 285] width 137 height 10
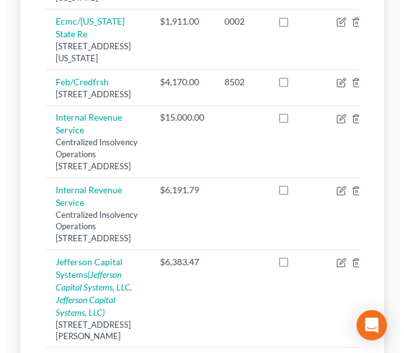
scroll to position [417, 0]
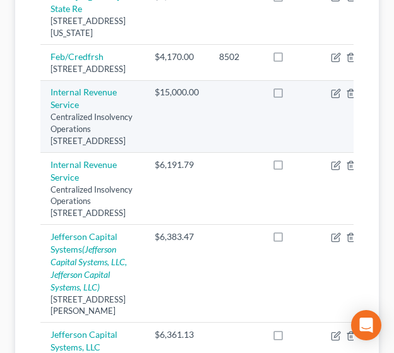
click at [149, 152] on td "$15,000.00" at bounding box center [177, 116] width 64 height 72
click at [332, 98] on icon "button" at bounding box center [336, 94] width 8 height 8
select select "39"
select select "14"
select select "0"
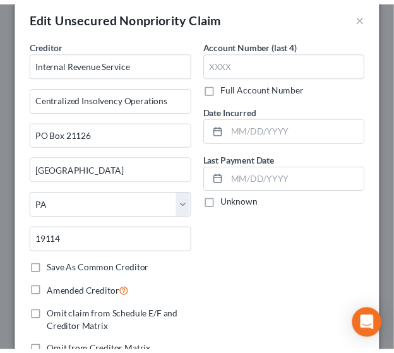
scroll to position [0, 0]
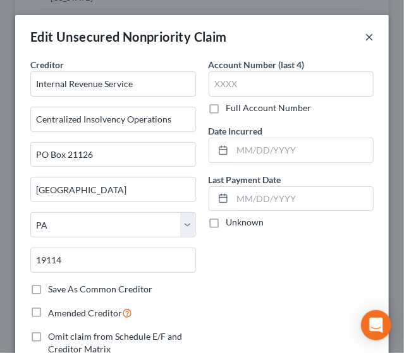
click at [365, 39] on button "×" at bounding box center [369, 36] width 9 height 15
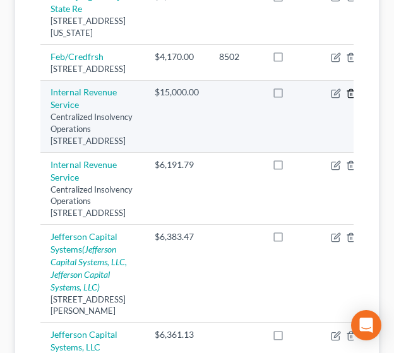
click at [346, 99] on icon "button" at bounding box center [351, 93] width 10 height 10
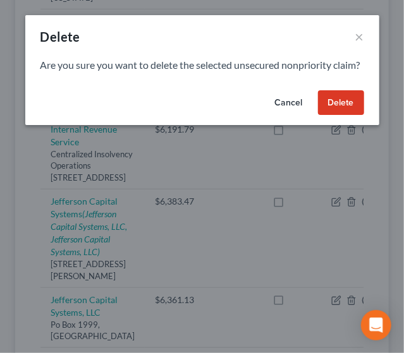
click at [336, 116] on button "Delete" at bounding box center [341, 102] width 46 height 25
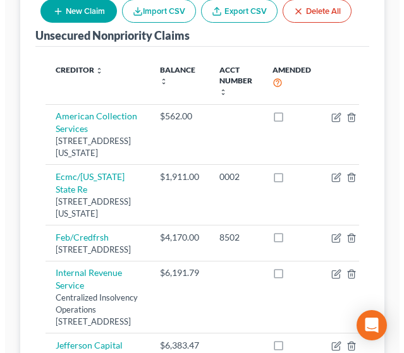
scroll to position [240, 0]
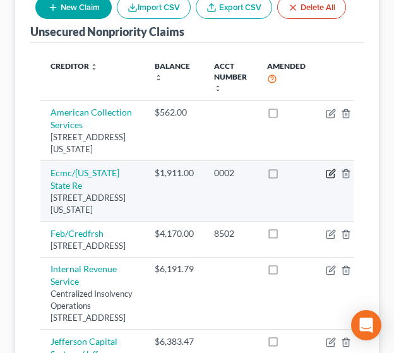
click at [327, 178] on icon "button" at bounding box center [331, 175] width 8 height 8
select select "37"
select select "17"
select select "0"
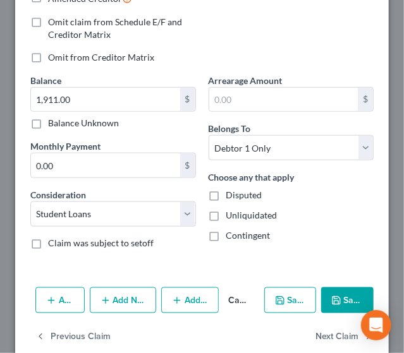
scroll to position [332, 0]
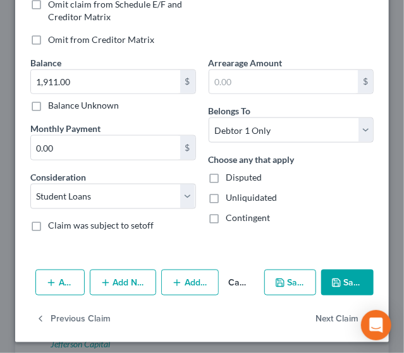
click at [183, 275] on button "Add Co-Debtor" at bounding box center [189, 283] width 57 height 27
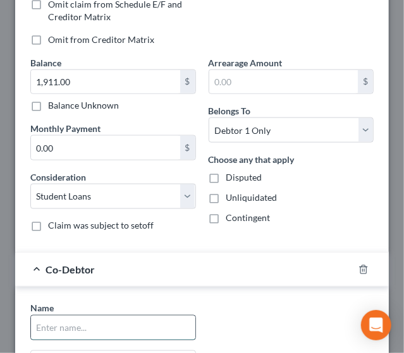
click at [111, 316] on input "text" at bounding box center [113, 328] width 164 height 24
type input "k"
type input "Kevin Caliendo"
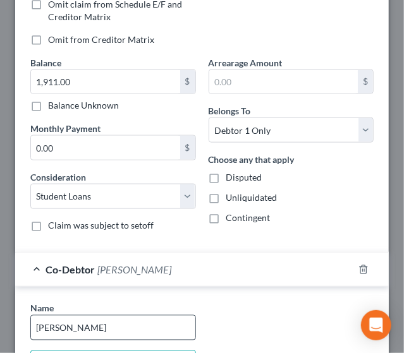
scroll to position [349, 0]
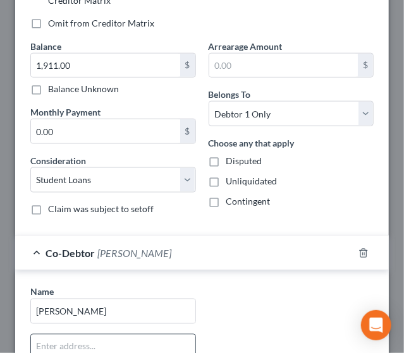
click at [142, 335] on input "text" at bounding box center [113, 347] width 164 height 24
type input "1906 Dorchester"
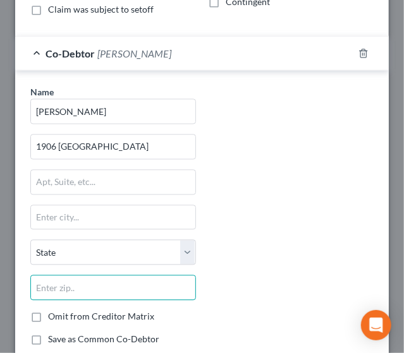
click at [101, 275] on input "text" at bounding box center [113, 287] width 166 height 25
type input "73120"
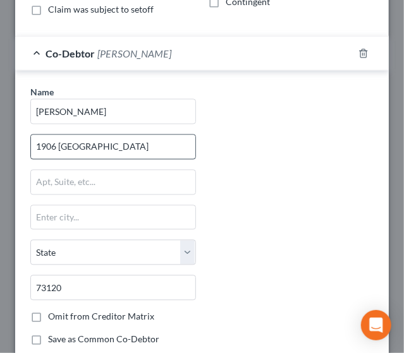
drag, startPoint x: 123, startPoint y: 128, endPoint x: 124, endPoint y: 145, distance: 17.1
click at [124, 145] on div "Name * Kevin Caliendo 1906 Dorchester State AL AK AR AZ CA CO CT DE DC FL GA GU…" at bounding box center [113, 221] width 178 height 270
click at [124, 145] on input "1906 Dorchester" at bounding box center [113, 147] width 164 height 24
type input "1906 Dorchester Dr"
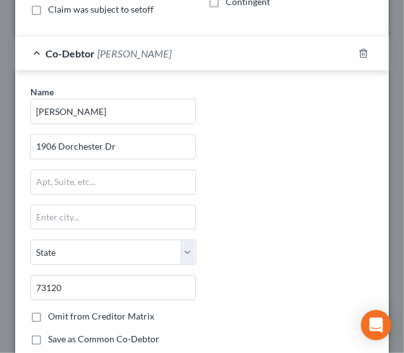
click at [48, 334] on label "Save as Common Co-Debtor" at bounding box center [103, 340] width 111 height 13
click at [53, 334] on input "Save as Common Co-Debtor" at bounding box center [57, 338] width 8 height 8
checkbox input "true"
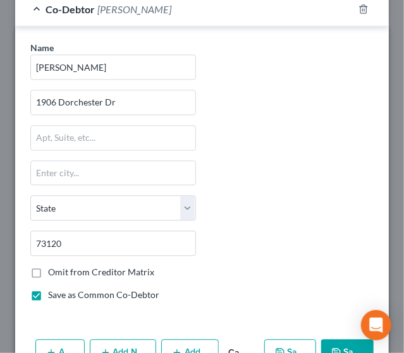
scroll to position [660, 0]
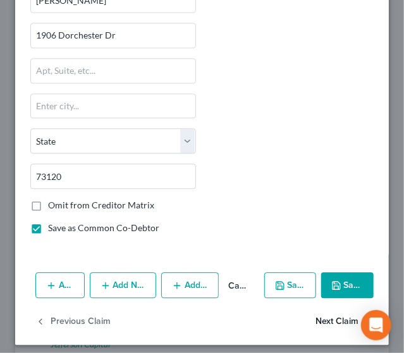
type input "Oklahoma City"
select select "37"
click at [315, 312] on button "Next Claim" at bounding box center [344, 321] width 58 height 27
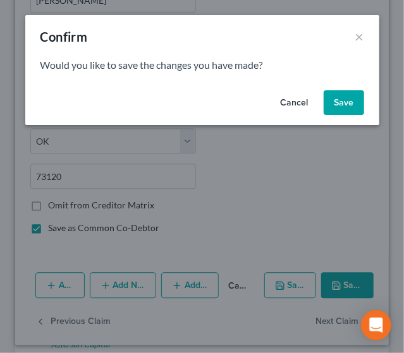
click at [342, 109] on button "Save" at bounding box center [343, 102] width 40 height 25
select select "7"
select select "2"
select select "0"
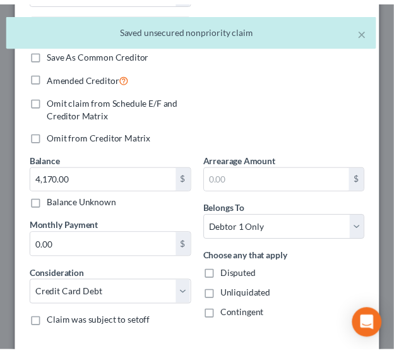
scroll to position [332, 0]
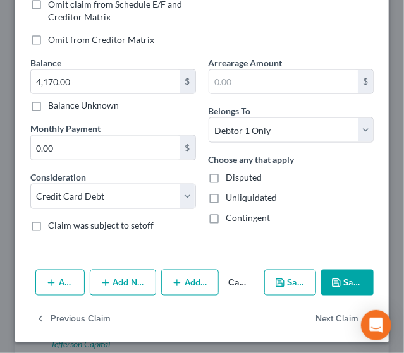
click at [336, 275] on button "Save & Close" at bounding box center [347, 283] width 52 height 27
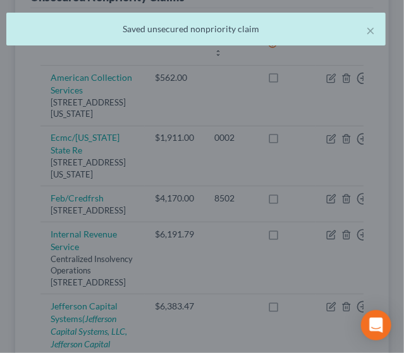
type input "0"
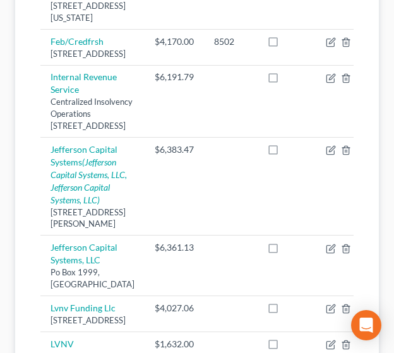
scroll to position [436, 0]
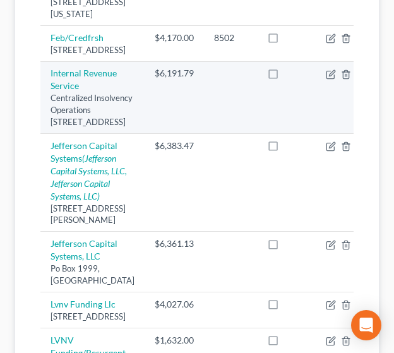
click at [217, 133] on td at bounding box center [230, 97] width 53 height 72
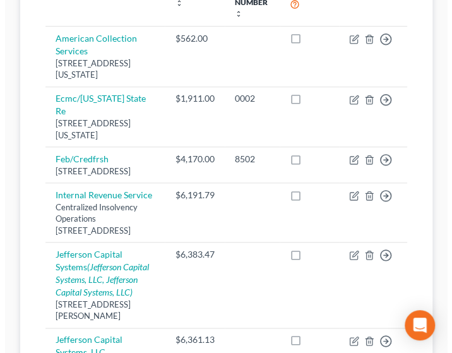
scroll to position [265, 0]
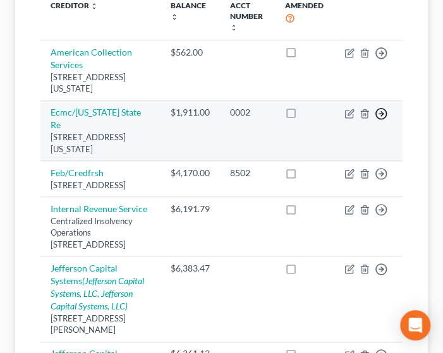
click at [378, 115] on icon "button" at bounding box center [381, 113] width 13 height 13
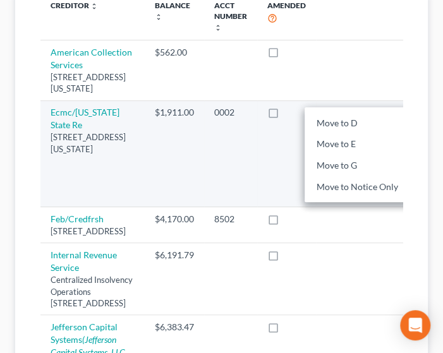
click at [182, 159] on td "$1,911.00" at bounding box center [174, 153] width 59 height 107
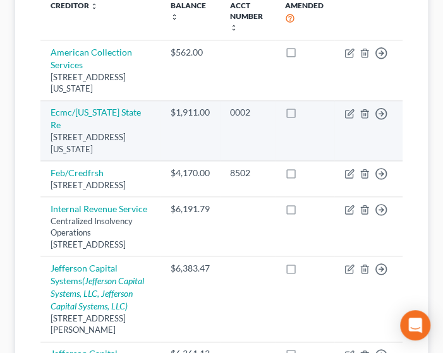
click at [195, 145] on td "$1,911.00" at bounding box center [190, 130] width 60 height 61
click at [229, 126] on td "0002" at bounding box center [247, 130] width 55 height 61
click at [101, 112] on link "Ecmc/Oklahoma State Re" at bounding box center [96, 118] width 90 height 23
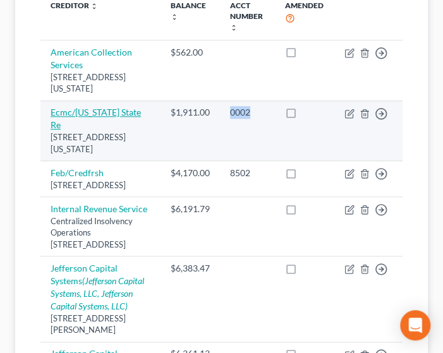
select select "37"
select select "17"
select select "0"
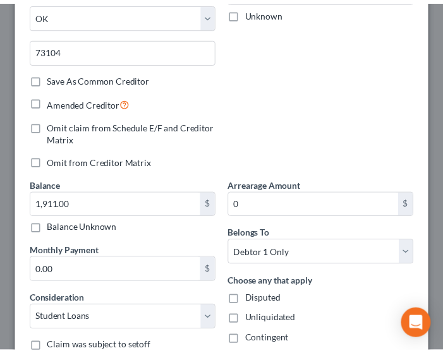
scroll to position [0, 0]
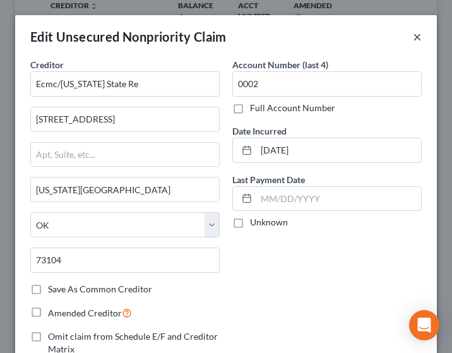
click at [394, 38] on button "×" at bounding box center [417, 36] width 9 height 15
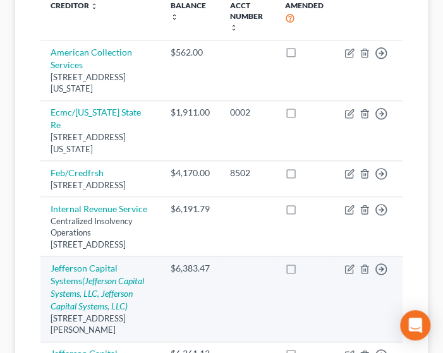
click at [342, 325] on td "Move to D Move to E Move to G Move to Notice Only" at bounding box center [368, 300] width 68 height 86
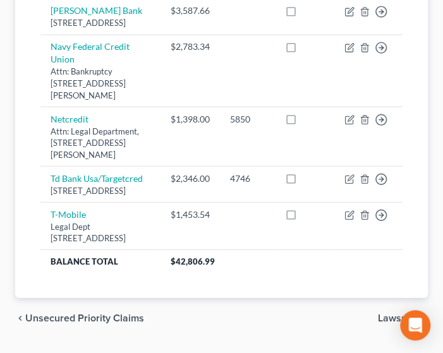
scroll to position [866, 0]
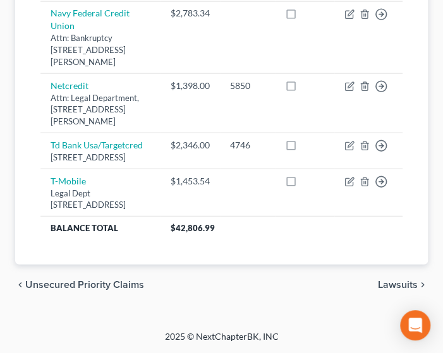
click at [394, 284] on span "Lawsuits" at bounding box center [398, 285] width 40 height 10
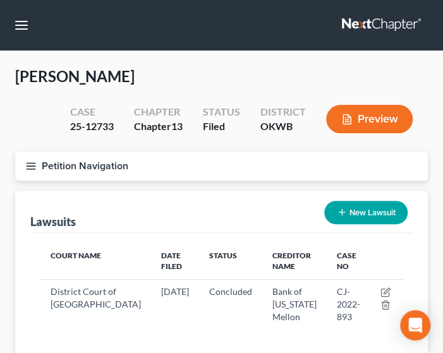
scroll to position [88, 0]
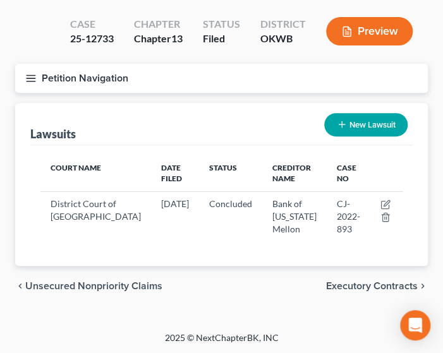
click at [340, 287] on span "Executory Contracts" at bounding box center [372, 286] width 92 height 10
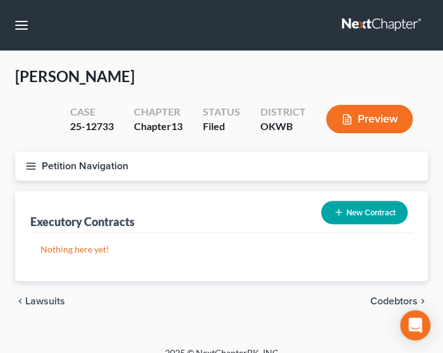
click at [373, 298] on span "Codebtors" at bounding box center [393, 301] width 47 height 10
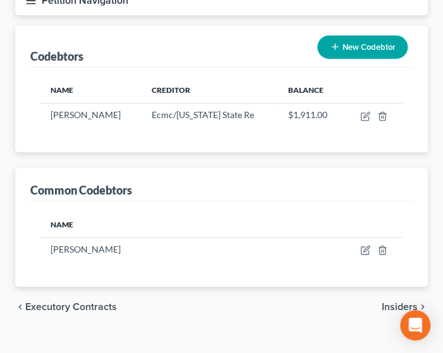
scroll to position [167, 0]
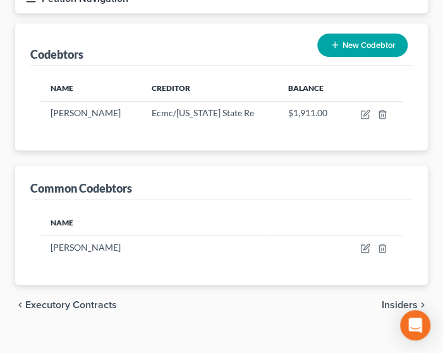
click at [383, 304] on span "Insiders" at bounding box center [400, 305] width 36 height 10
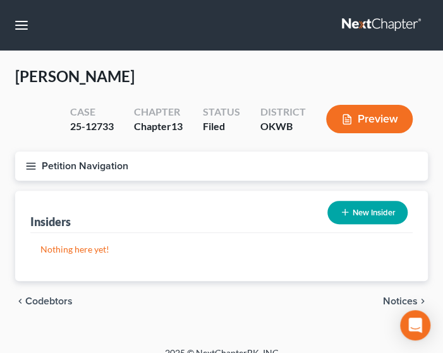
click at [383, 304] on span "Notices" at bounding box center [400, 301] width 35 height 10
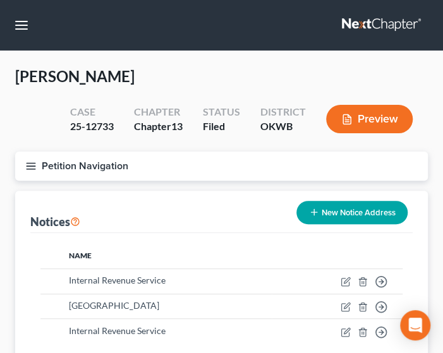
scroll to position [104, 0]
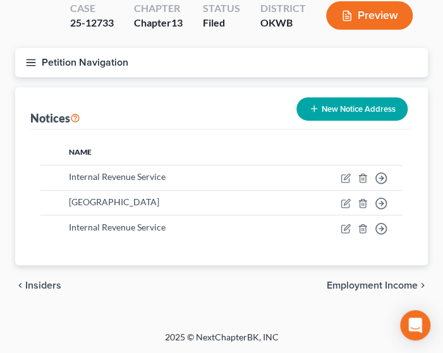
click at [373, 283] on span "Employment Income" at bounding box center [372, 286] width 91 height 10
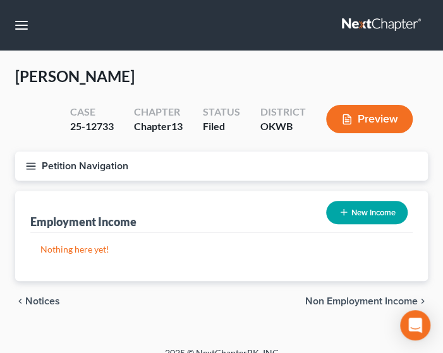
click at [359, 299] on span "Non Employment Income" at bounding box center [361, 301] width 112 height 10
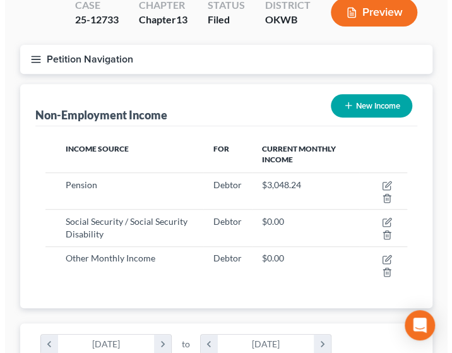
scroll to position [124, 0]
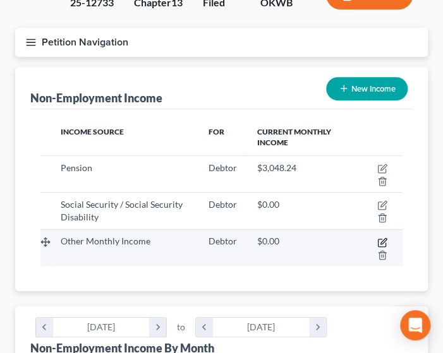
click at [383, 239] on icon "button" at bounding box center [382, 243] width 10 height 10
select select "13"
select select "0"
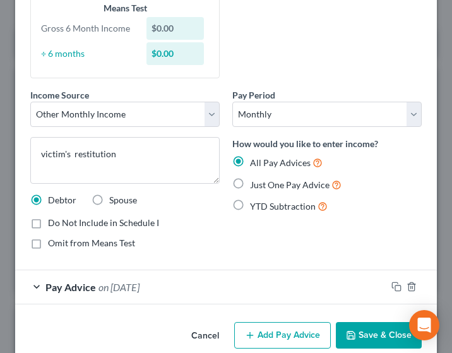
scroll to position [157, 0]
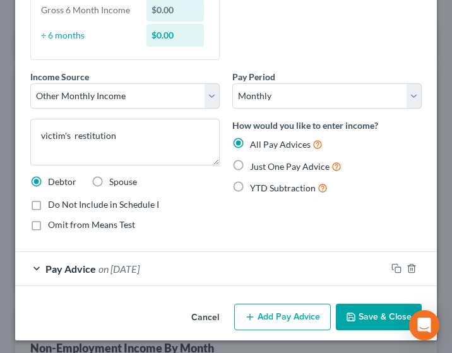
click at [107, 266] on span "on 06/15/2025" at bounding box center [119, 269] width 41 height 12
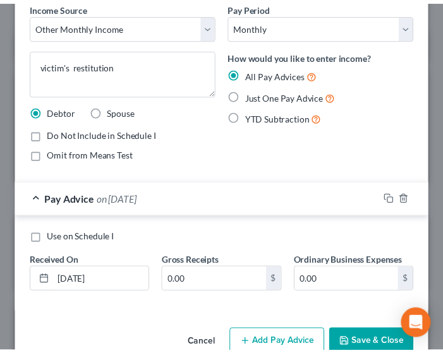
scroll to position [253, 0]
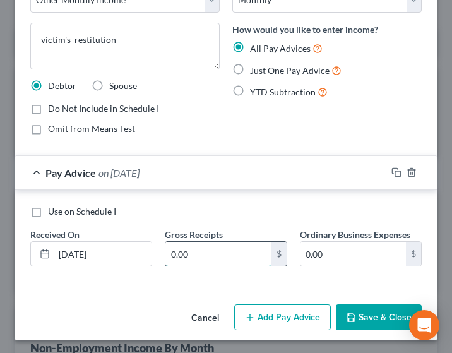
click at [214, 253] on input "0.00" at bounding box center [219, 254] width 106 height 24
type input "1,999"
click at [356, 318] on button "Save & Close" at bounding box center [379, 318] width 86 height 27
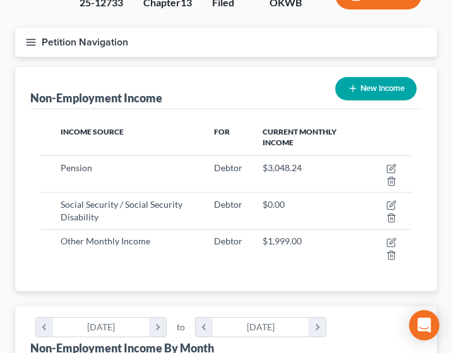
scroll to position [631595, 631389]
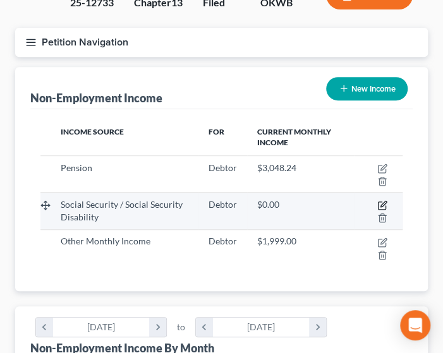
click at [385, 202] on icon "button" at bounding box center [383, 205] width 6 height 6
select select "4"
select select "0"
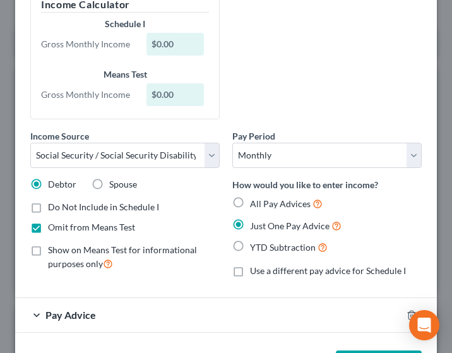
scroll to position [119, 0]
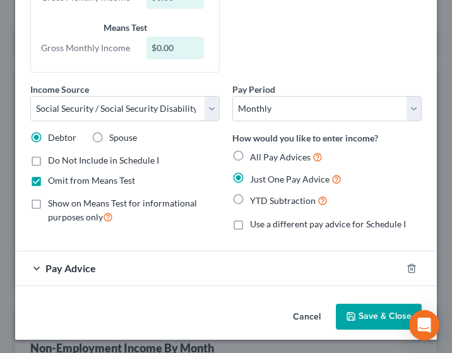
click at [129, 254] on div "Pay Advice" at bounding box center [208, 267] width 387 height 33
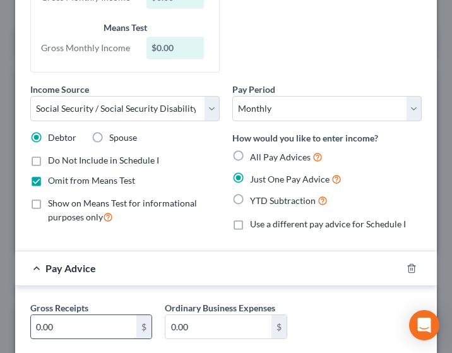
click at [95, 322] on input "0.00" at bounding box center [84, 327] width 106 height 24
type input "2,268"
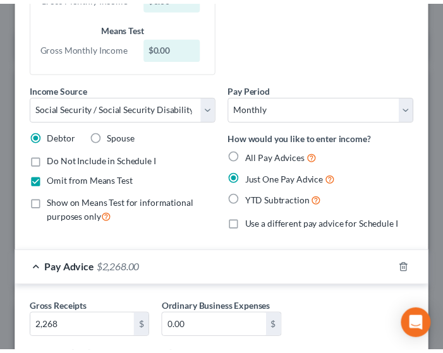
scroll to position [192, 0]
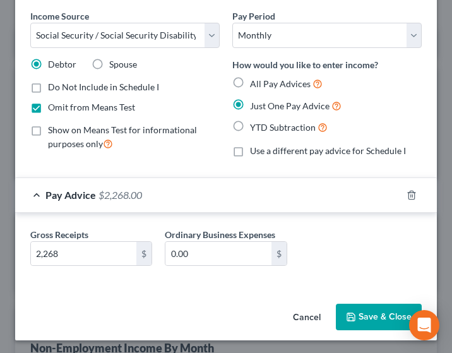
click at [360, 311] on button "Save & Close" at bounding box center [379, 317] width 86 height 27
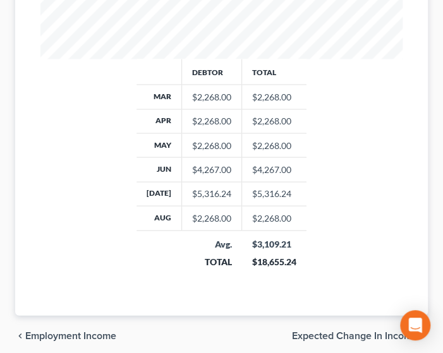
scroll to position [677, 0]
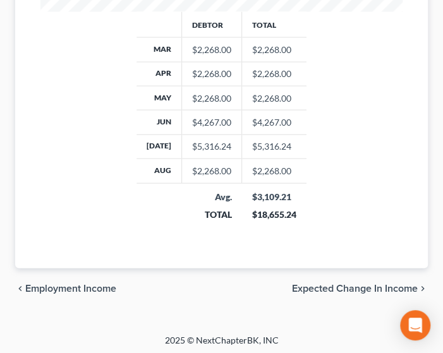
click at [350, 284] on span "Expected Change in Income" at bounding box center [355, 289] width 126 height 10
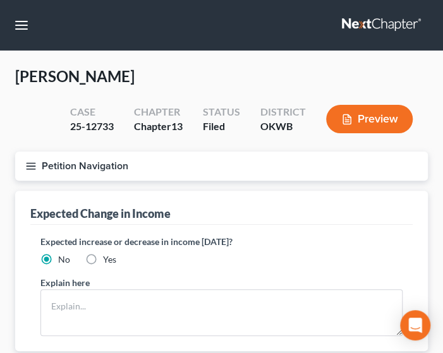
scroll to position [85, 0]
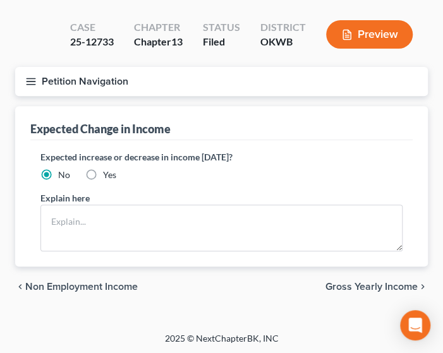
click at [393, 285] on span "Gross Yearly Income" at bounding box center [371, 287] width 92 height 10
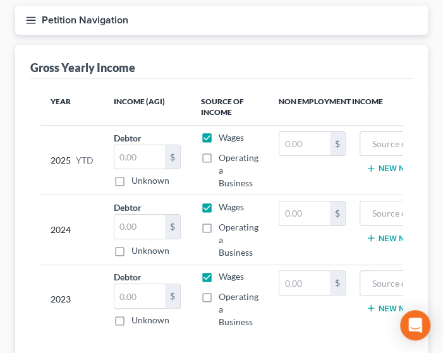
scroll to position [148, 0]
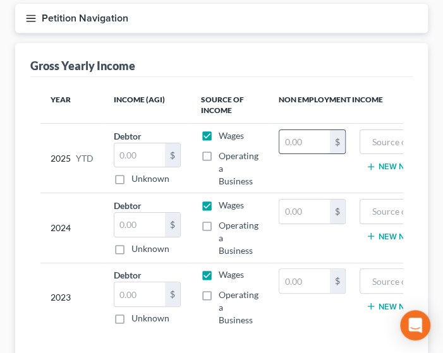
click at [296, 145] on input "text" at bounding box center [304, 142] width 51 height 24
type input "26,400"
click at [375, 145] on input "text" at bounding box center [423, 142] width 114 height 24
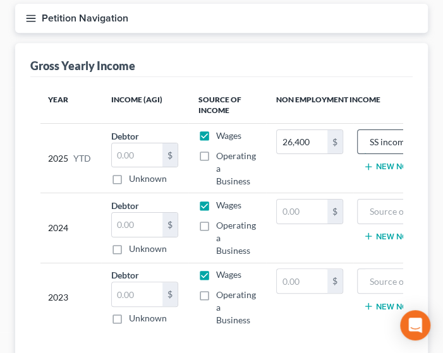
scroll to position [0, 8]
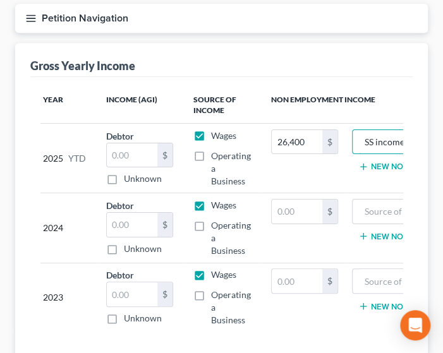
type input "SS income"
click at [380, 166] on button "New Non Employment Income" at bounding box center [428, 167] width 141 height 10
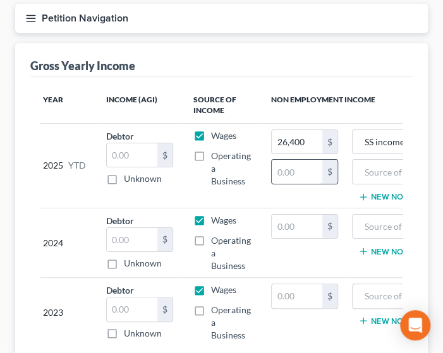
click at [310, 171] on input "text" at bounding box center [297, 172] width 51 height 24
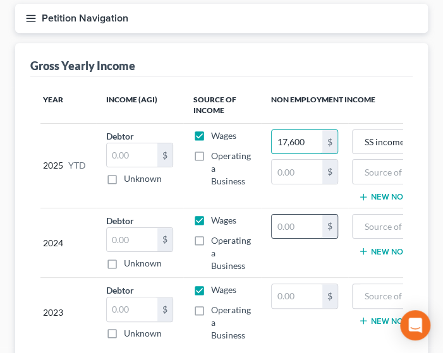
type input "17,600"
click at [299, 229] on input "text" at bounding box center [297, 227] width 51 height 24
paste input "26,400"
type input "26,400"
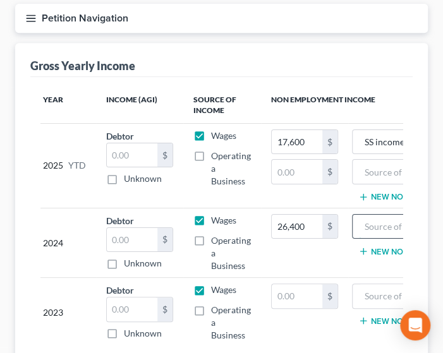
click at [379, 230] on input "text" at bounding box center [416, 227] width 114 height 24
type input "SS Income"
click at [306, 170] on input "text" at bounding box center [297, 172] width 51 height 24
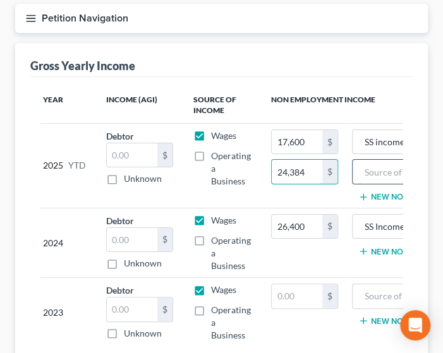
type input "24,384"
click at [378, 171] on input "text" at bounding box center [416, 172] width 114 height 24
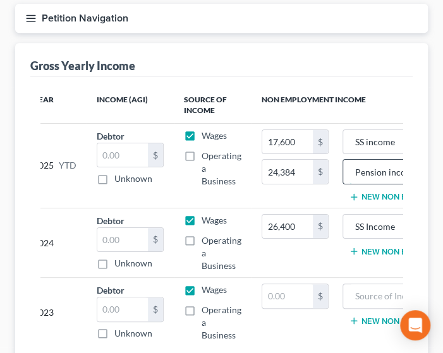
scroll to position [0, 24]
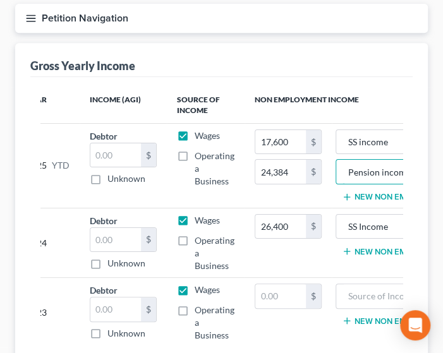
type input "Pension incom"
click at [374, 192] on button "New Non Employment Income" at bounding box center [412, 197] width 141 height 10
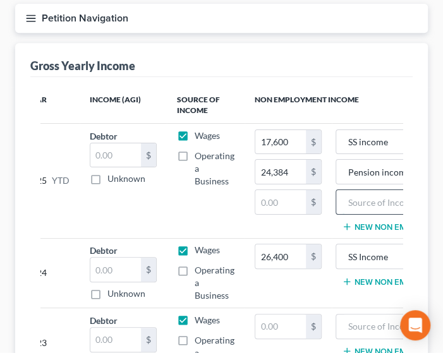
click at [364, 203] on input "text" at bounding box center [399, 202] width 114 height 24
click at [364, 203] on input "vi" at bounding box center [399, 202] width 114 height 24
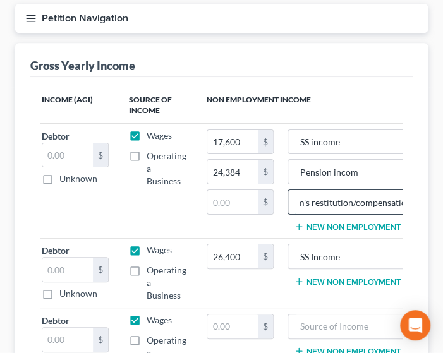
scroll to position [0, 25]
type input "victim's restitution/compensation"
click at [234, 190] on div "$" at bounding box center [240, 202] width 67 height 25
click at [325, 279] on button "New Non Employment Income" at bounding box center [364, 282] width 141 height 10
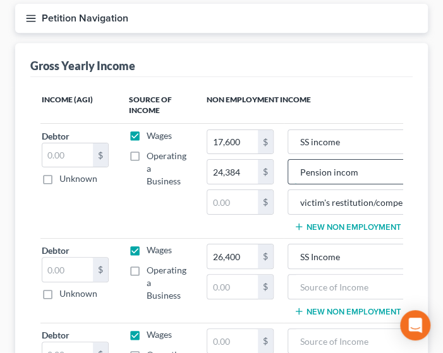
click at [366, 176] on input "Pension incom" at bounding box center [351, 172] width 114 height 24
click at [369, 172] on input "Pension income" at bounding box center [351, 172] width 114 height 24
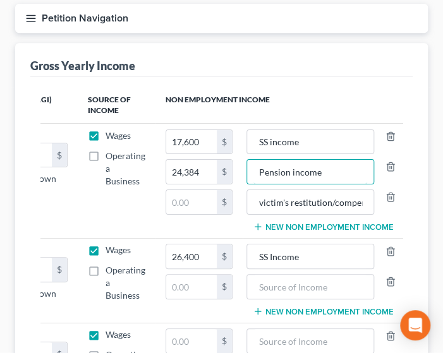
drag, startPoint x: 296, startPoint y: 172, endPoint x: 404, endPoint y: 181, distance: 109.1
click at [394, 181] on div "Year Income (AGI) Source of Income Non Employment Income 2025 YTD Debtor $ Unkn…" at bounding box center [221, 247] width 382 height 341
type input "Pension income"
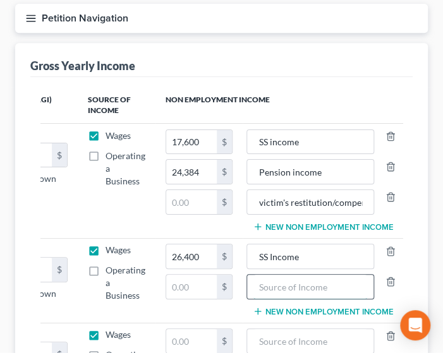
click at [307, 286] on input "text" at bounding box center [310, 287] width 114 height 24
paste input "Pension income"
type input "Pension income"
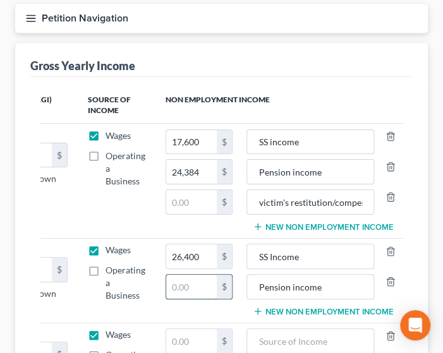
click at [181, 284] on input "text" at bounding box center [191, 287] width 51 height 24
drag, startPoint x: 203, startPoint y: 281, endPoint x: 147, endPoint y: 284, distance: 56.3
click at [147, 284] on tr "2024 Debtor $ Unknown Balance Undetermined $ Unknown Wages Operating a Business…" at bounding box center [165, 280] width 476 height 85
type input "36,000"
click at [270, 306] on button "New Non Employment Income" at bounding box center [323, 311] width 141 height 10
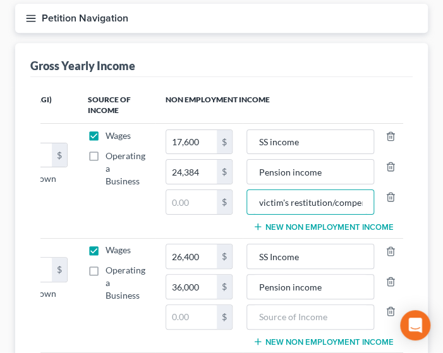
scroll to position [0, 25]
drag, startPoint x: 253, startPoint y: 199, endPoint x: 397, endPoint y: 200, distance: 143.4
click at [394, 200] on div "victim's restitution/compensation" at bounding box center [323, 202] width 154 height 25
click at [342, 309] on input "text" at bounding box center [310, 317] width 114 height 24
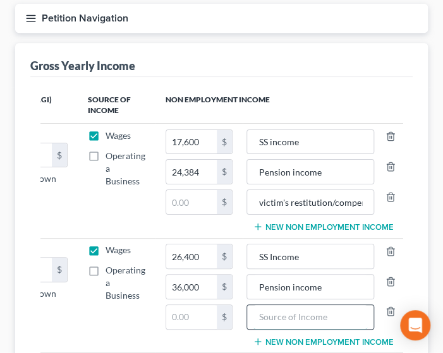
paste input "victim's restitution/compensation"
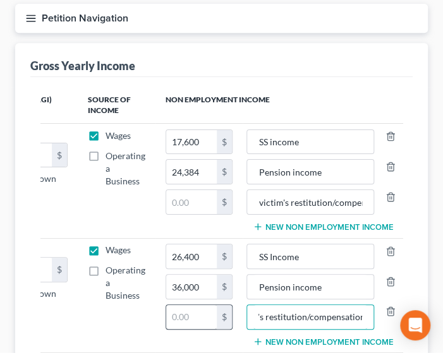
type input "victim's restitution/compensation"
click at [184, 316] on input "text" at bounding box center [191, 317] width 51 height 24
drag, startPoint x: 252, startPoint y: 310, endPoint x: 411, endPoint y: 323, distance: 159.1
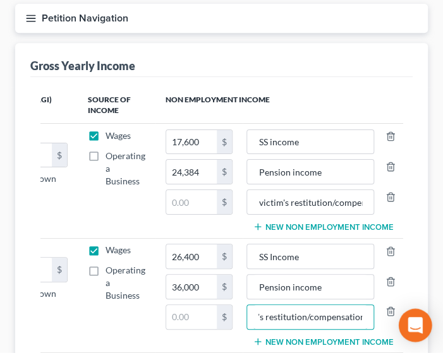
click at [394, 323] on body "Home New Case Client Portal Law Offices of B David Sisson leanna@sissonlawoffic…" at bounding box center [221, 194] width 443 height 684
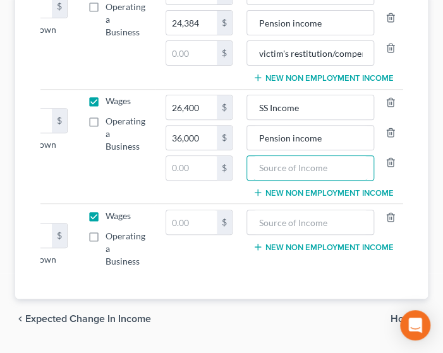
scroll to position [0, 0]
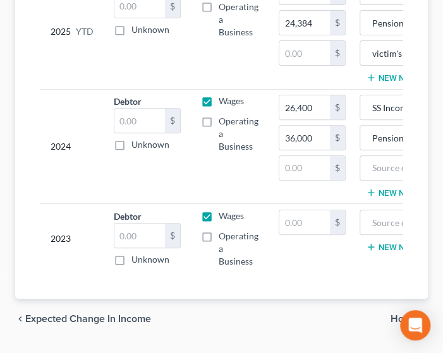
click at [131, 256] on label "Unknown" at bounding box center [150, 259] width 38 height 13
click at [136, 256] on input "Unknown" at bounding box center [140, 257] width 8 height 8
checkbox input "true"
type input "0.00"
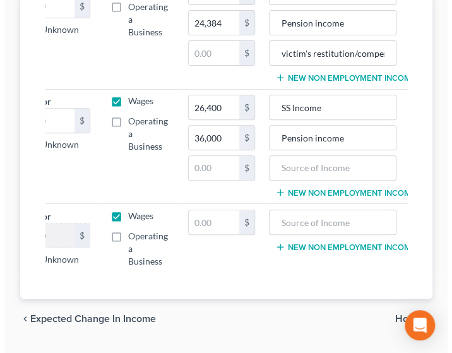
scroll to position [0, 113]
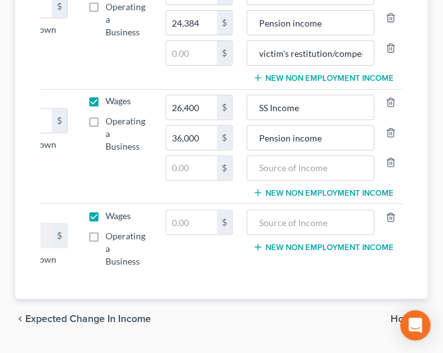
click at [390, 323] on span "Home" at bounding box center [403, 319] width 27 height 10
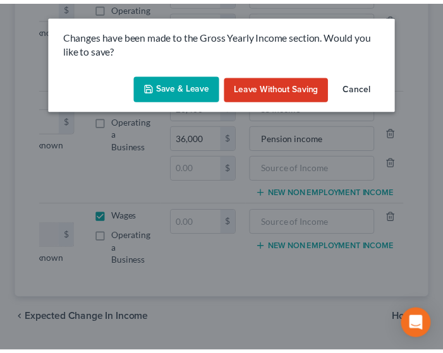
scroll to position [0, 104]
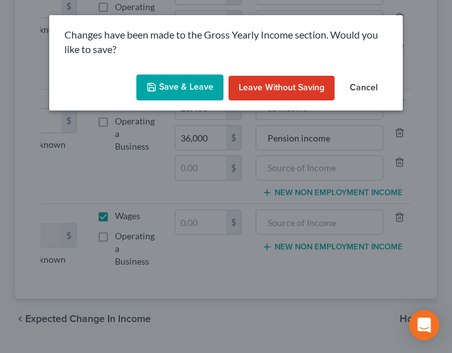
click at [164, 88] on button "Save & Leave" at bounding box center [179, 88] width 87 height 27
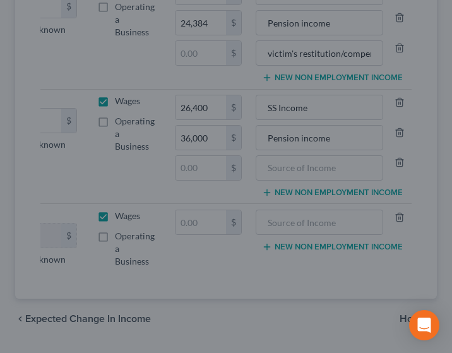
type input "24,384.00"
type input "Pension income"
type input "victim's restitution/compensation"
type input "36,000.00"
type input "Pension income"
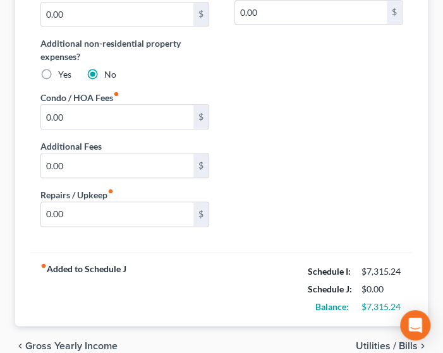
scroll to position [382, 0]
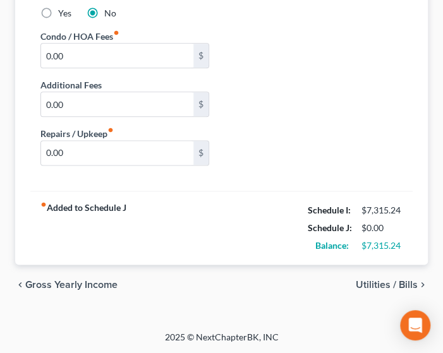
click at [381, 282] on span "Utilities / Bills" at bounding box center [387, 285] width 62 height 10
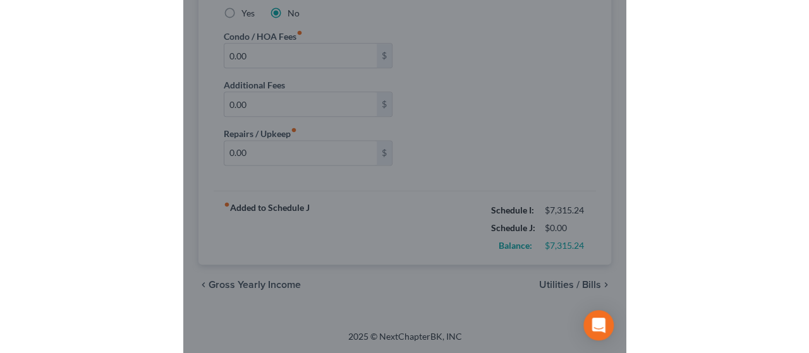
scroll to position [355, 0]
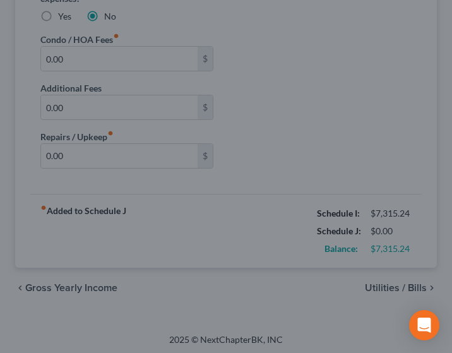
click at [392, 286] on div at bounding box center [226, 176] width 452 height 353
click at [330, 75] on div at bounding box center [226, 176] width 452 height 353
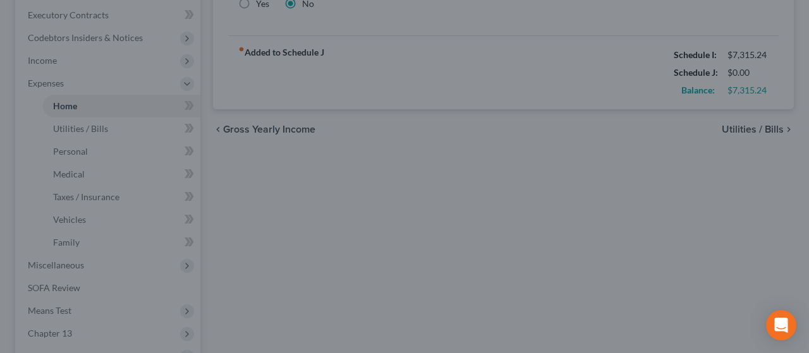
click at [394, 123] on div at bounding box center [404, 176] width 809 height 353
click at [317, 86] on div at bounding box center [404, 176] width 809 height 353
click at [392, 91] on div at bounding box center [404, 176] width 809 height 353
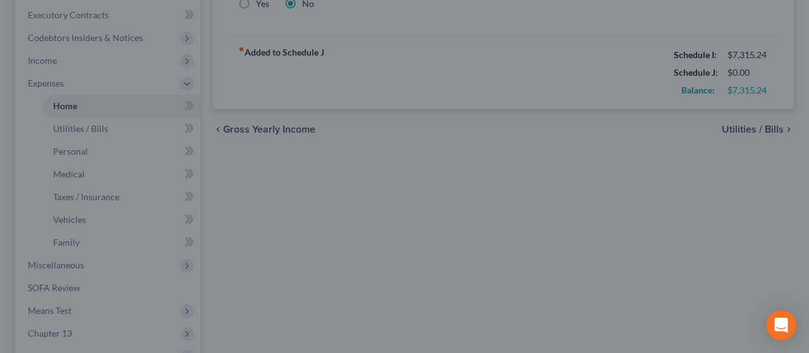
click at [394, 235] on div at bounding box center [404, 176] width 809 height 353
click at [344, 184] on div at bounding box center [404, 176] width 809 height 353
click at [383, 92] on div at bounding box center [404, 176] width 809 height 353
drag, startPoint x: 383, startPoint y: 92, endPoint x: 167, endPoint y: 1, distance: 234.4
click at [383, 92] on div at bounding box center [404, 176] width 809 height 353
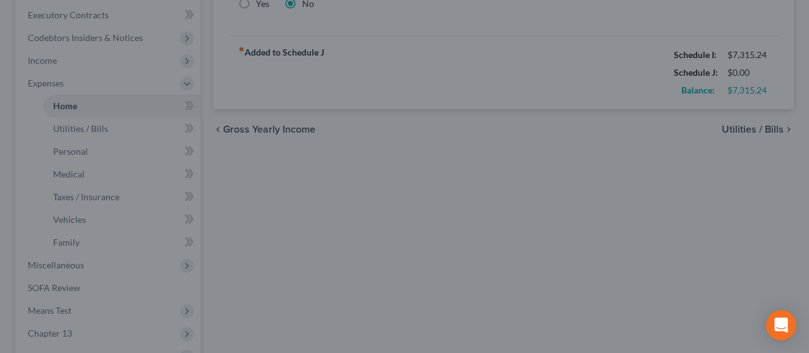
scroll to position [297, 0]
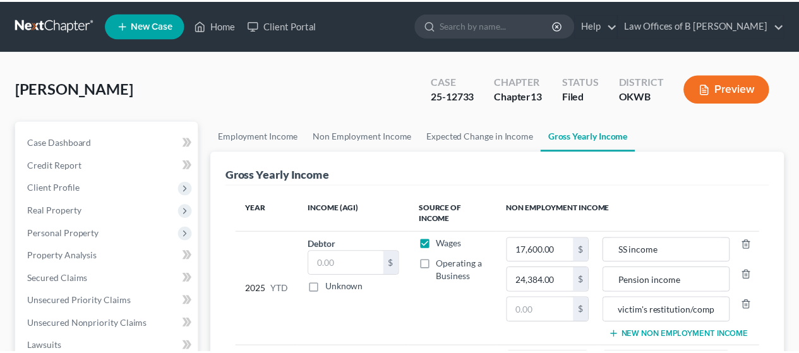
scroll to position [297, 0]
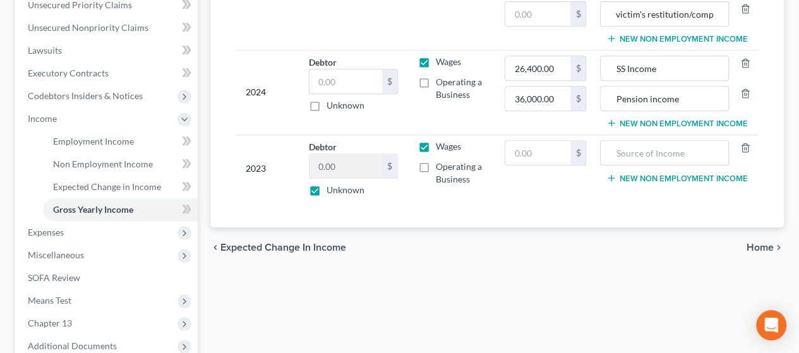
click at [762, 247] on span "Home" at bounding box center [760, 248] width 27 height 10
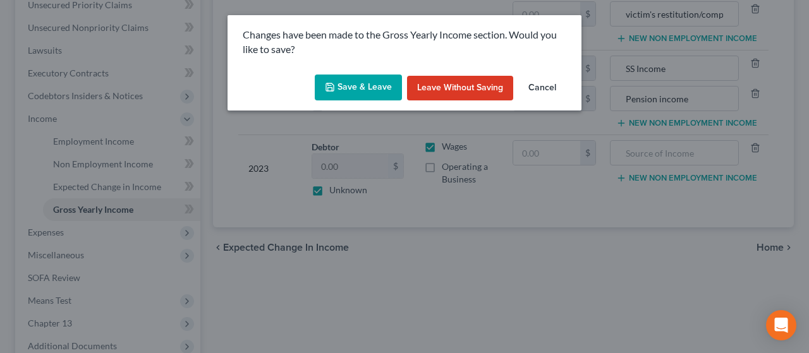
click at [344, 92] on button "Save & Leave" at bounding box center [358, 88] width 87 height 27
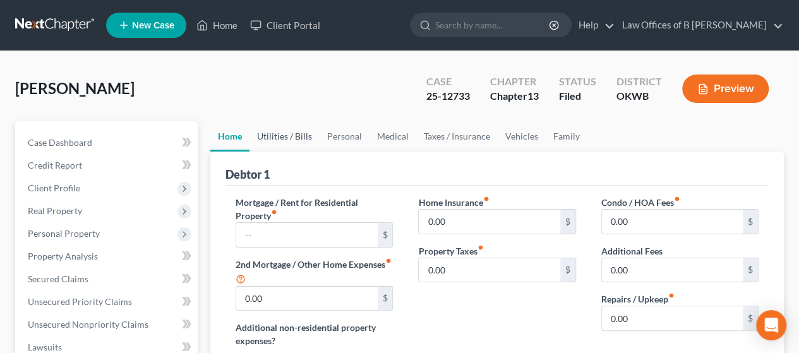
click at [274, 133] on link "Utilities / Bills" at bounding box center [285, 136] width 70 height 30
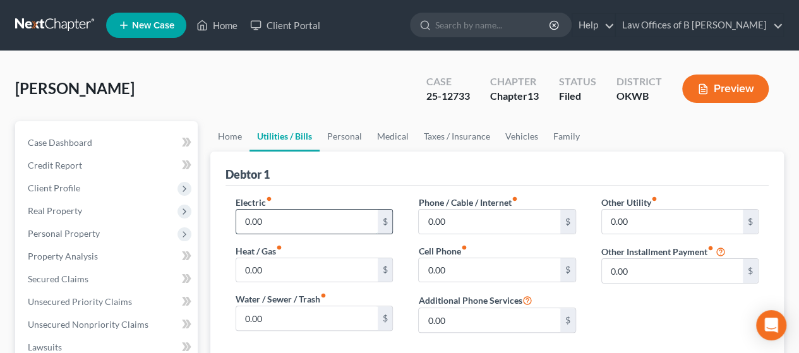
click at [297, 226] on input "0.00" at bounding box center [306, 222] width 141 height 24
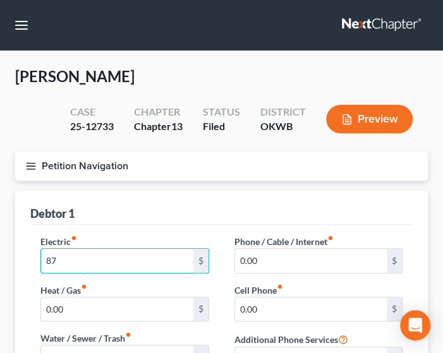
type input "87"
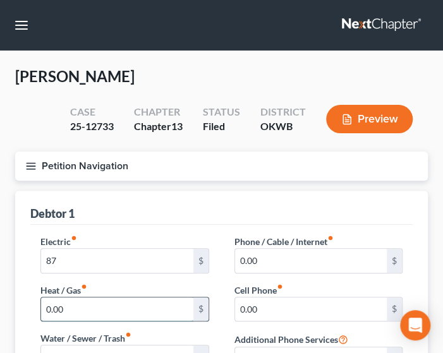
click at [90, 304] on input "0.00" at bounding box center [117, 310] width 152 height 24
type input "55"
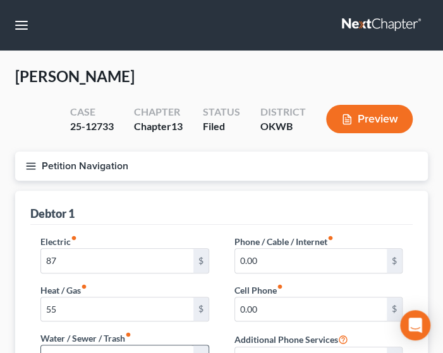
click at [138, 346] on input "0.00" at bounding box center [117, 358] width 152 height 24
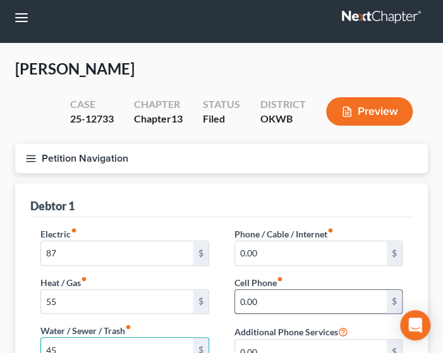
type input "45"
click at [282, 303] on input "0.00" at bounding box center [311, 302] width 152 height 24
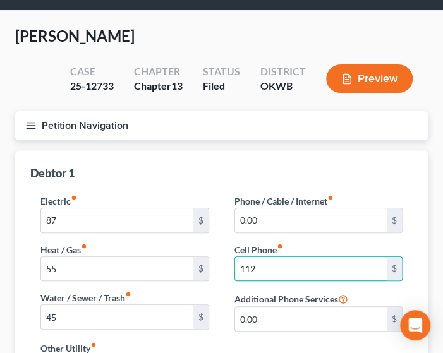
scroll to position [42, 0]
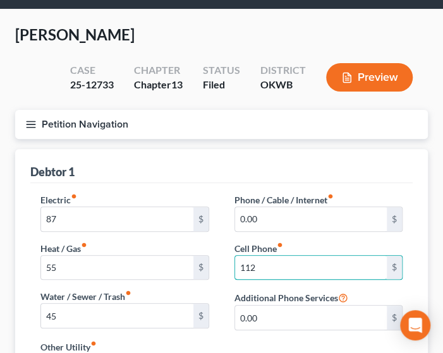
type input "112"
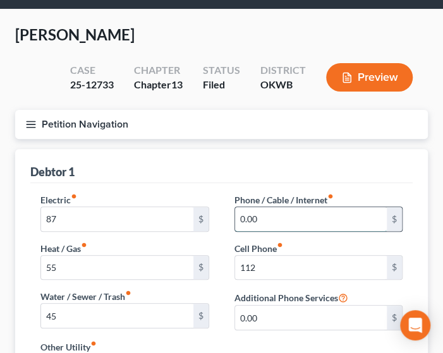
click at [290, 220] on input "0.00" at bounding box center [311, 219] width 152 height 24
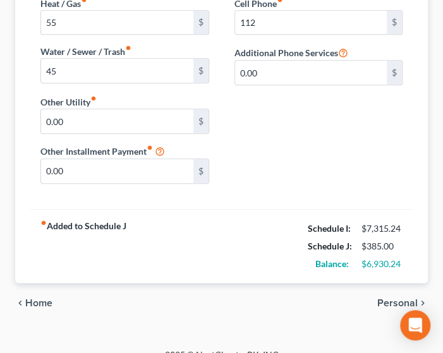
scroll to position [299, 0]
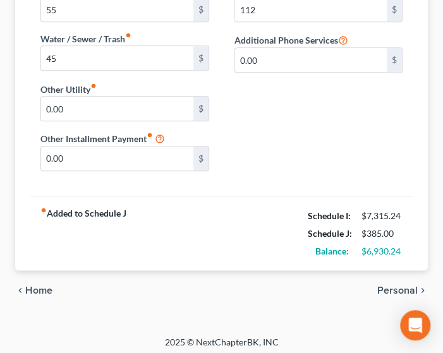
type input "86"
click at [384, 286] on span "Personal" at bounding box center [397, 291] width 40 height 10
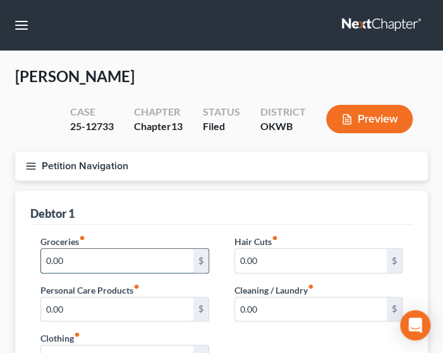
click at [138, 262] on input "0.00" at bounding box center [117, 261] width 152 height 24
type input "700"
click at [220, 226] on div "Groceries fiber_manual_record 700 $ Personal Care Products fiber_manual_record …" at bounding box center [221, 334] width 382 height 219
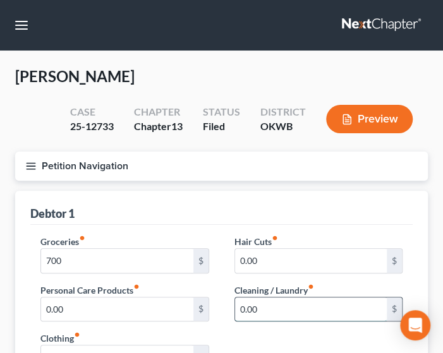
click at [308, 311] on input "0.00" at bounding box center [311, 310] width 152 height 24
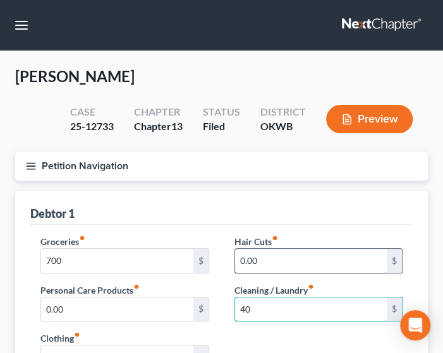
type input "40"
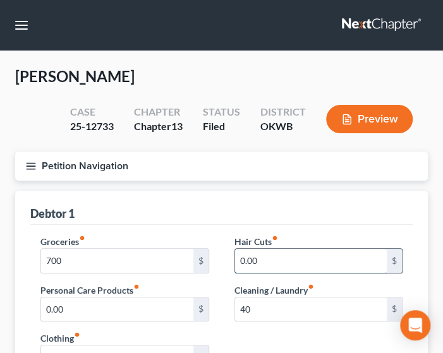
click at [272, 254] on input "0.00" at bounding box center [311, 261] width 152 height 24
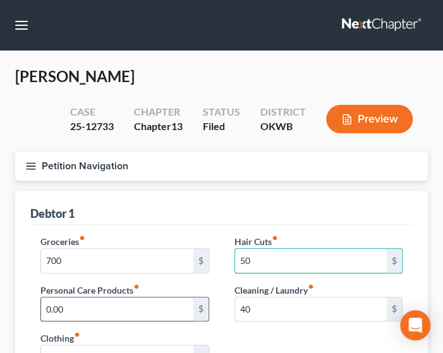
type input "50"
click at [136, 302] on input "0.00" at bounding box center [117, 310] width 152 height 24
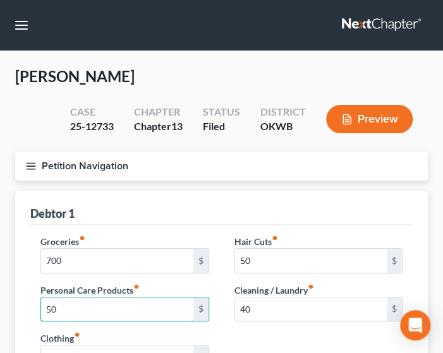
type input "50"
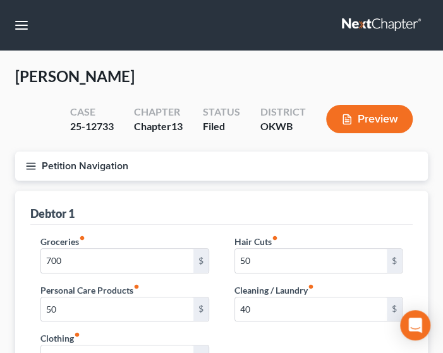
click at [243, 342] on div "Groceries fiber_manual_record 700 $ Personal Care Products fiber_manual_record …" at bounding box center [221, 332] width 387 height 194
click at [352, 207] on div "Debtor 1" at bounding box center [221, 208] width 382 height 34
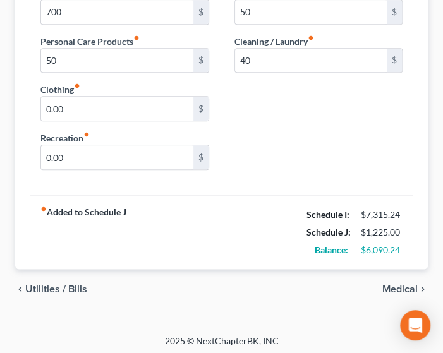
scroll to position [250, 0]
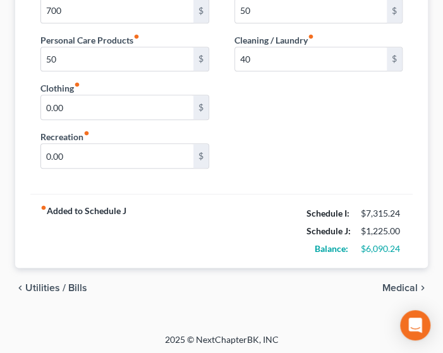
click at [390, 284] on span "Medical" at bounding box center [399, 288] width 35 height 10
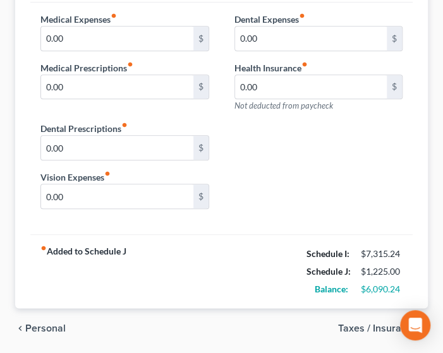
scroll to position [263, 0]
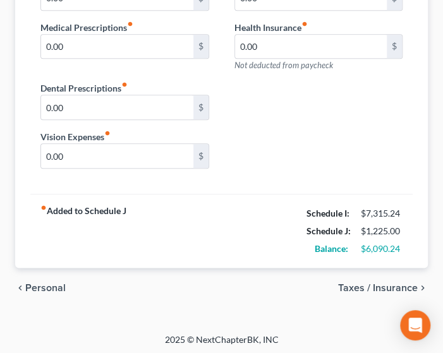
click at [373, 285] on span "Taxes / Insurance" at bounding box center [378, 288] width 80 height 10
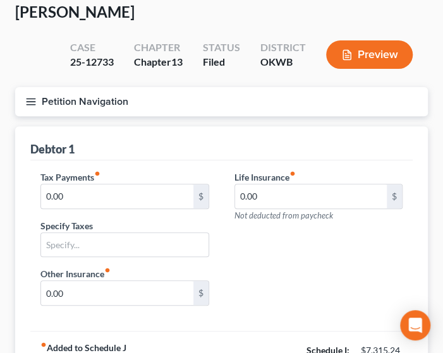
scroll to position [202, 0]
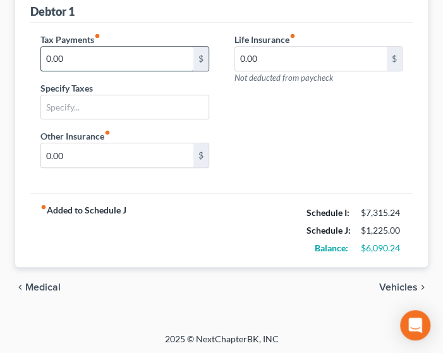
click at [148, 54] on input "0.00" at bounding box center [117, 59] width 152 height 24
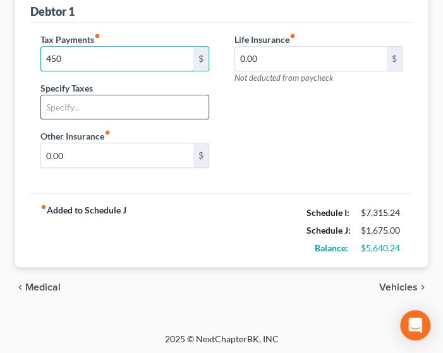
type input "450"
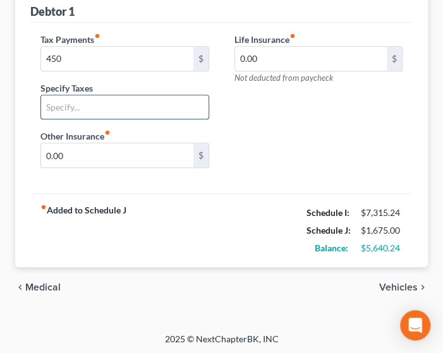
click at [130, 99] on input "text" at bounding box center [124, 107] width 167 height 24
click at [174, 115] on input "future tax savings for underwithholding" at bounding box center [124, 107] width 167 height 24
click at [207, 106] on input "future tax savings for underwithholding" at bounding box center [124, 107] width 167 height 24
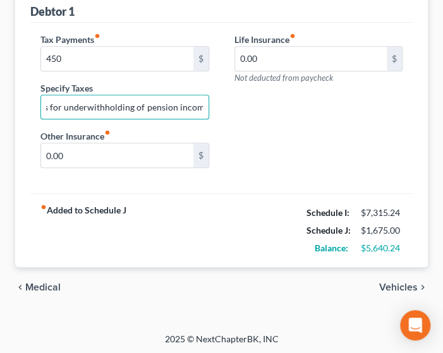
type input "future tax savings for underwithholding of pension income"
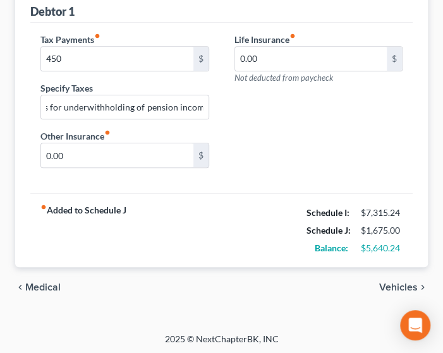
scroll to position [0, 0]
click at [389, 286] on span "Vehicles" at bounding box center [398, 287] width 39 height 10
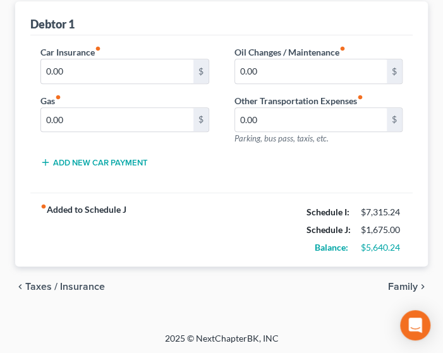
scroll to position [190, 0]
click at [409, 285] on span "Family" at bounding box center [403, 287] width 30 height 10
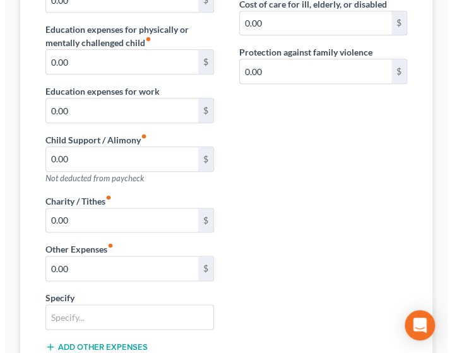
scroll to position [602, 0]
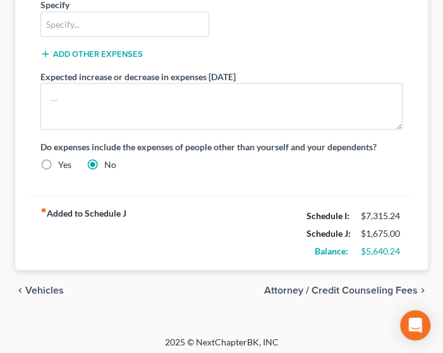
click at [373, 289] on span "Attorney / Credit Counseling Fees" at bounding box center [341, 290] width 154 height 10
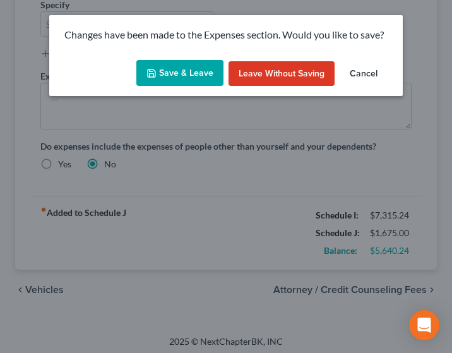
click at [178, 62] on button "Save & Leave" at bounding box center [179, 73] width 87 height 27
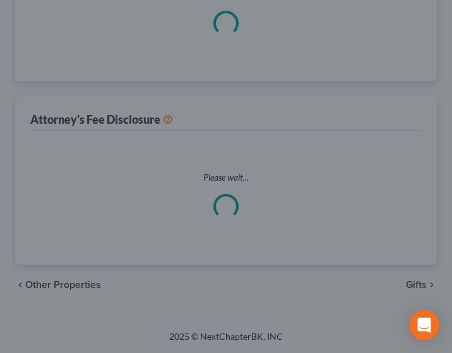
select select "0"
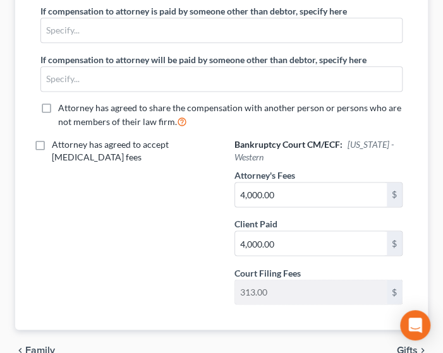
scroll to position [483, 0]
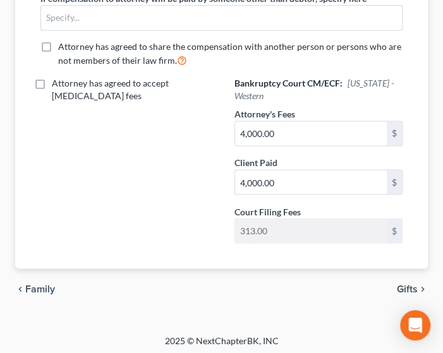
click at [399, 286] on span "Gifts" at bounding box center [407, 289] width 21 height 10
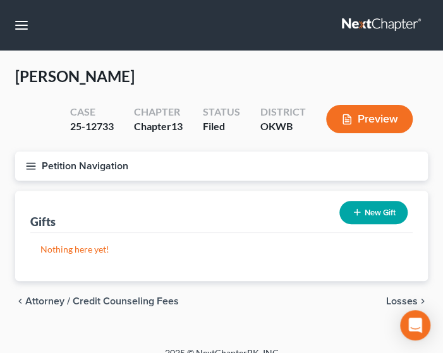
scroll to position [15, 0]
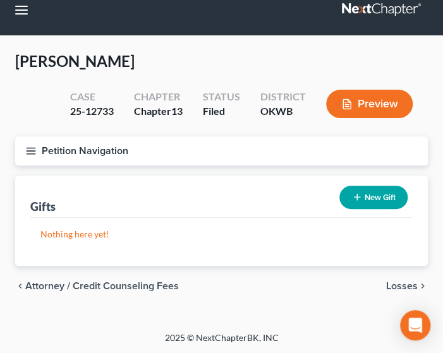
click at [397, 281] on span "Losses" at bounding box center [402, 286] width 32 height 10
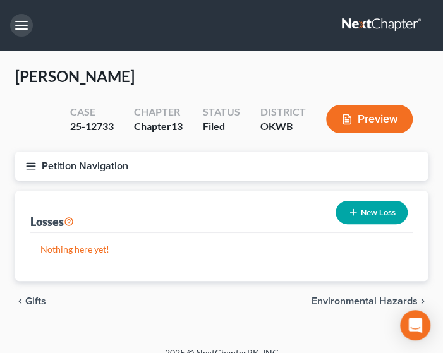
click at [25, 31] on button "button" at bounding box center [21, 25] width 23 height 23
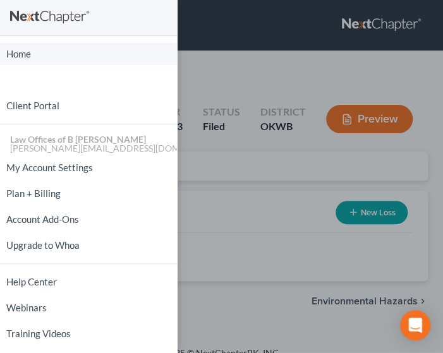
click at [58, 59] on link "Home" at bounding box center [88, 54] width 177 height 22
